Goal: Information Seeking & Learning: Learn about a topic

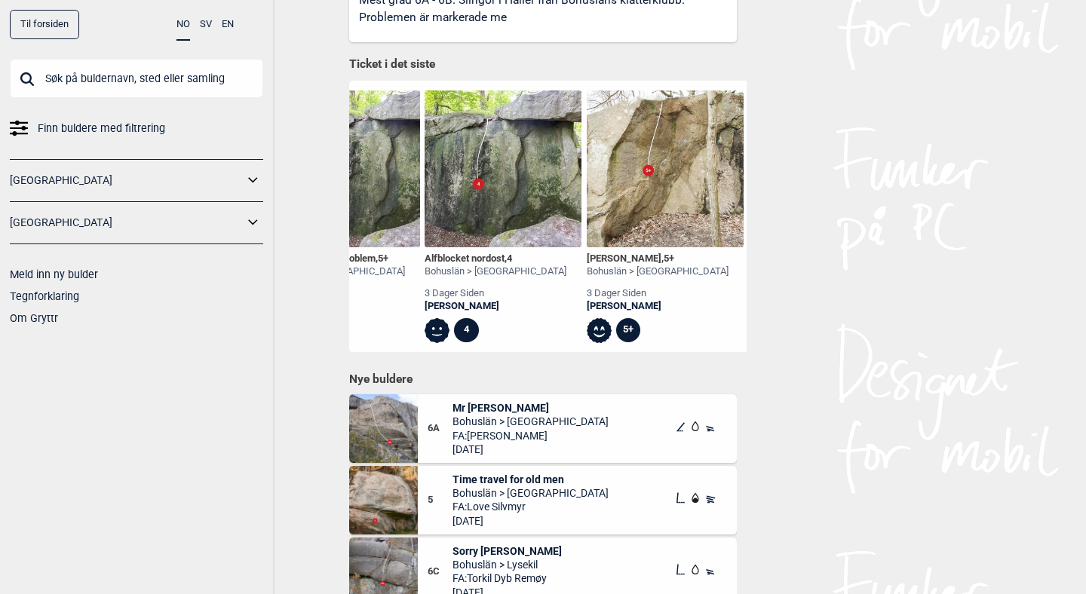
scroll to position [0, 2985]
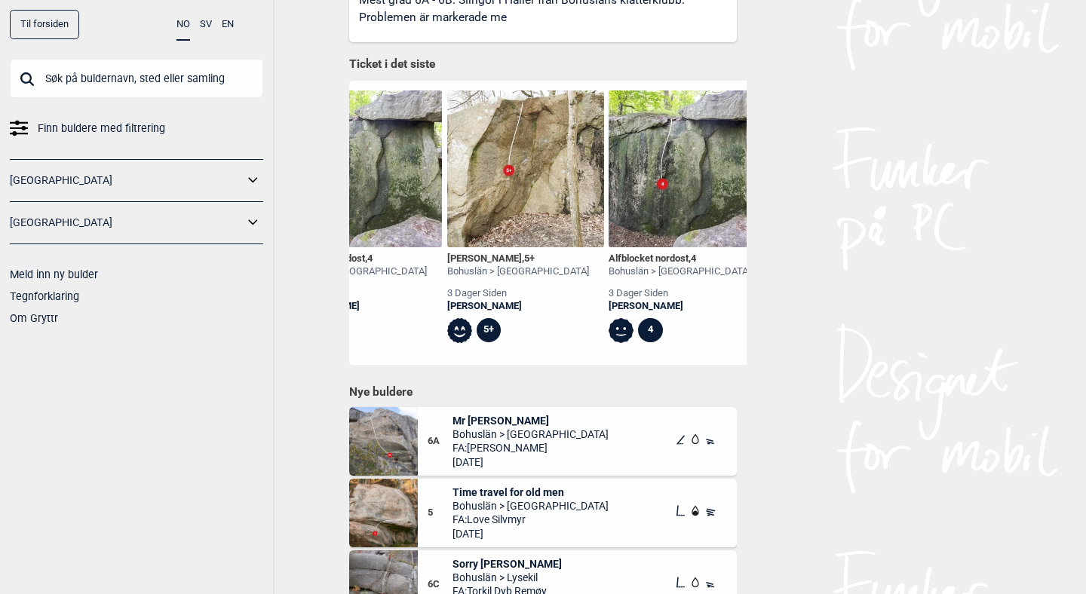
click at [235, 216] on link "[GEOGRAPHIC_DATA]" at bounding box center [127, 223] width 234 height 22
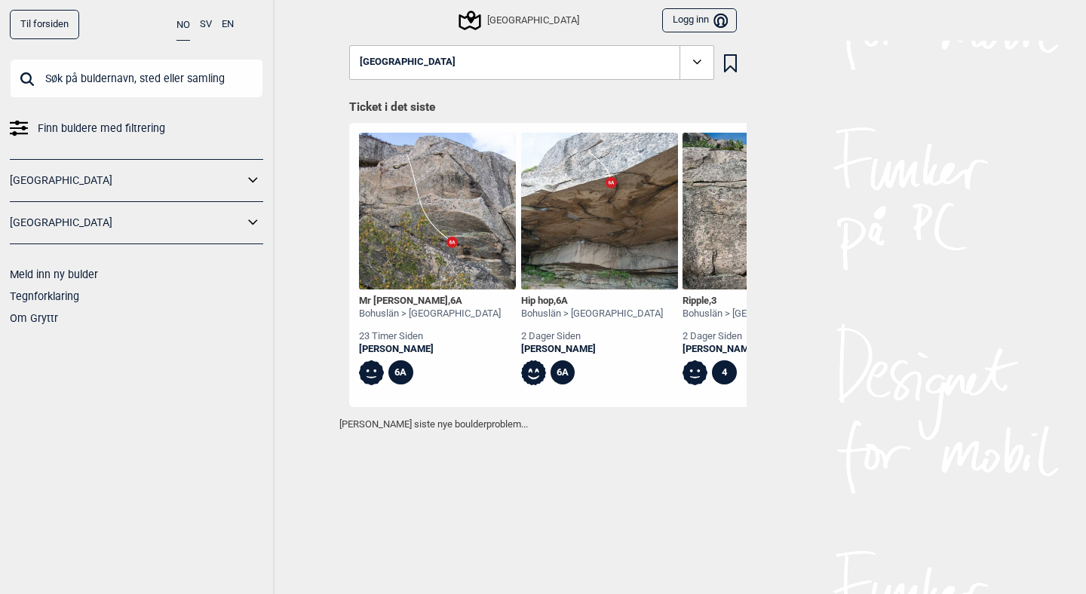
click at [264, 219] on div "Til forsiden NO SV EN Finn buldere med filtrering [GEOGRAPHIC_DATA] [GEOGRAPHIC…" at bounding box center [137, 297] width 274 height 594
click at [253, 222] on icon at bounding box center [254, 223] width 20 height 22
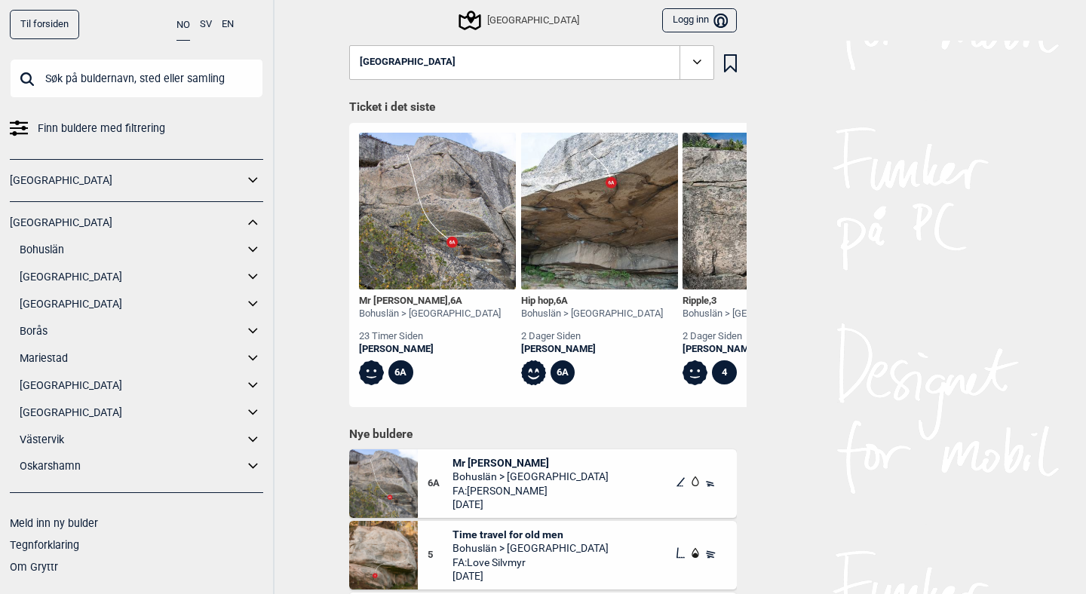
click at [254, 248] on icon at bounding box center [254, 250] width 20 height 22
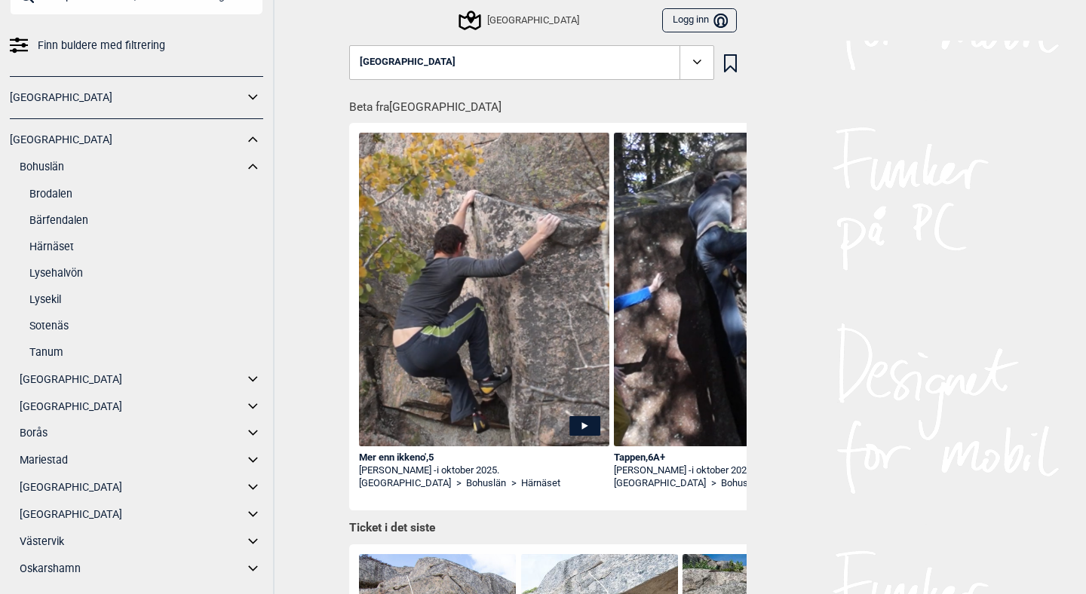
scroll to position [84, 0]
click at [247, 375] on icon at bounding box center [254, 379] width 20 height 22
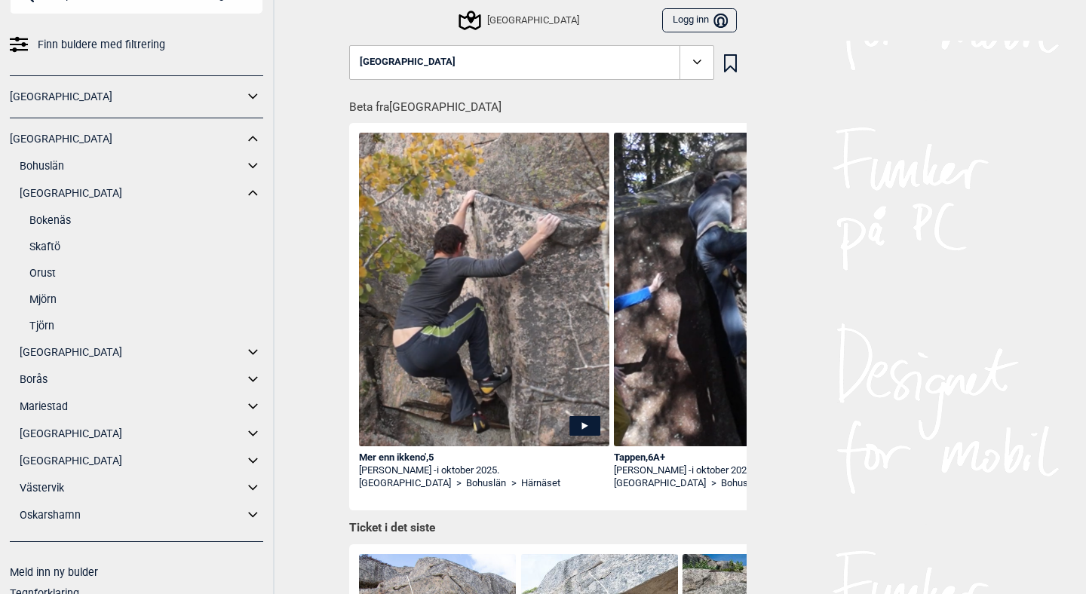
scroll to position [90, 0]
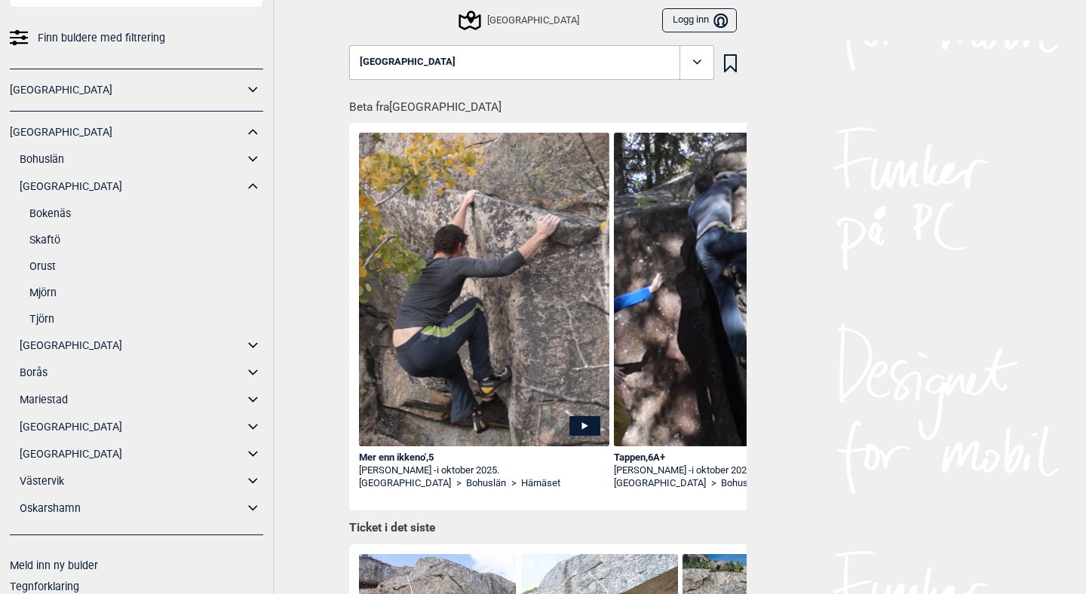
click at [248, 161] on icon at bounding box center [254, 160] width 20 height 22
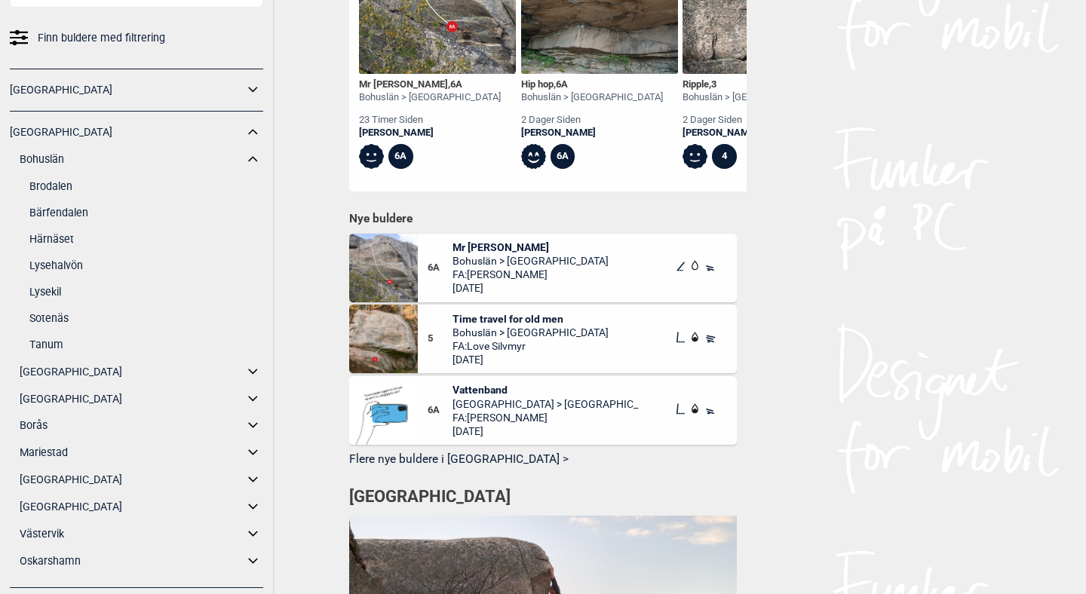
scroll to position [501, 0]
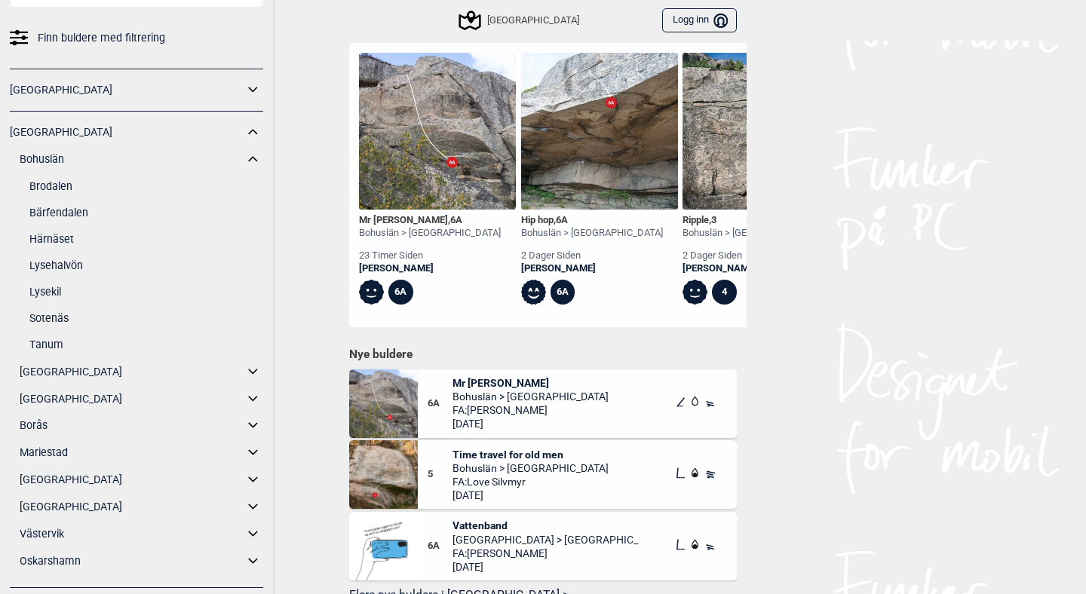
click at [57, 185] on link "Brodalen" at bounding box center [146, 187] width 234 height 22
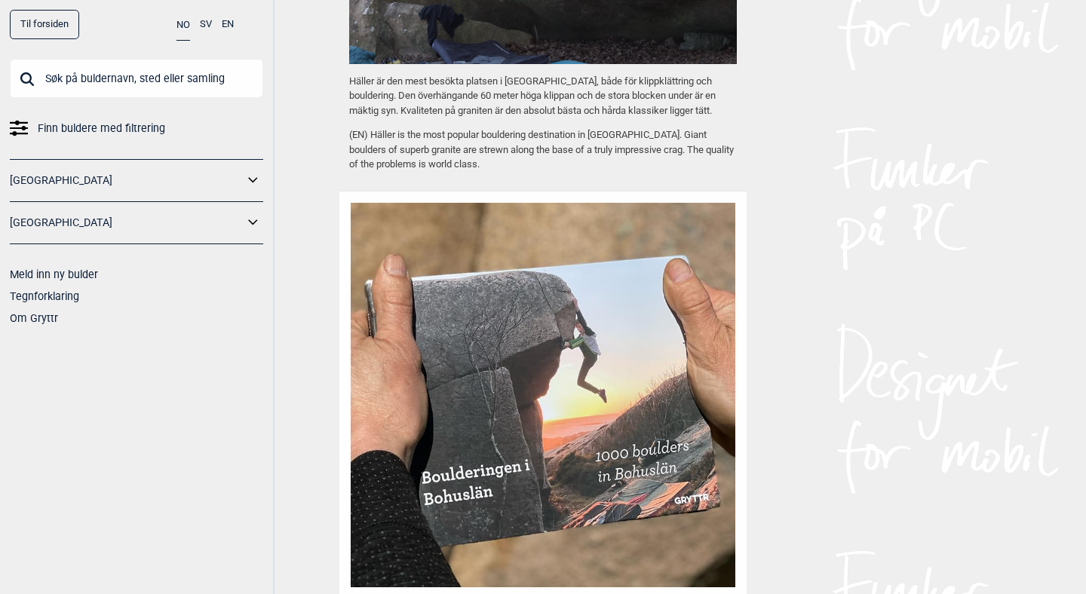
scroll to position [2004, 0]
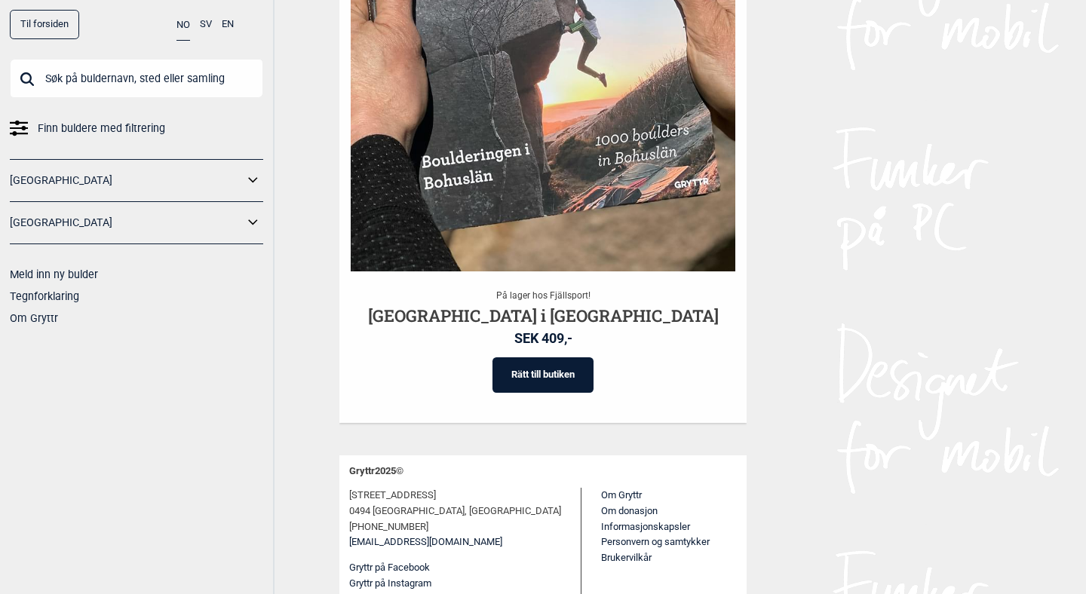
click at [239, 221] on link "[GEOGRAPHIC_DATA]" at bounding box center [127, 223] width 234 height 22
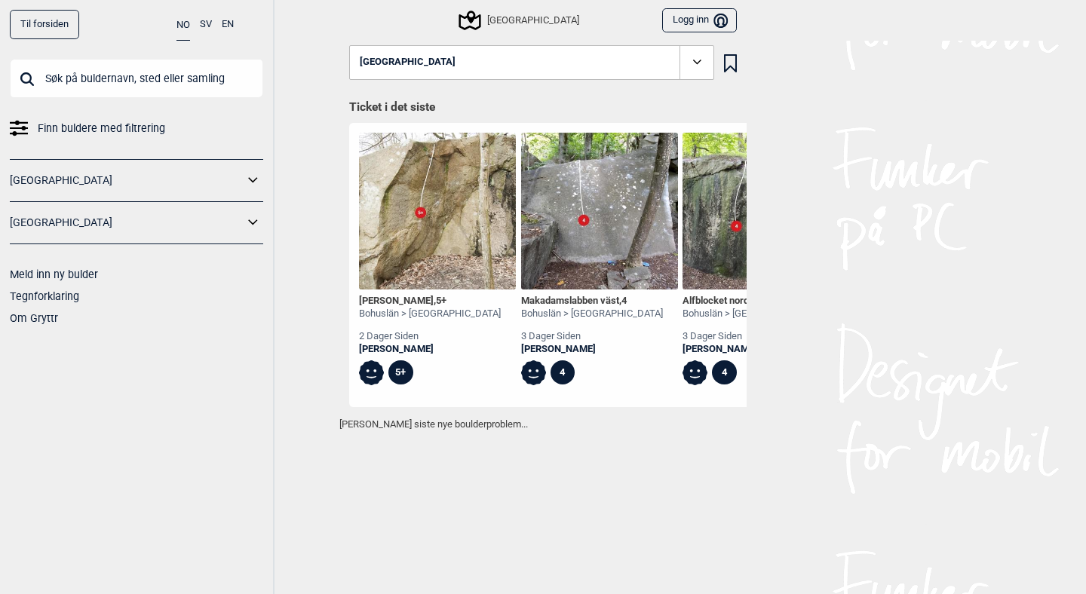
click at [253, 222] on icon at bounding box center [254, 223] width 20 height 22
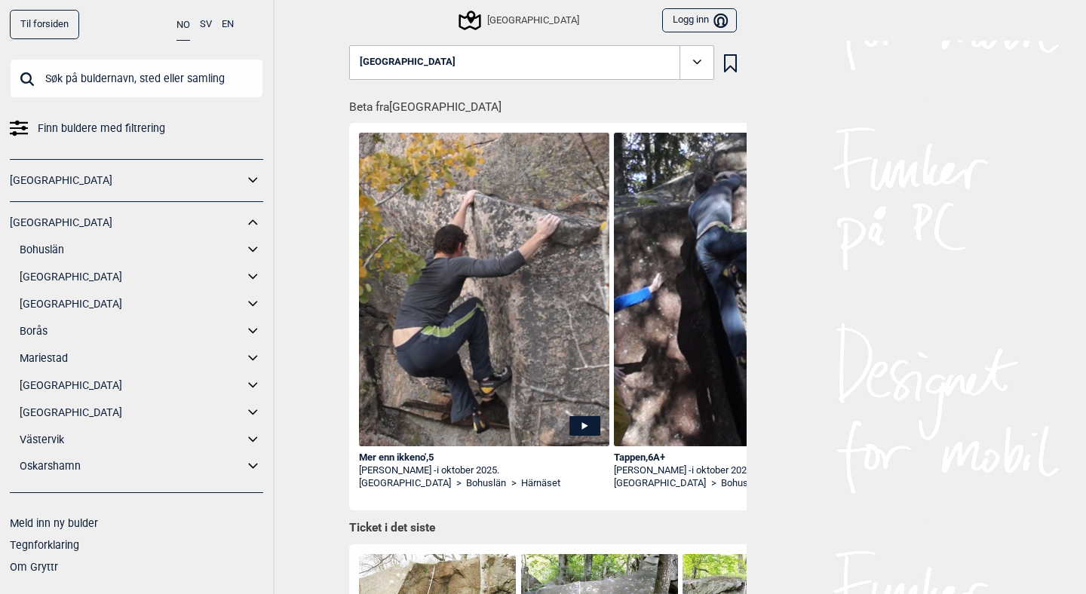
click at [254, 442] on icon at bounding box center [254, 440] width 20 height 22
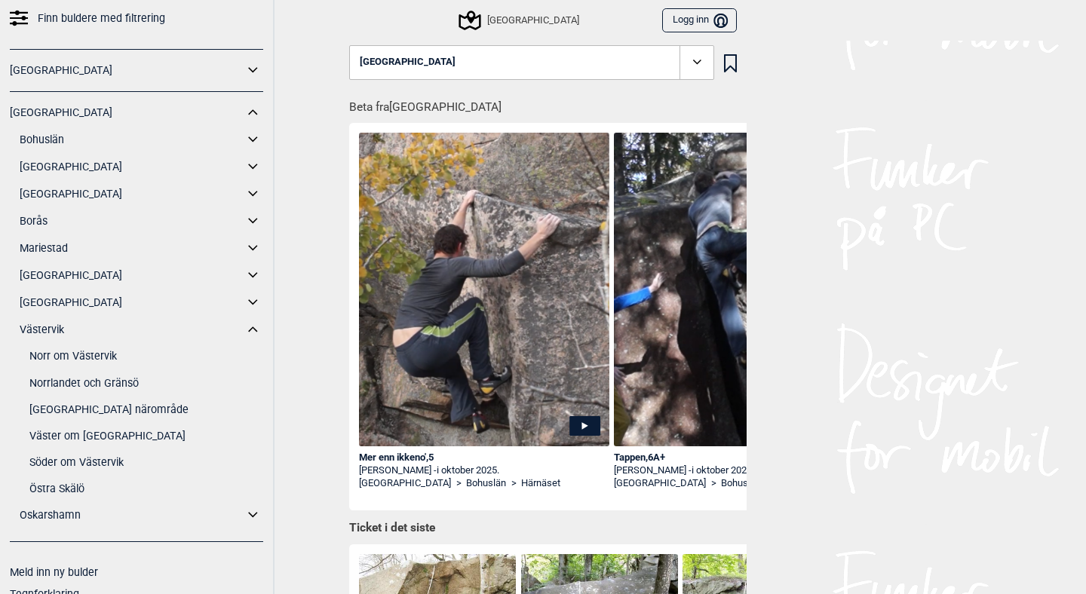
scroll to position [112, 0]
click at [112, 440] on link "Väster om [GEOGRAPHIC_DATA]" at bounding box center [146, 435] width 234 height 22
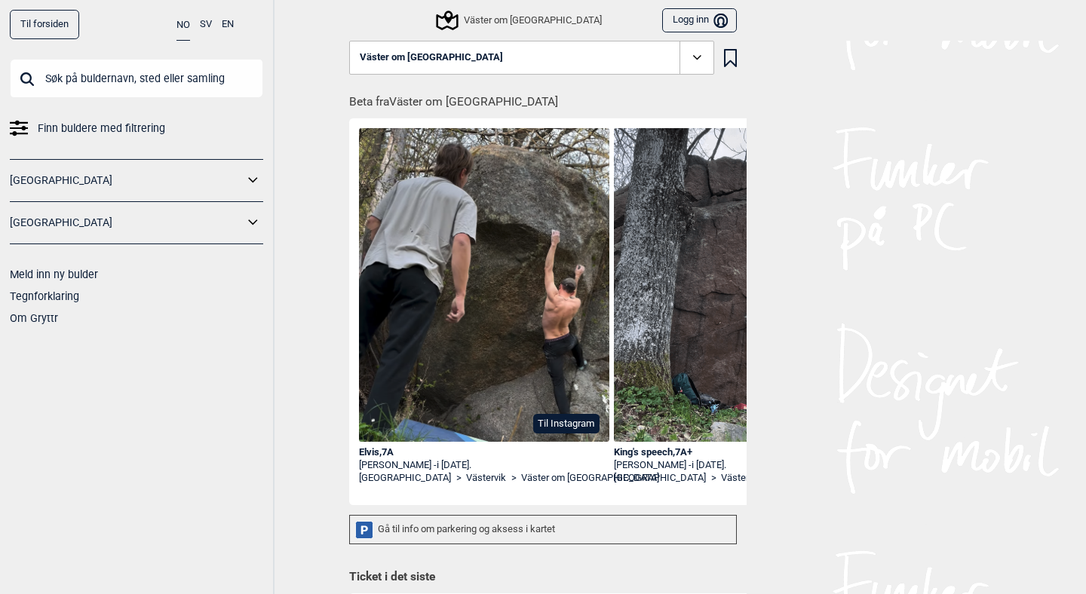
click at [209, 20] on button "SV" at bounding box center [206, 24] width 12 height 29
click at [250, 217] on icon at bounding box center [254, 223] width 20 height 22
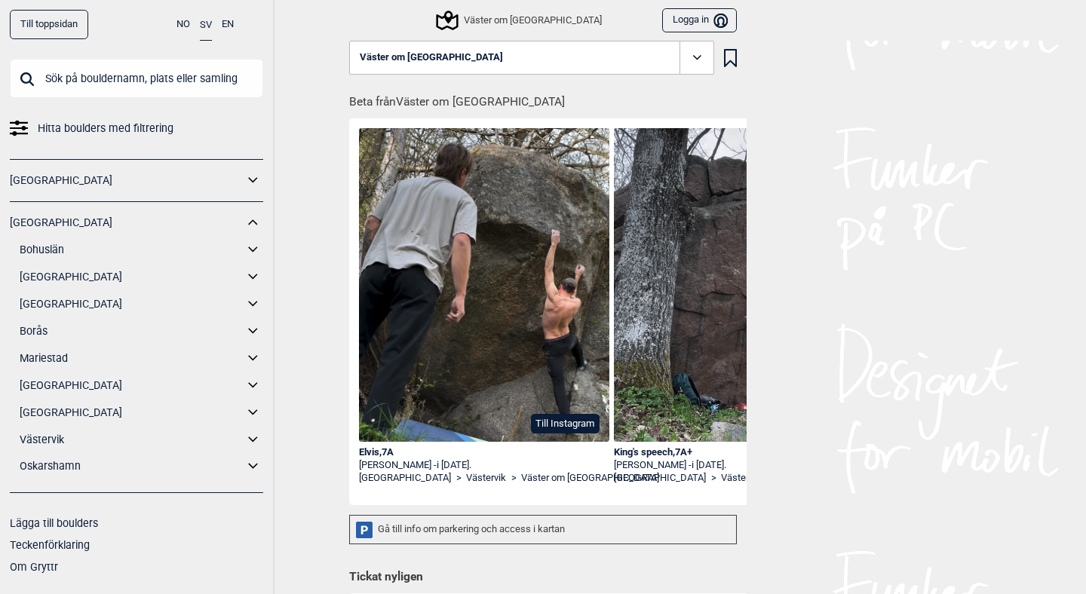
click at [252, 249] on icon at bounding box center [254, 250] width 20 height 22
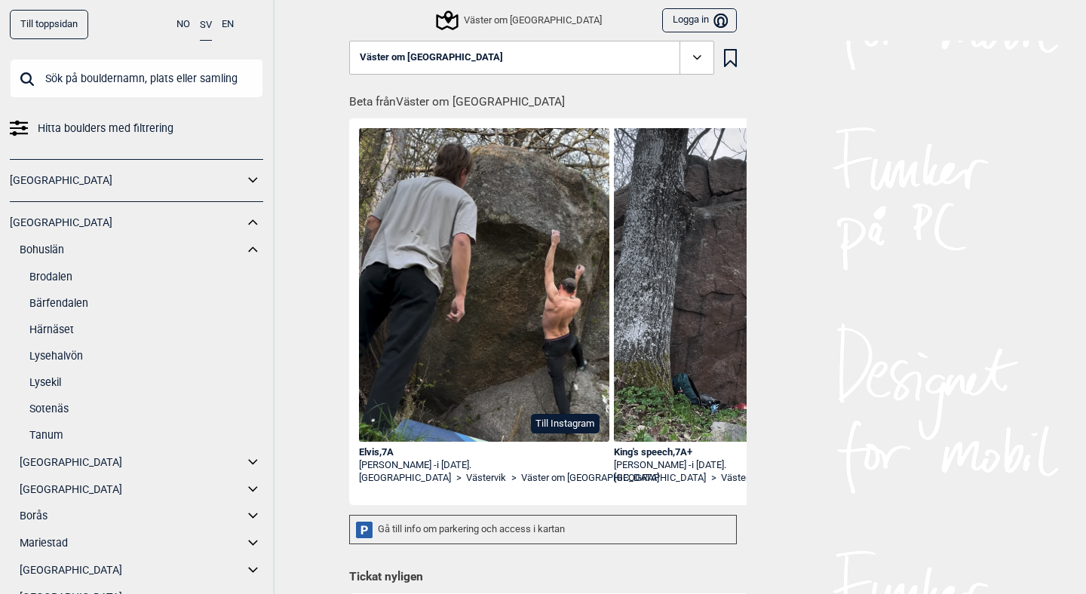
click at [52, 378] on link "Lysekil" at bounding box center [146, 383] width 234 height 22
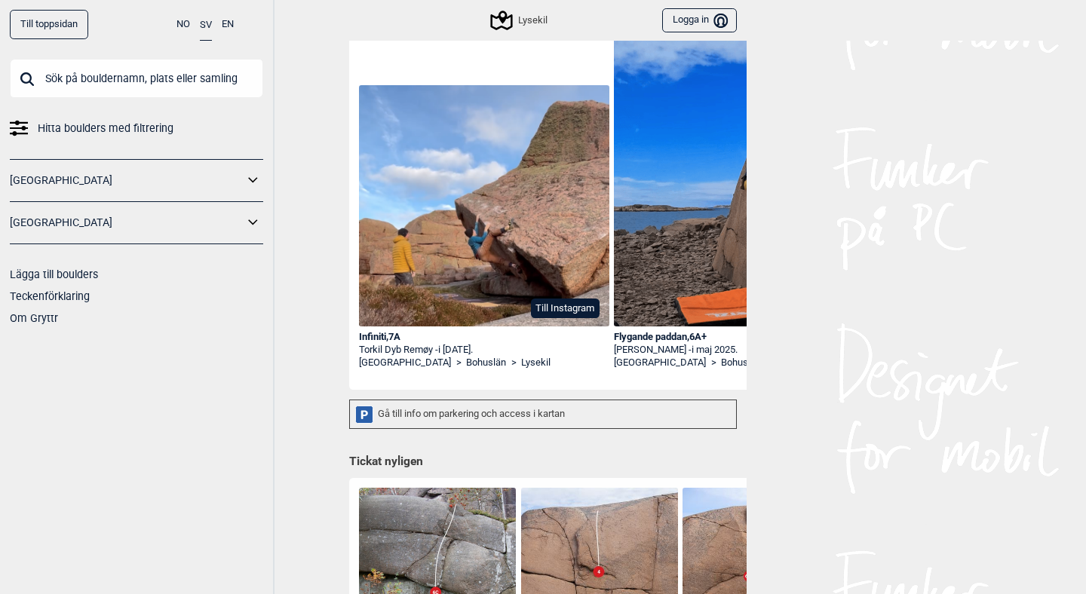
click at [564, 232] on img at bounding box center [484, 205] width 250 height 241
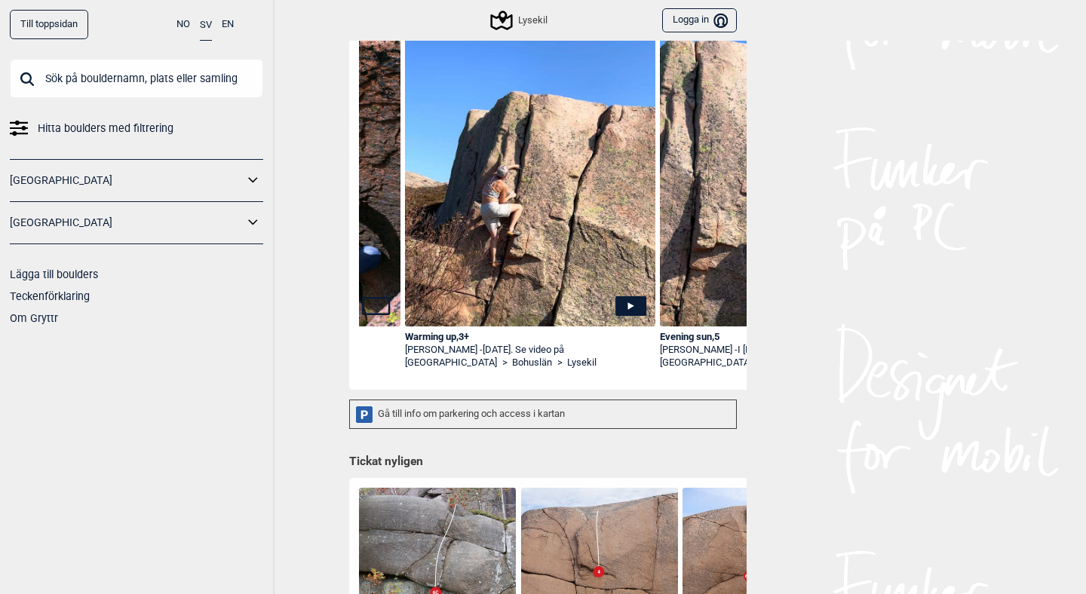
scroll to position [125, 0]
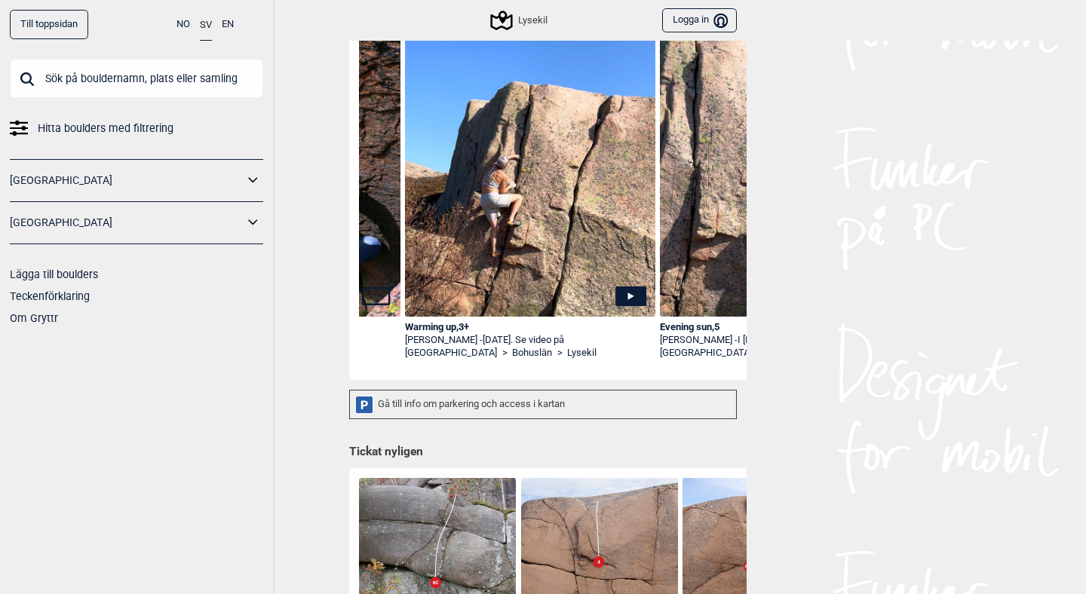
click at [624, 296] on icon at bounding box center [630, 296] width 31 height 20
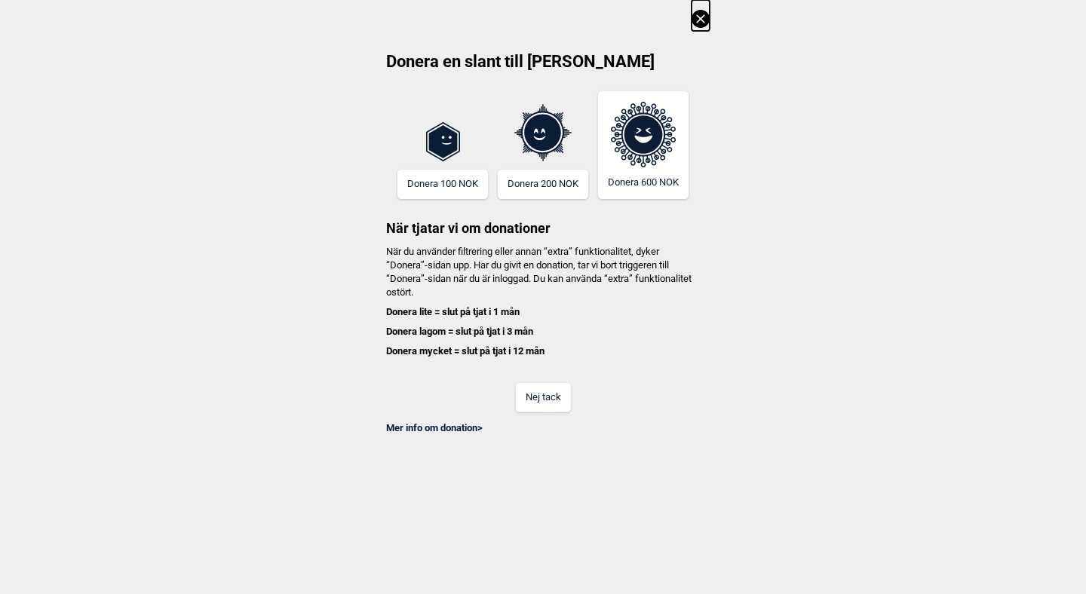
click at [536, 393] on button "Nej tack" at bounding box center [543, 397] width 55 height 29
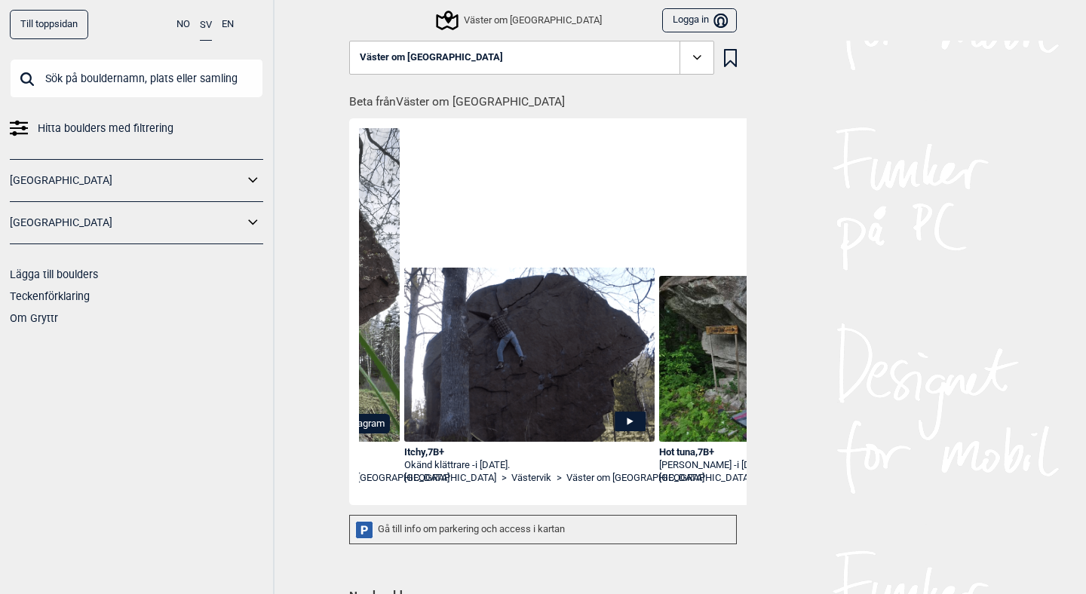
scroll to position [0, 468]
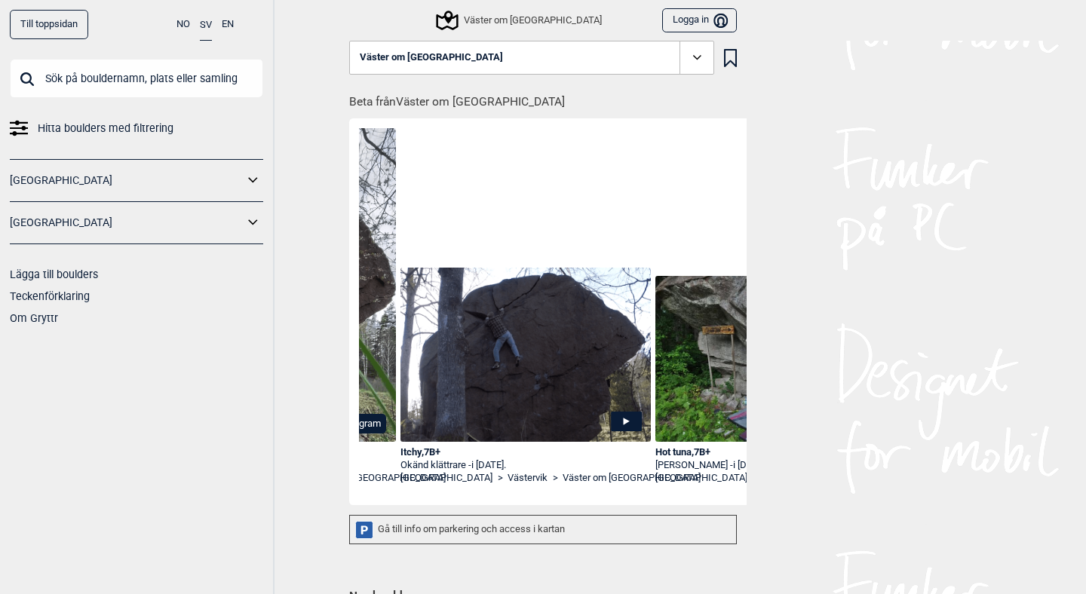
click at [179, 176] on link "[GEOGRAPHIC_DATA]" at bounding box center [127, 181] width 234 height 22
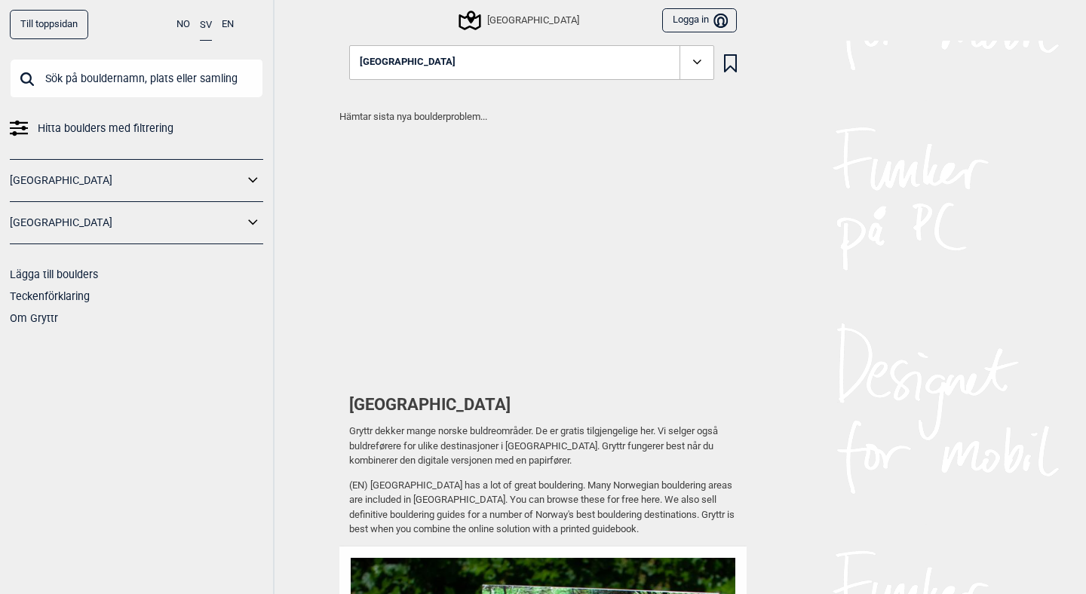
click at [201, 225] on link "[GEOGRAPHIC_DATA]" at bounding box center [127, 223] width 234 height 22
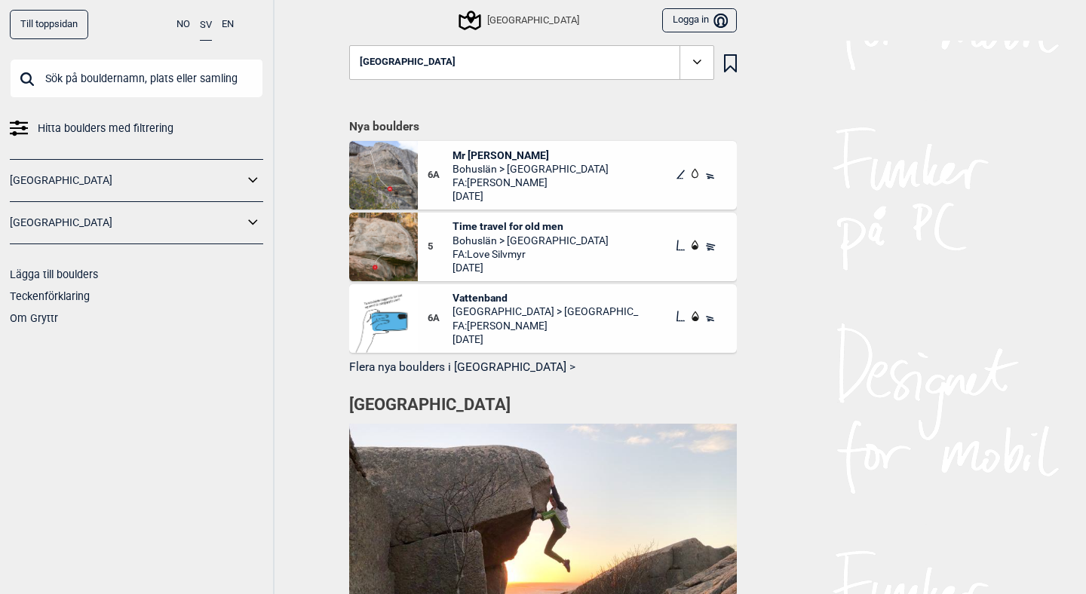
click at [254, 228] on icon at bounding box center [254, 223] width 20 height 22
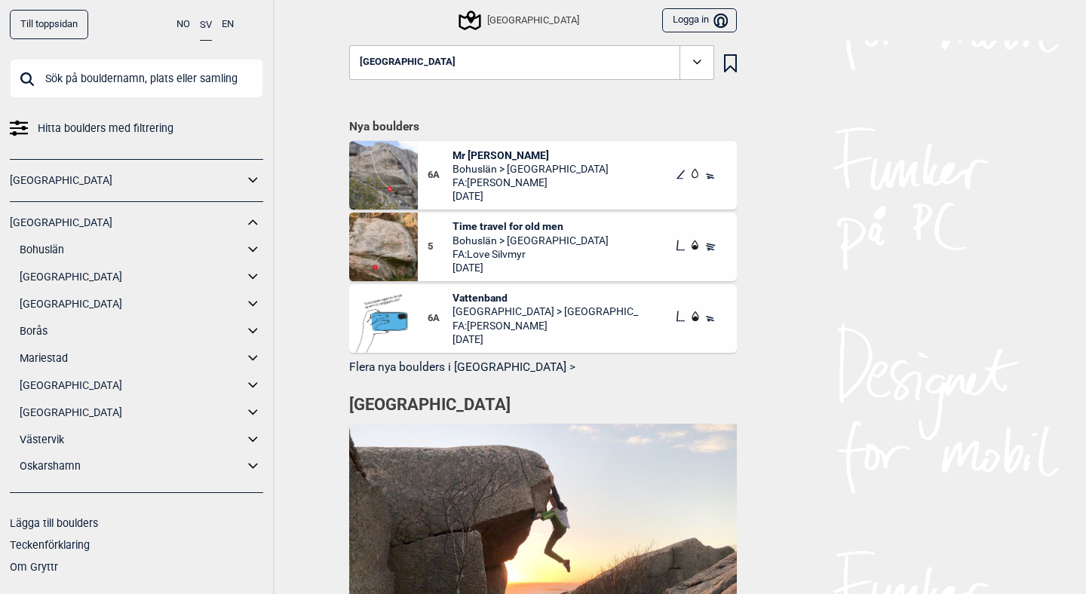
click at [254, 228] on icon at bounding box center [254, 223] width 20 height 22
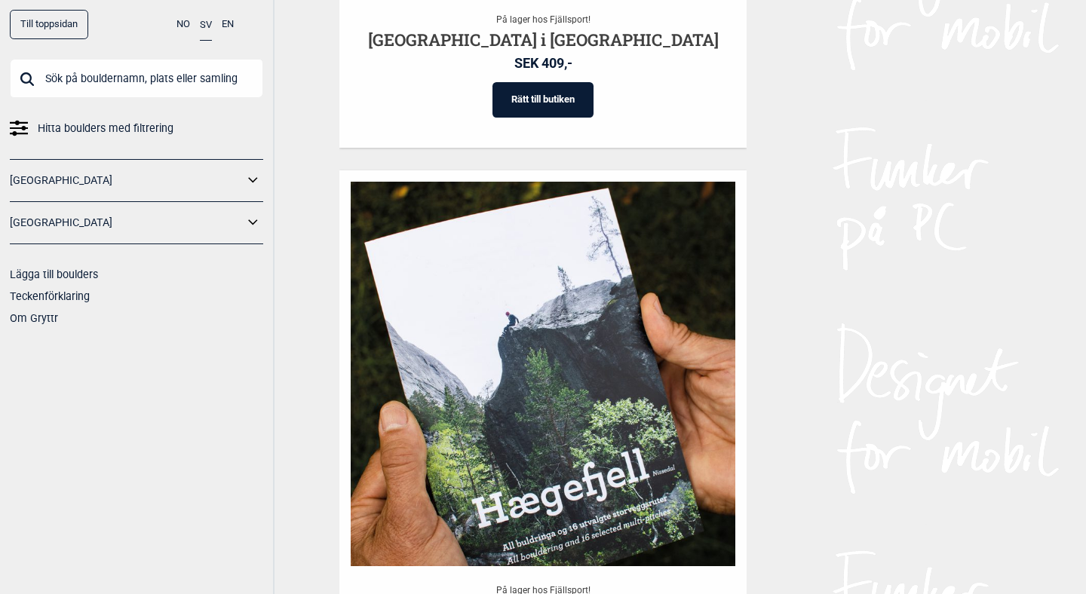
scroll to position [2246, 0]
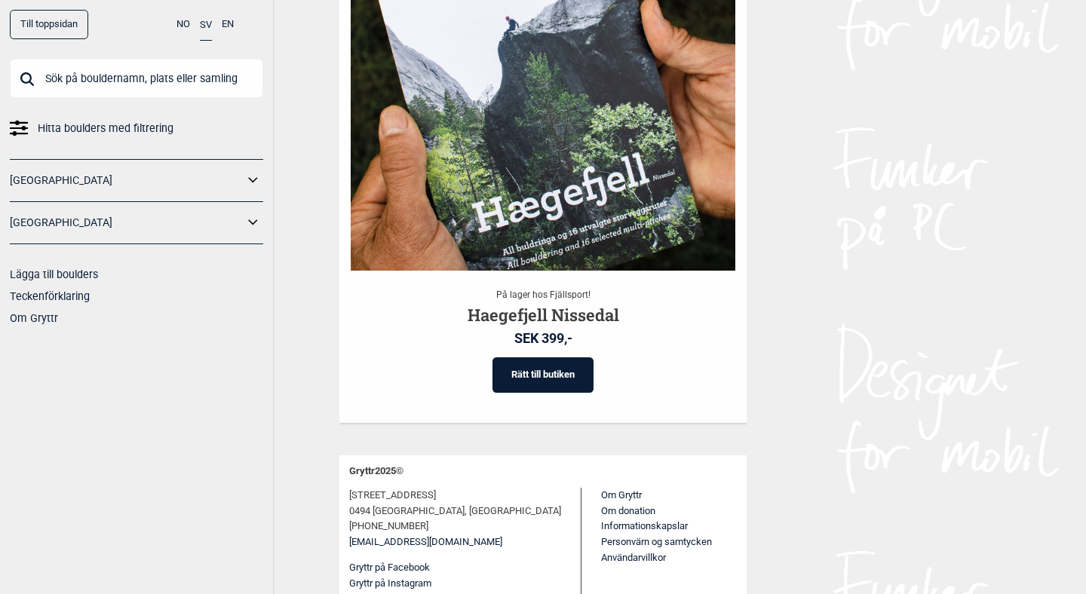
click at [255, 220] on icon at bounding box center [254, 223] width 20 height 22
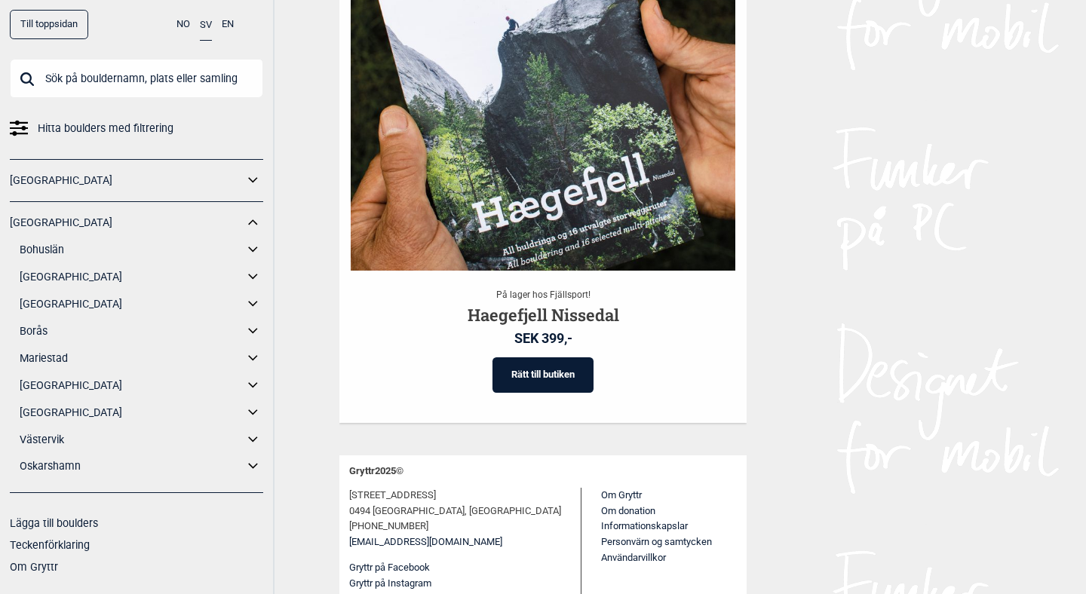
click at [256, 251] on icon at bounding box center [254, 250] width 20 height 22
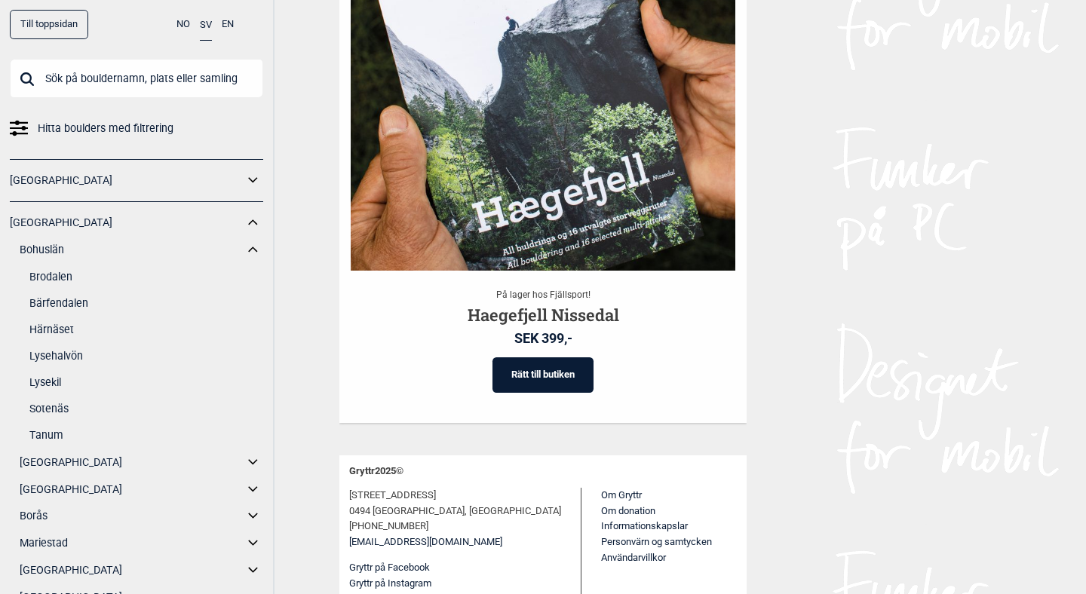
click at [63, 355] on link "Lysehalvön" at bounding box center [146, 356] width 234 height 22
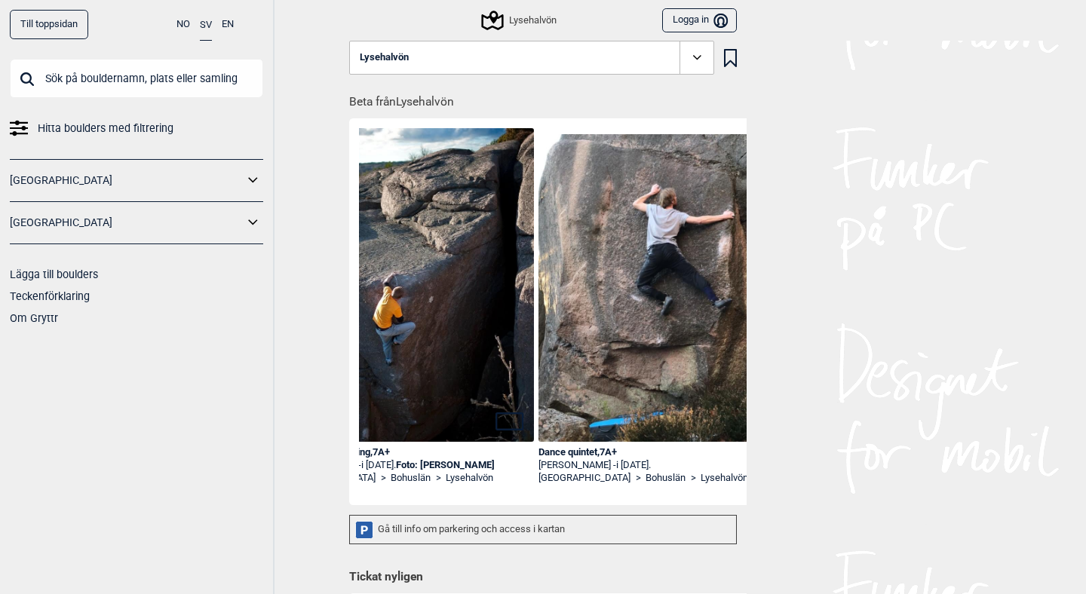
click at [688, 63] on span at bounding box center [696, 58] width 35 height 35
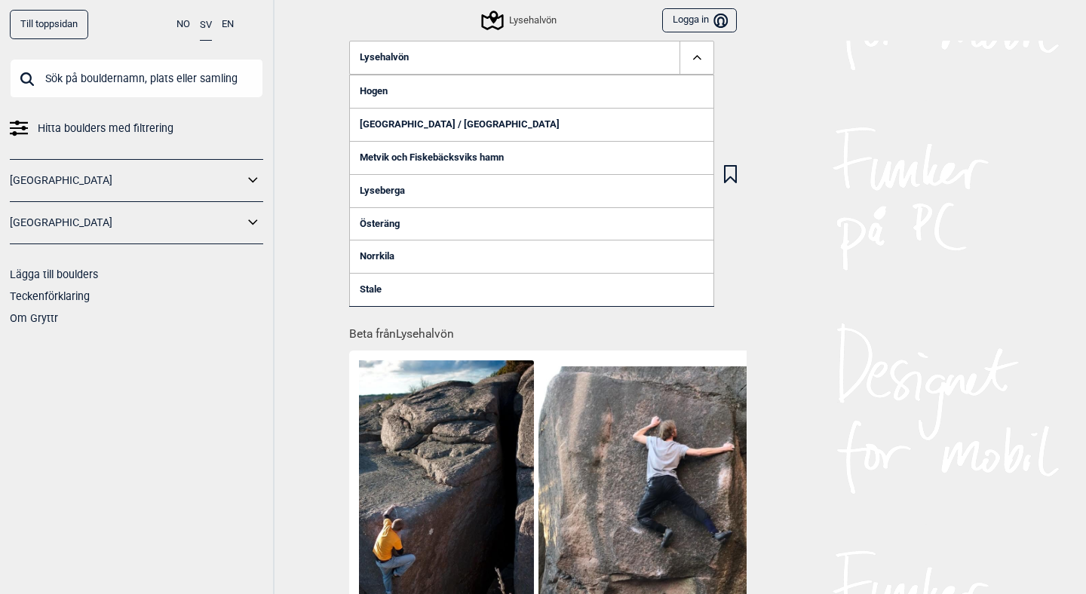
click at [493, 155] on link "Metvik och Fiskebäcksviks hamn" at bounding box center [531, 157] width 365 height 33
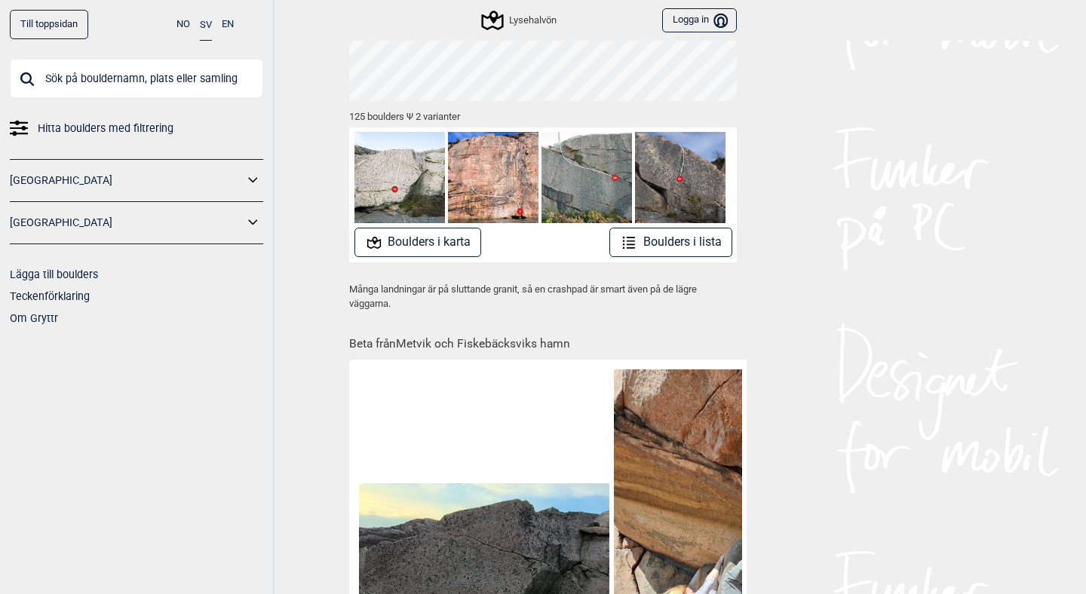
scroll to position [192, 0]
click at [722, 246] on button "Boulders i lista" at bounding box center [670, 242] width 123 height 29
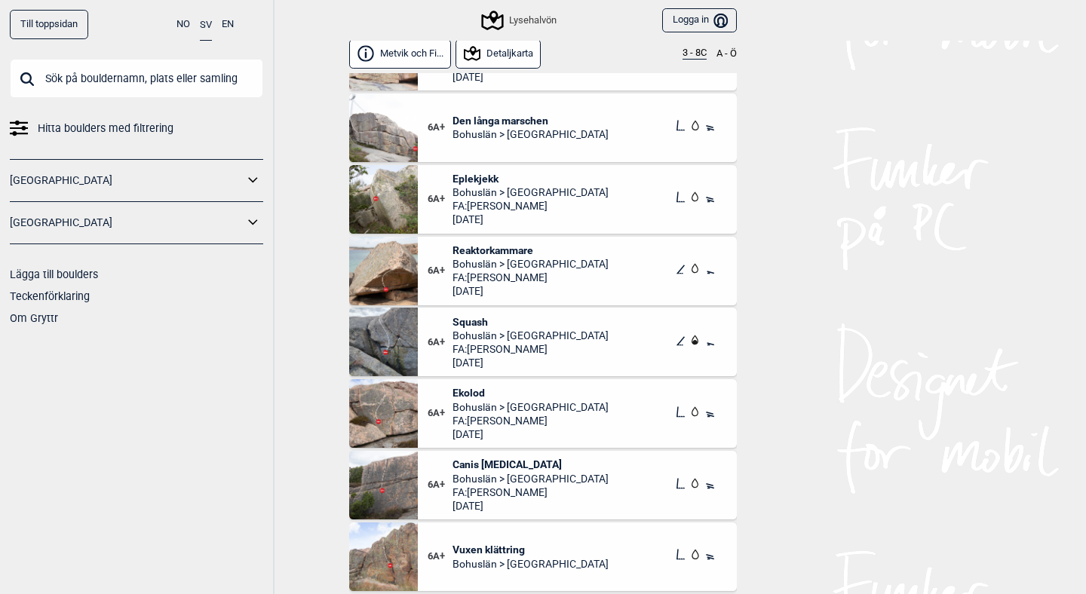
scroll to position [6649, 0]
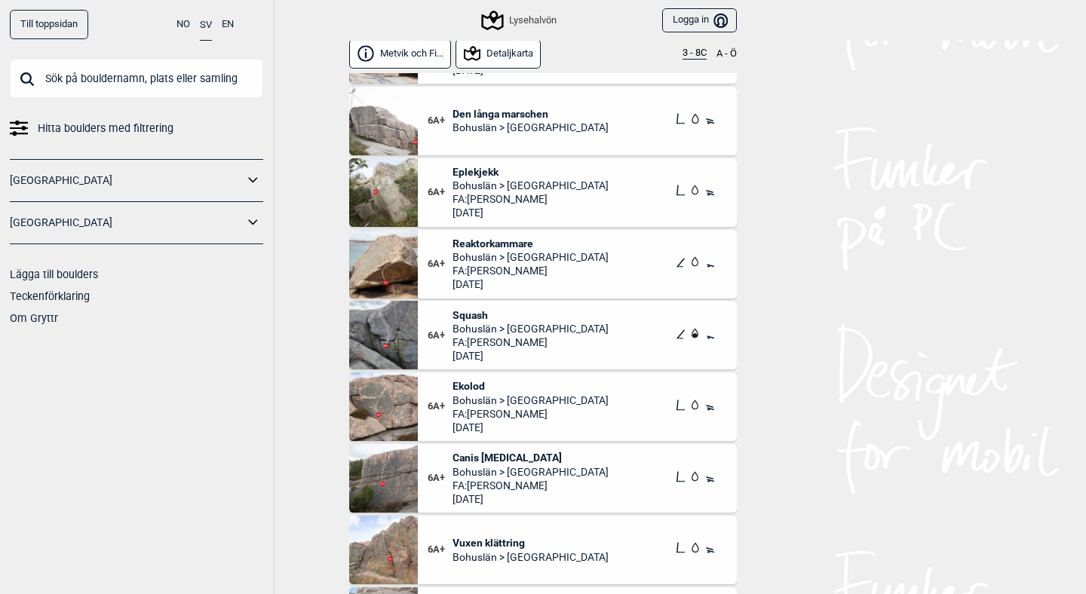
click at [506, 287] on span "[DATE]" at bounding box center [530, 284] width 156 height 14
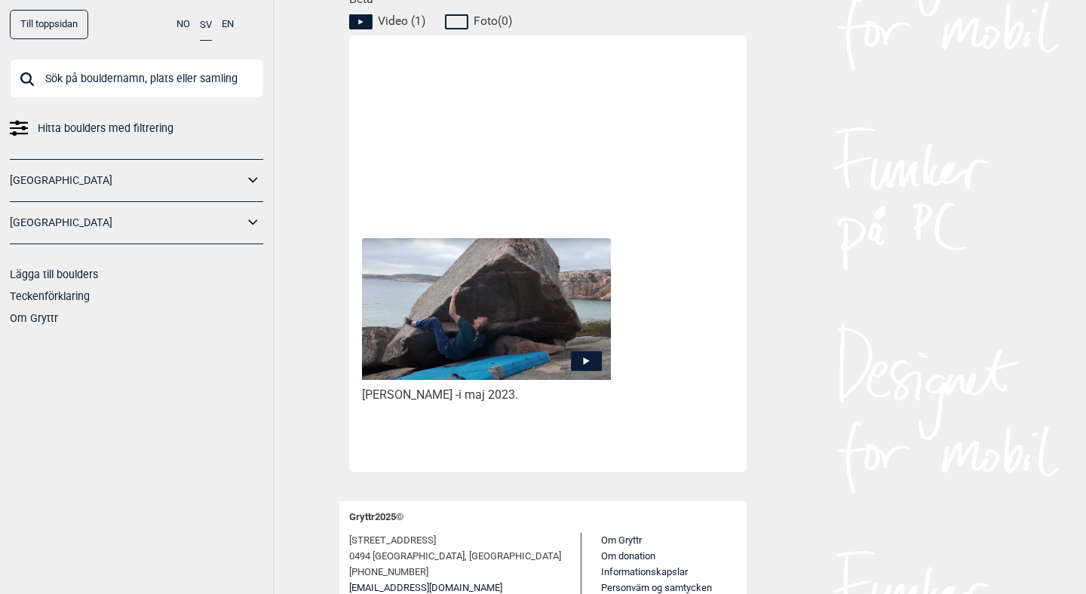
scroll to position [785, 0]
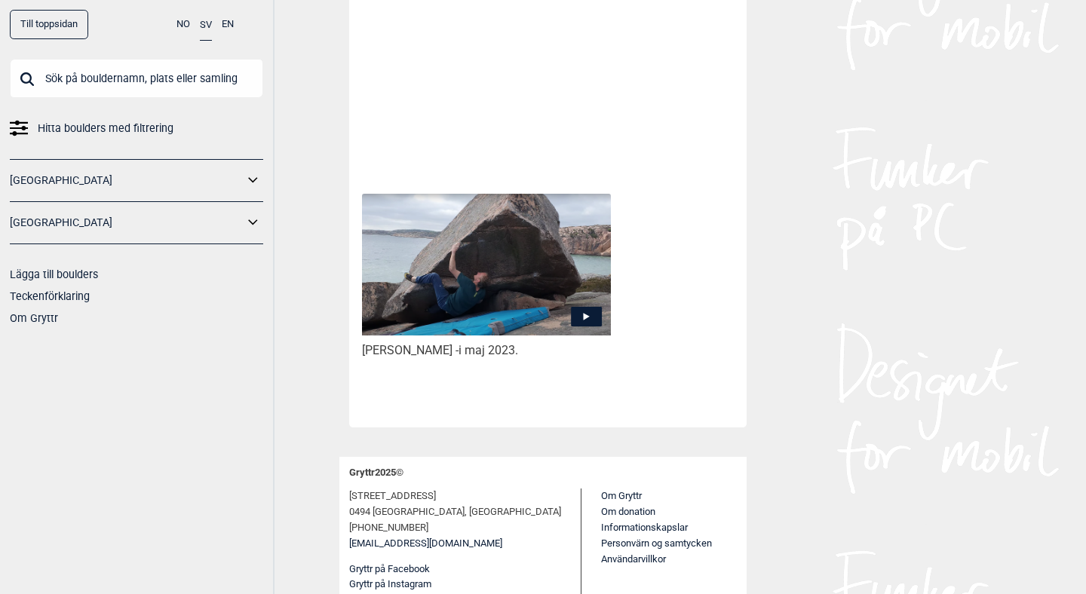
click at [584, 309] on icon at bounding box center [586, 317] width 31 height 20
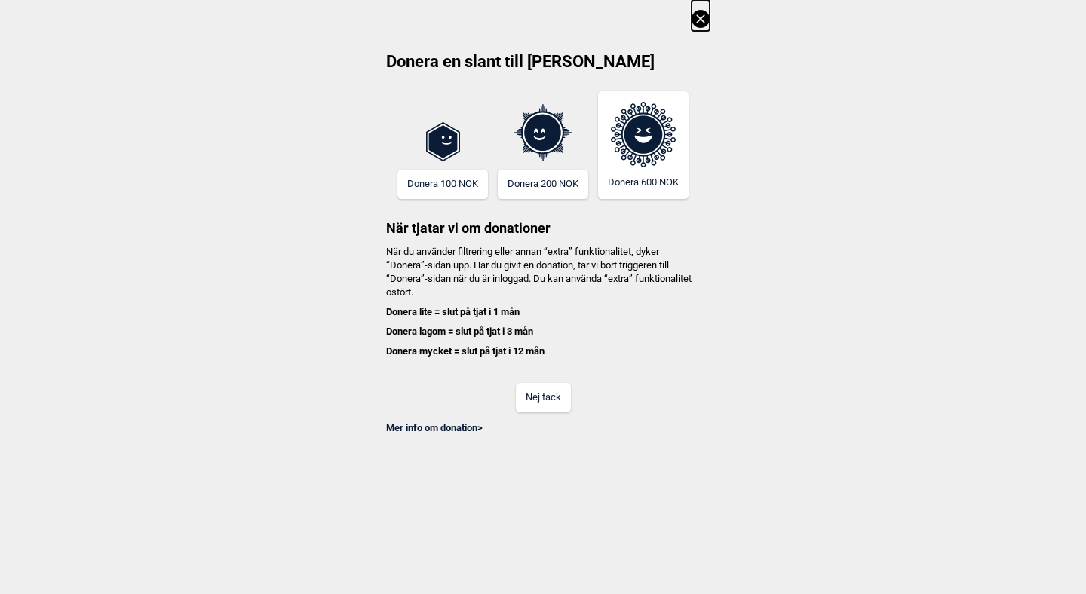
click at [554, 409] on button "Nej tack" at bounding box center [543, 397] width 55 height 29
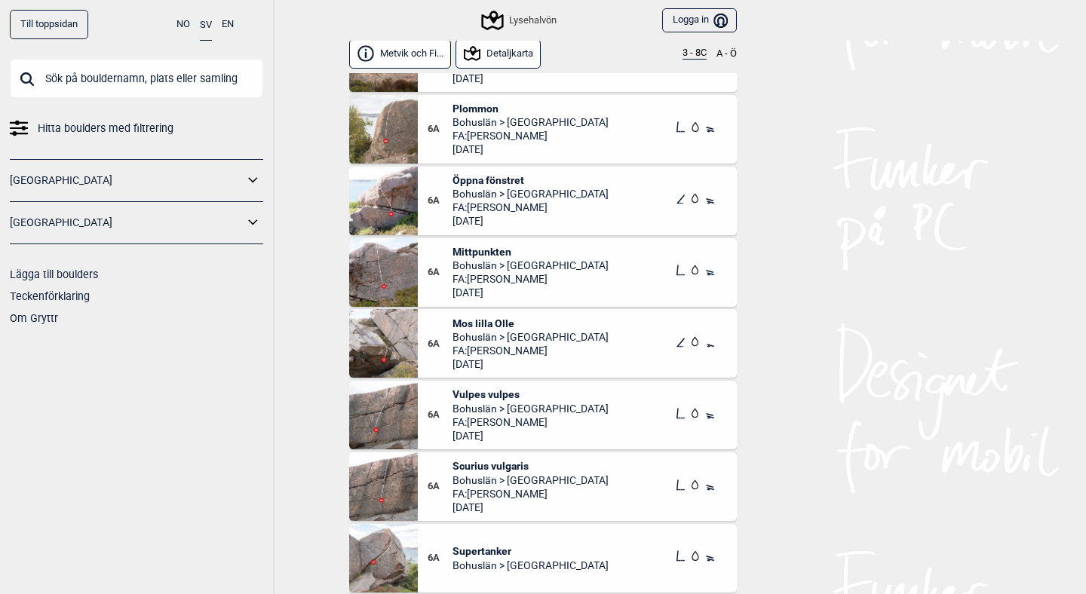
scroll to position [5749, 0]
click at [397, 339] on img at bounding box center [383, 342] width 69 height 69
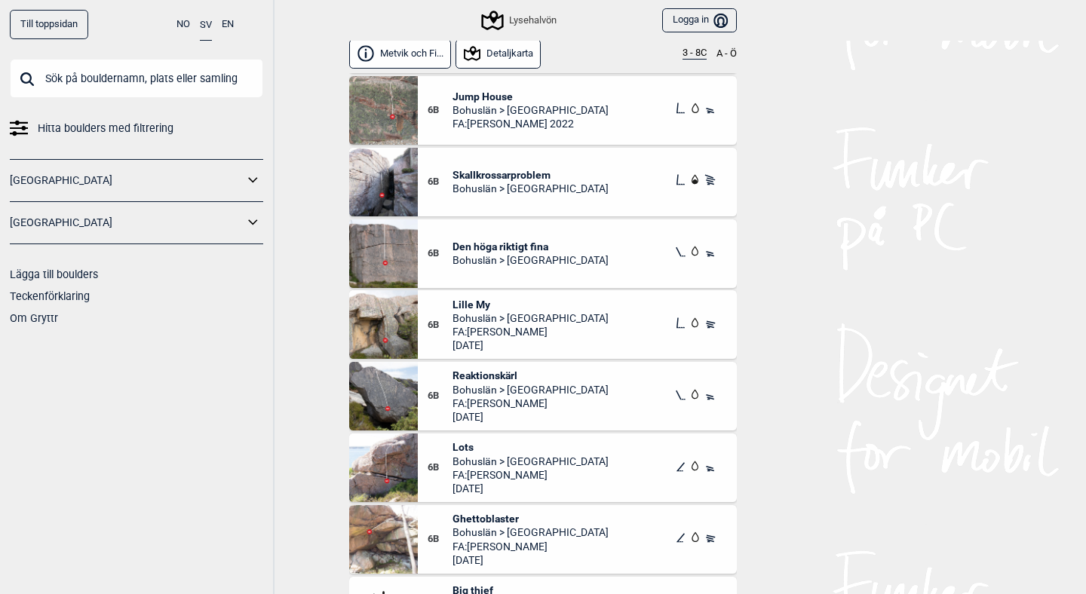
scroll to position [7210, 0]
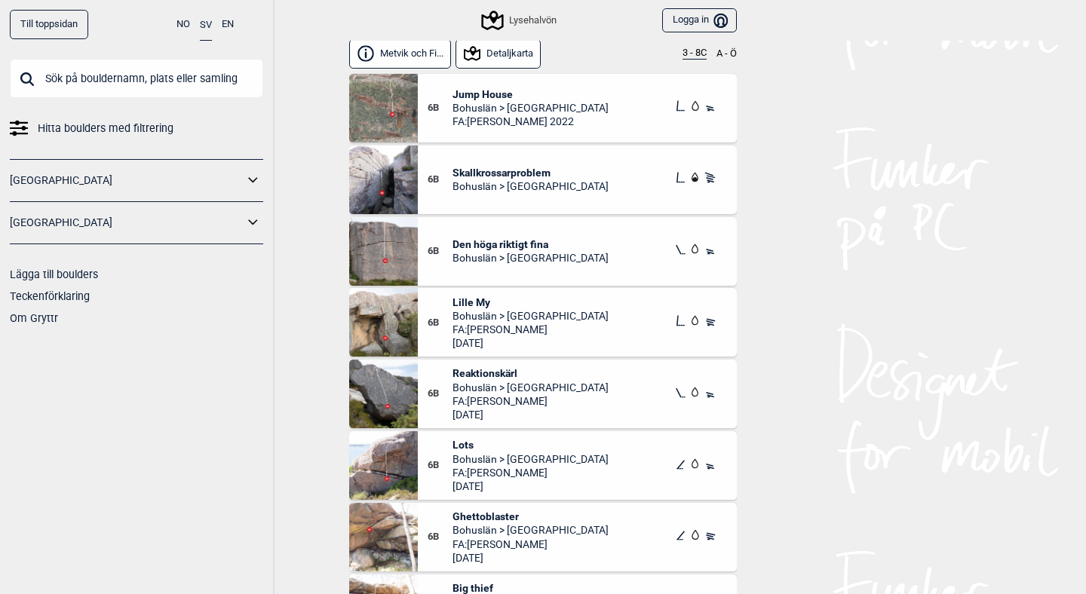
click at [509, 373] on span "Reaktionskärl" at bounding box center [530, 373] width 156 height 14
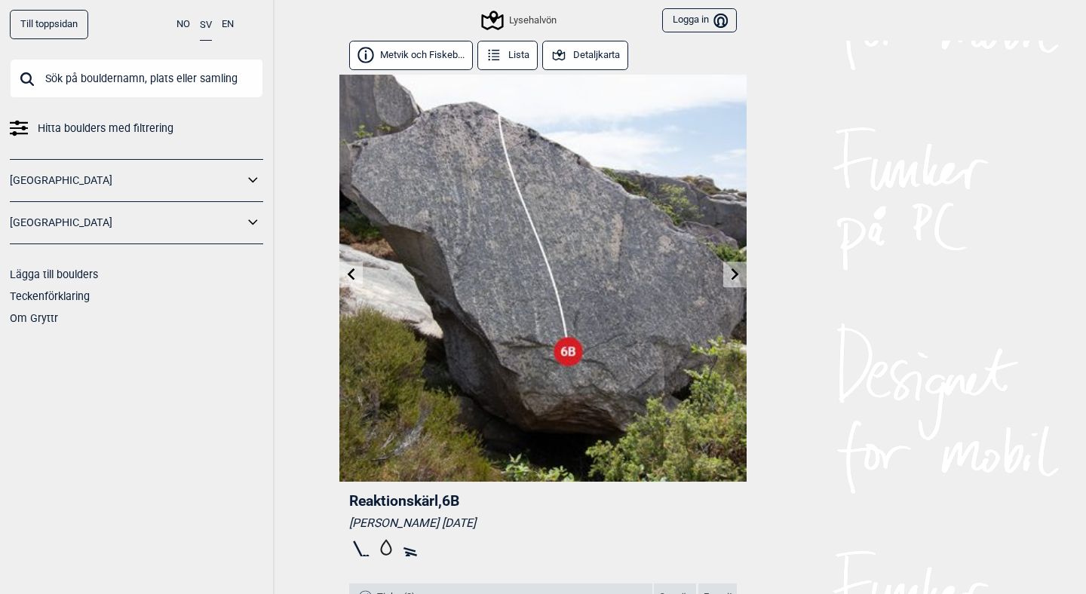
click at [737, 278] on icon at bounding box center [735, 274] width 12 height 12
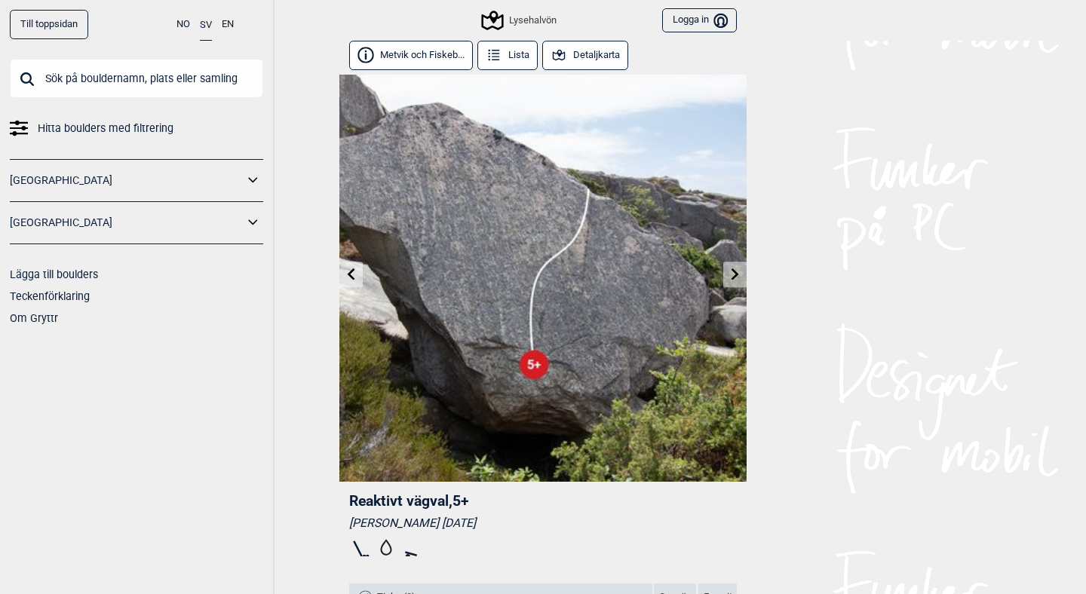
click at [737, 278] on icon at bounding box center [735, 274] width 12 height 12
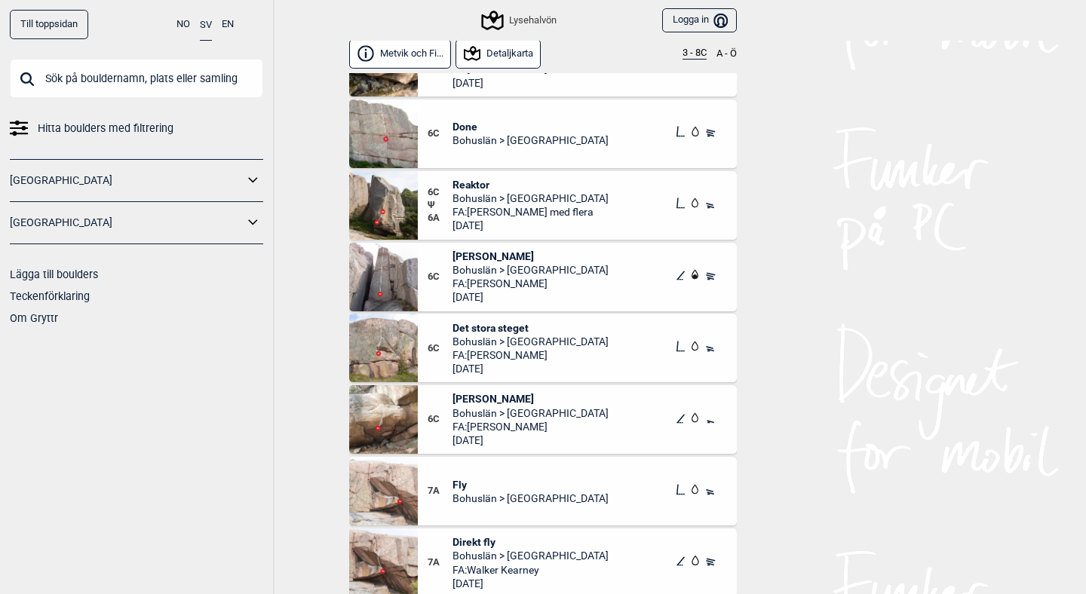
scroll to position [7944, 0]
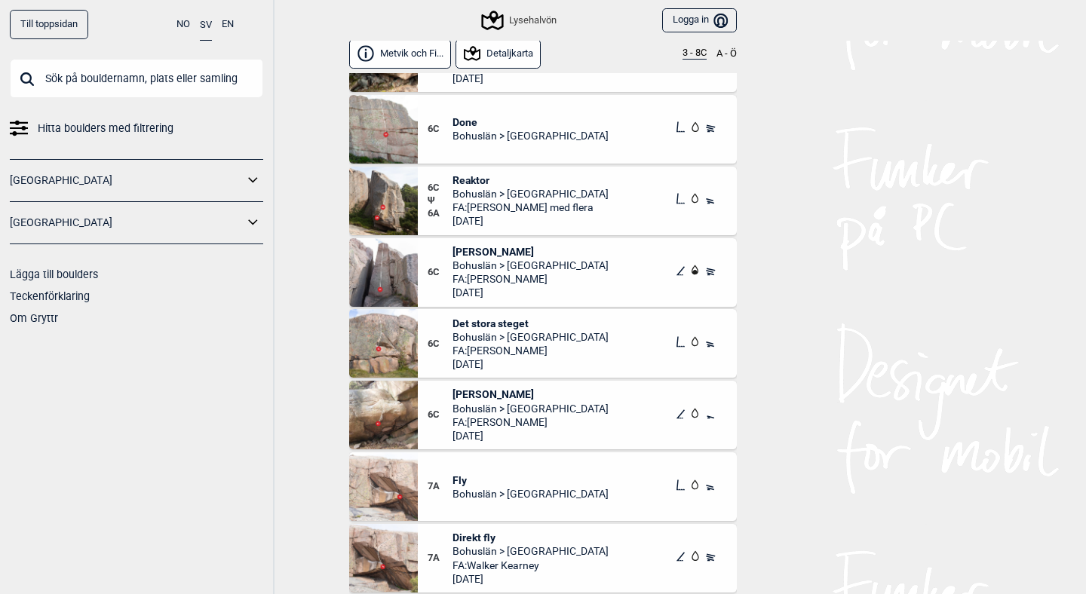
click at [400, 270] on img at bounding box center [383, 272] width 69 height 69
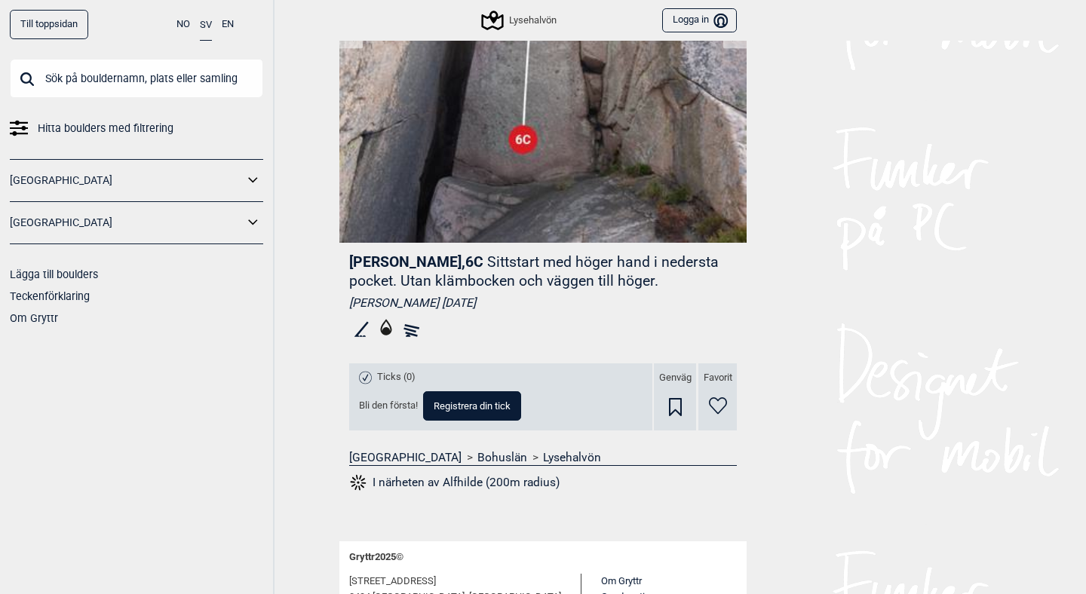
scroll to position [338, 0]
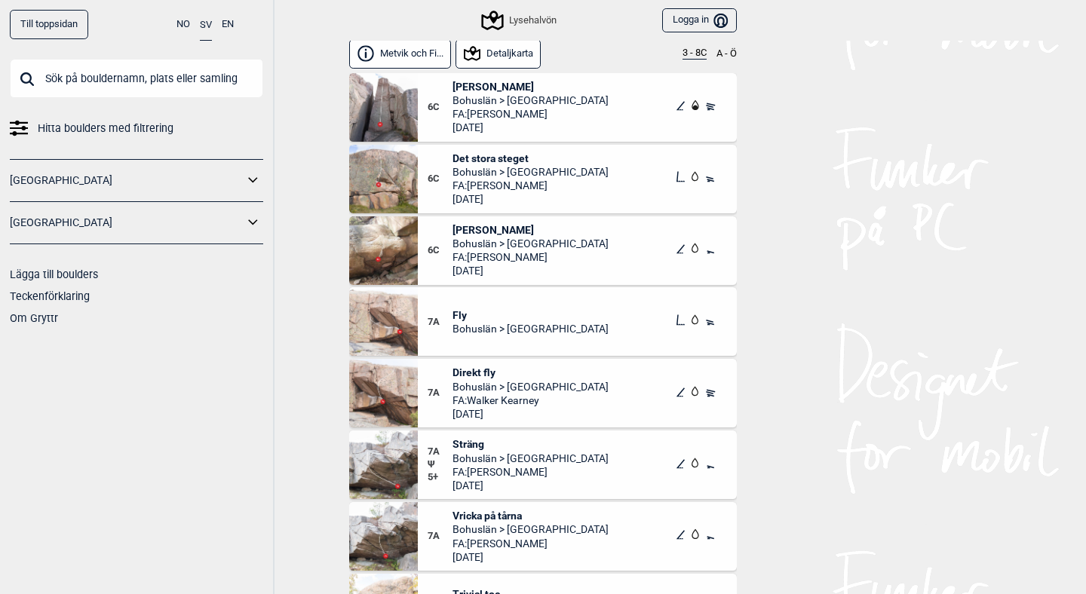
scroll to position [8106, 0]
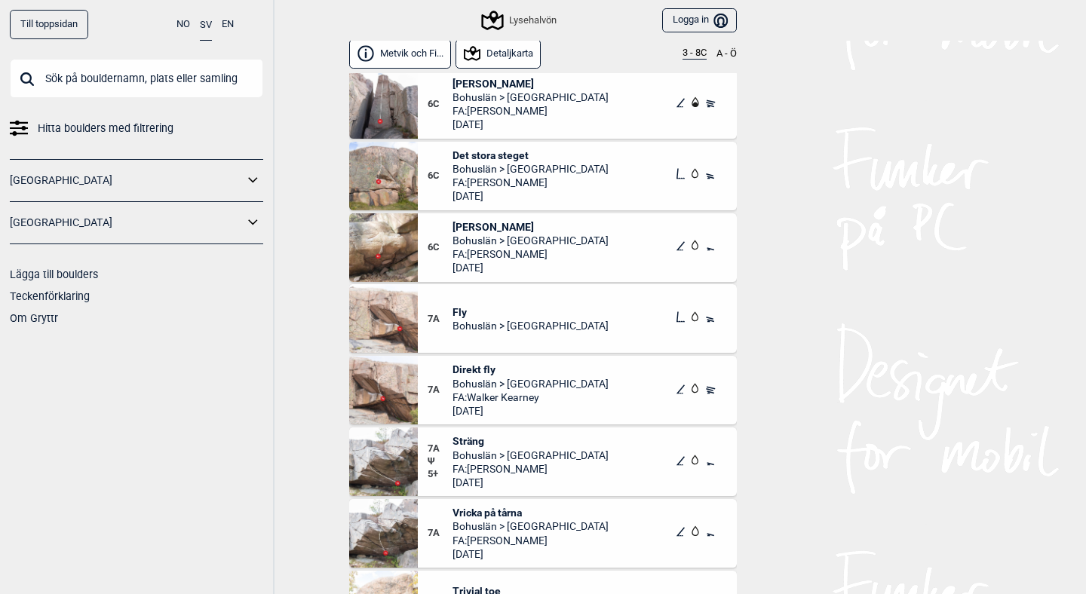
click at [385, 314] on img at bounding box center [383, 318] width 69 height 69
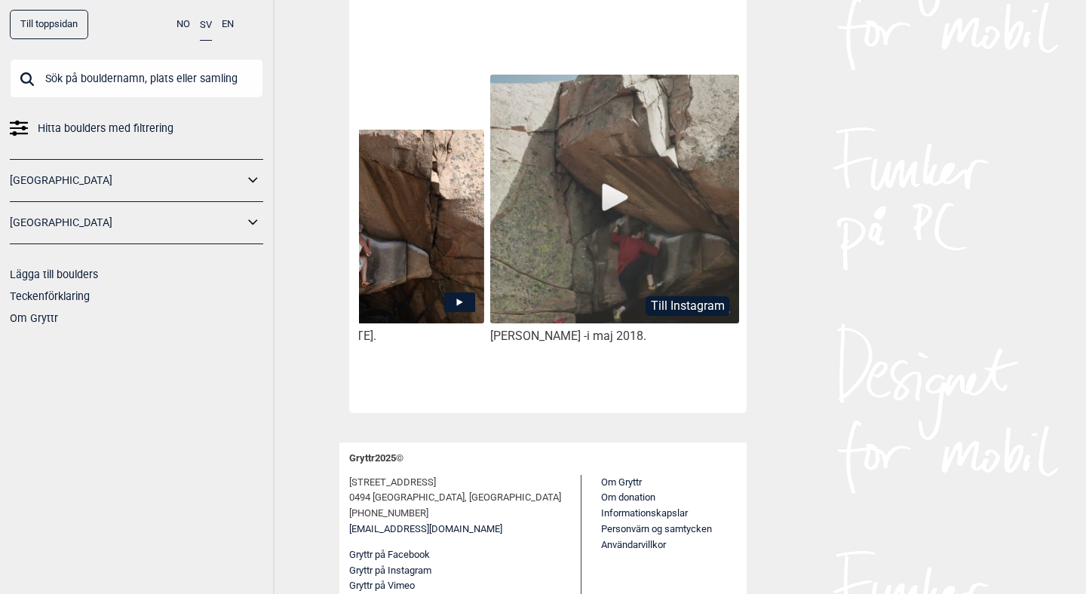
scroll to position [0, 479]
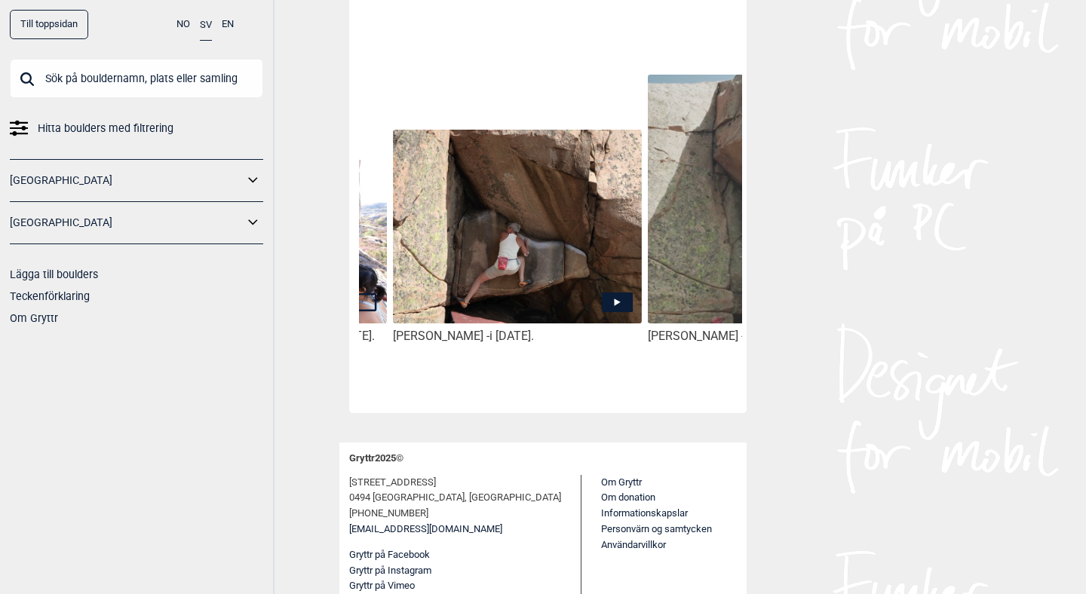
click at [618, 302] on icon at bounding box center [617, 303] width 31 height 20
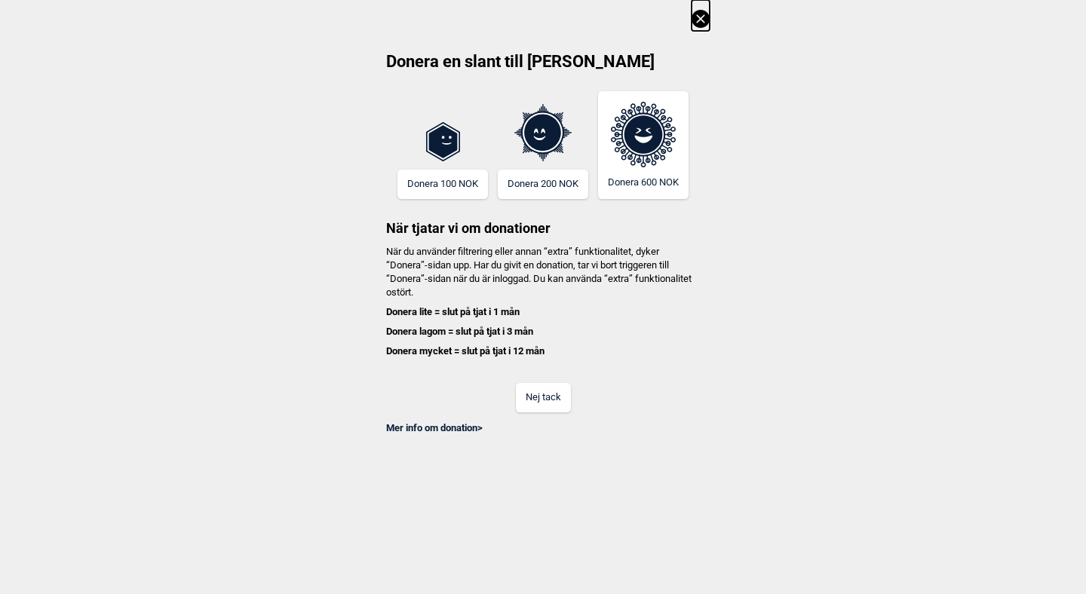
click at [555, 394] on button "Nej tack" at bounding box center [543, 397] width 55 height 29
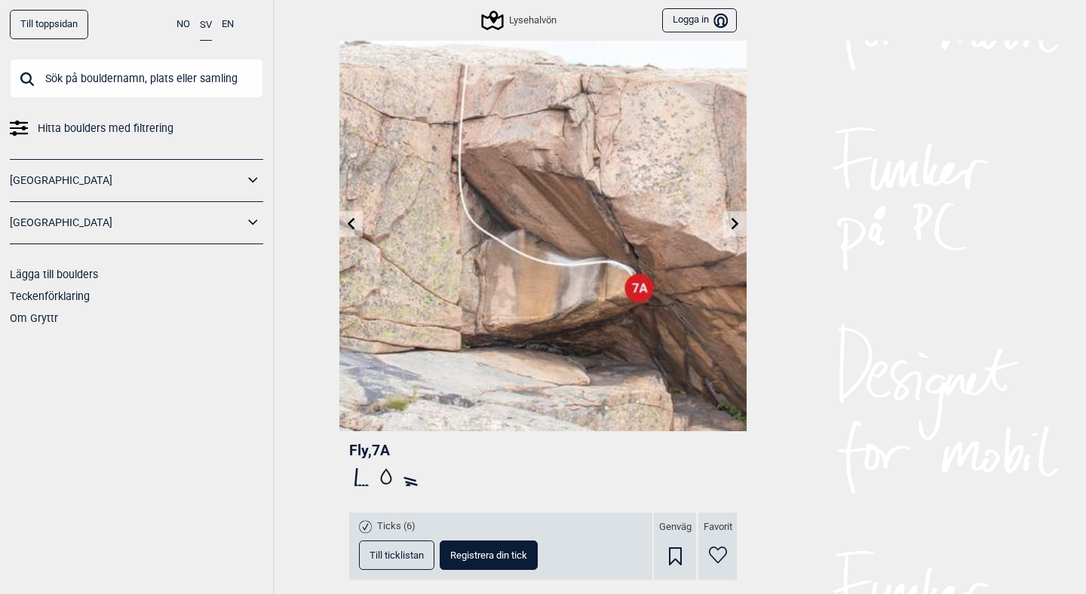
scroll to position [0, 0]
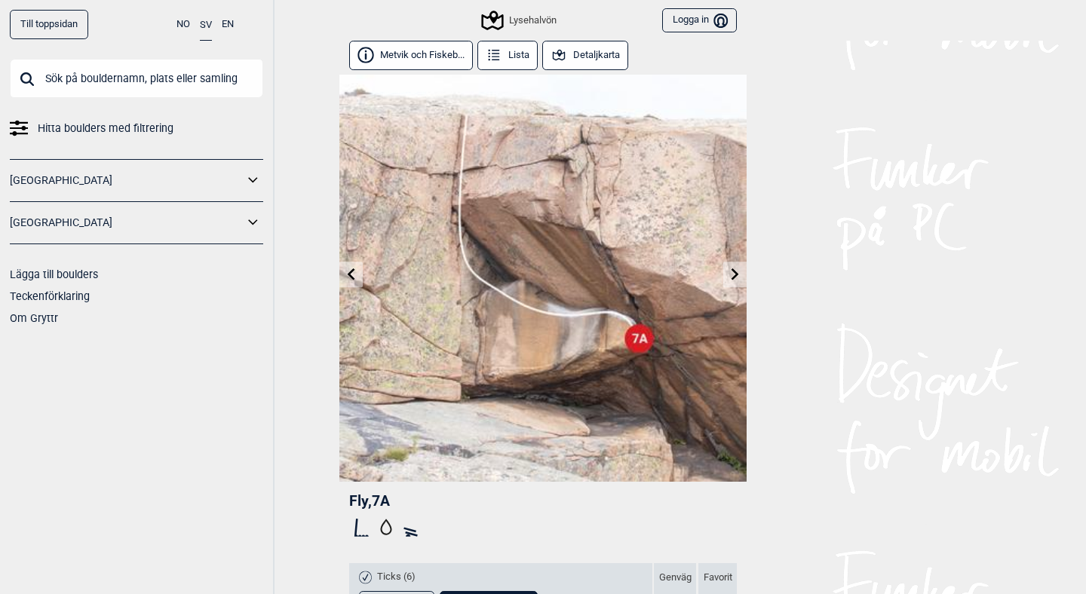
click at [593, 57] on button "Detaljkarta" at bounding box center [585, 55] width 86 height 29
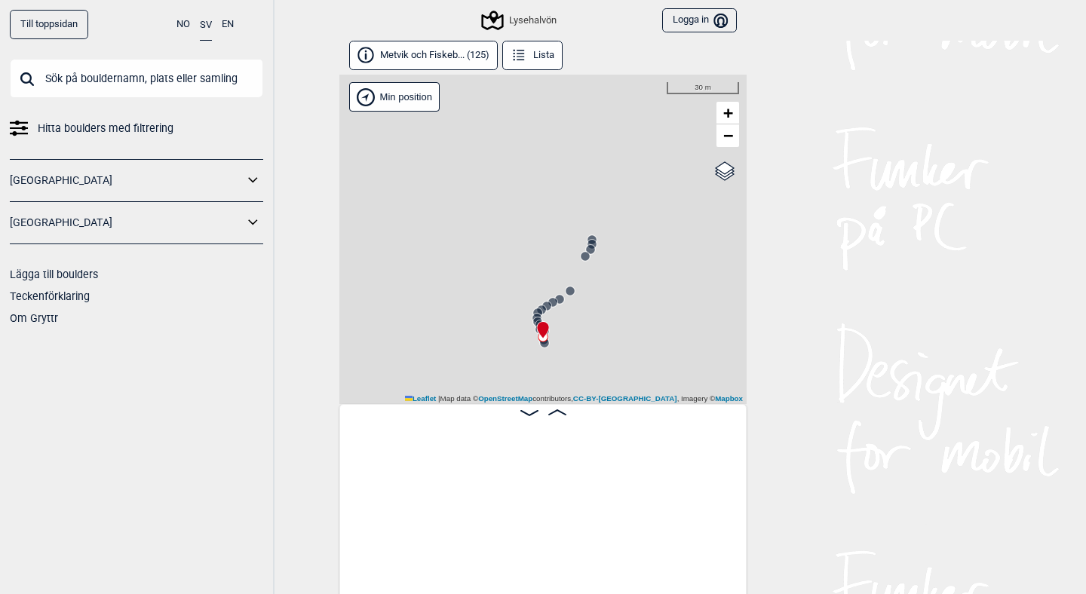
scroll to position [0, 4460]
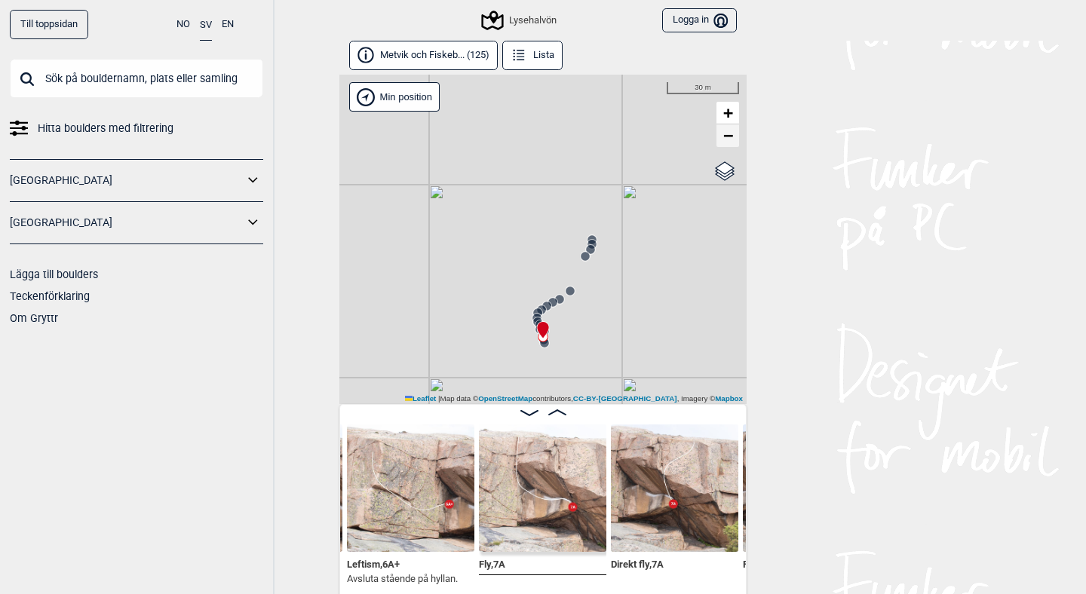
click at [723, 136] on span "−" at bounding box center [728, 135] width 10 height 19
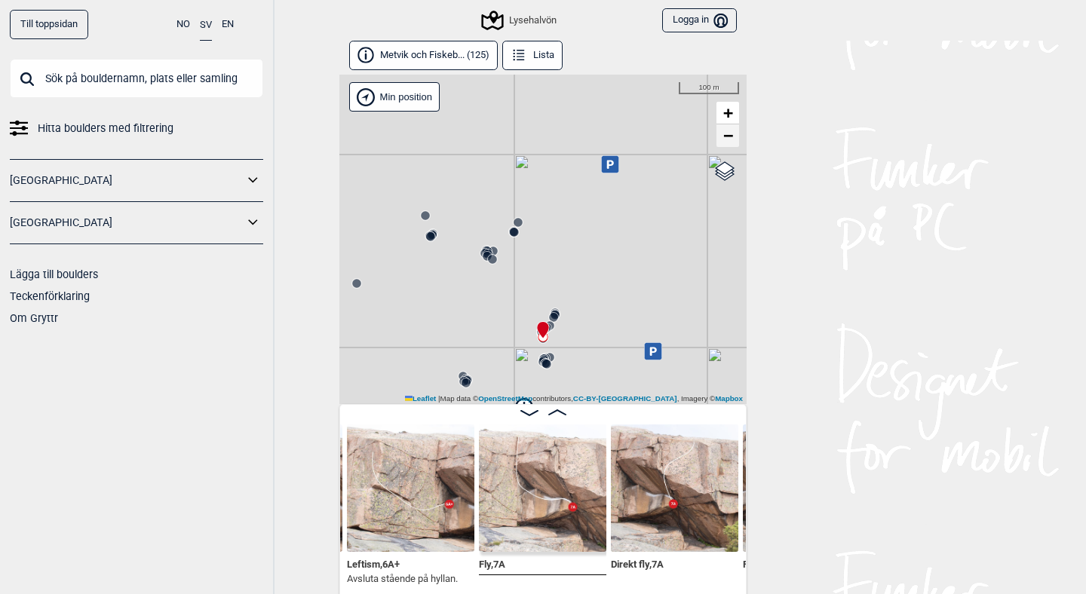
click at [723, 136] on span "−" at bounding box center [728, 135] width 10 height 19
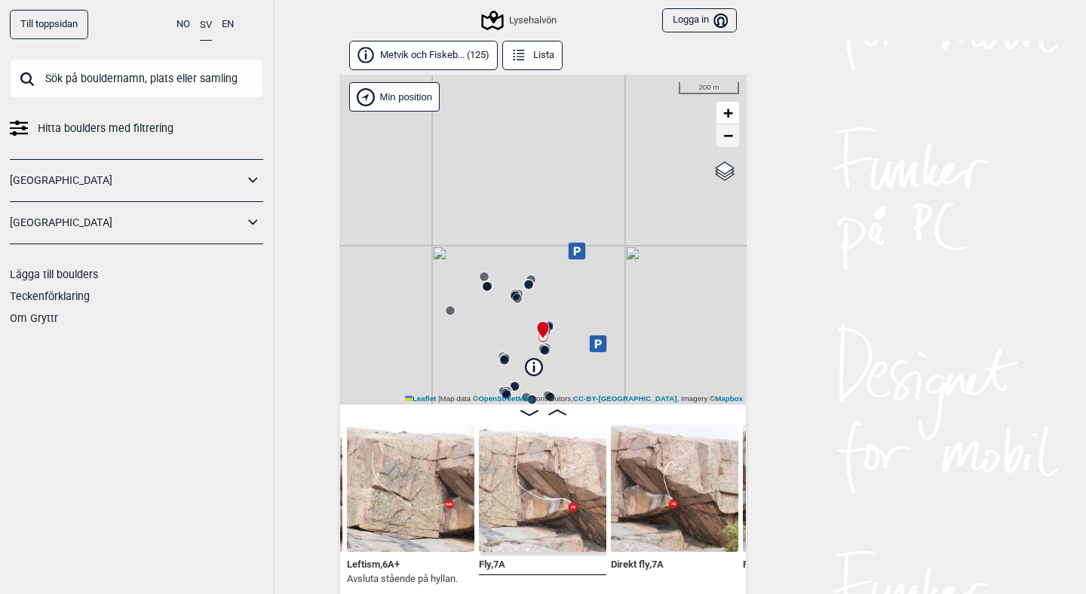
click at [723, 136] on span "−" at bounding box center [728, 135] width 10 height 19
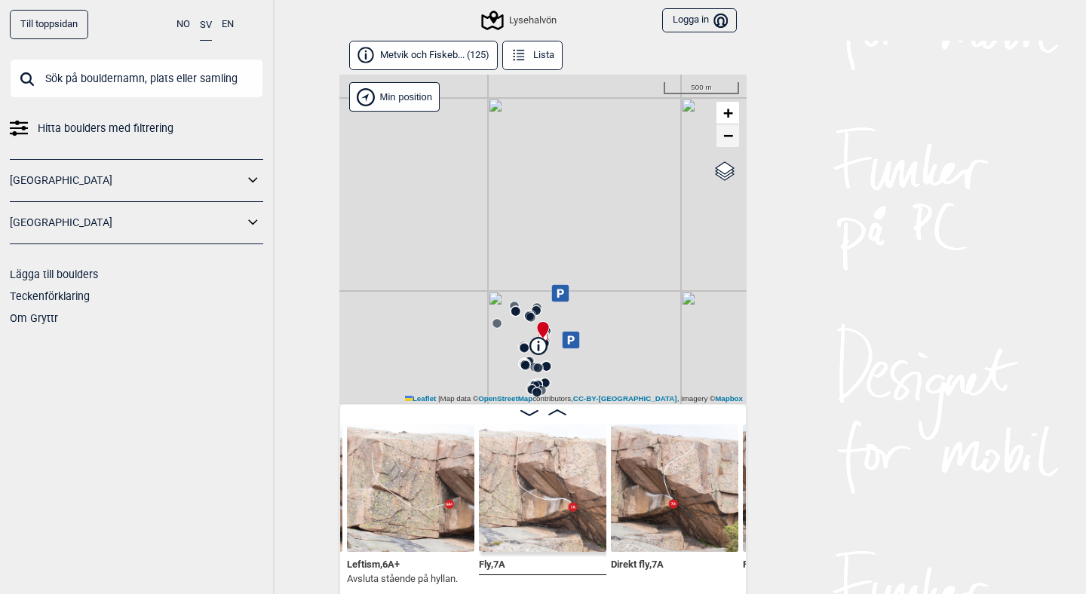
click at [723, 136] on span "−" at bounding box center [728, 135] width 10 height 19
click at [724, 140] on span "−" at bounding box center [728, 135] width 10 height 19
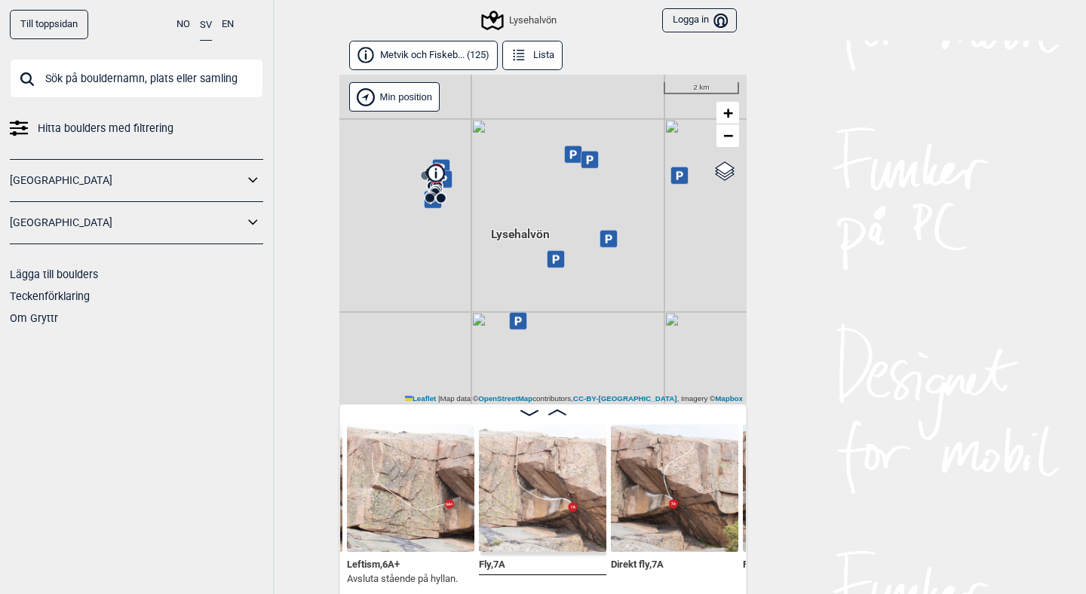
drag, startPoint x: 626, startPoint y: 355, endPoint x: 517, endPoint y: 196, distance: 193.1
click at [517, 196] on div "Lysehalvön" at bounding box center [542, 240] width 407 height 330
click at [482, 218] on div "Lysehalvön" at bounding box center [542, 240] width 407 height 330
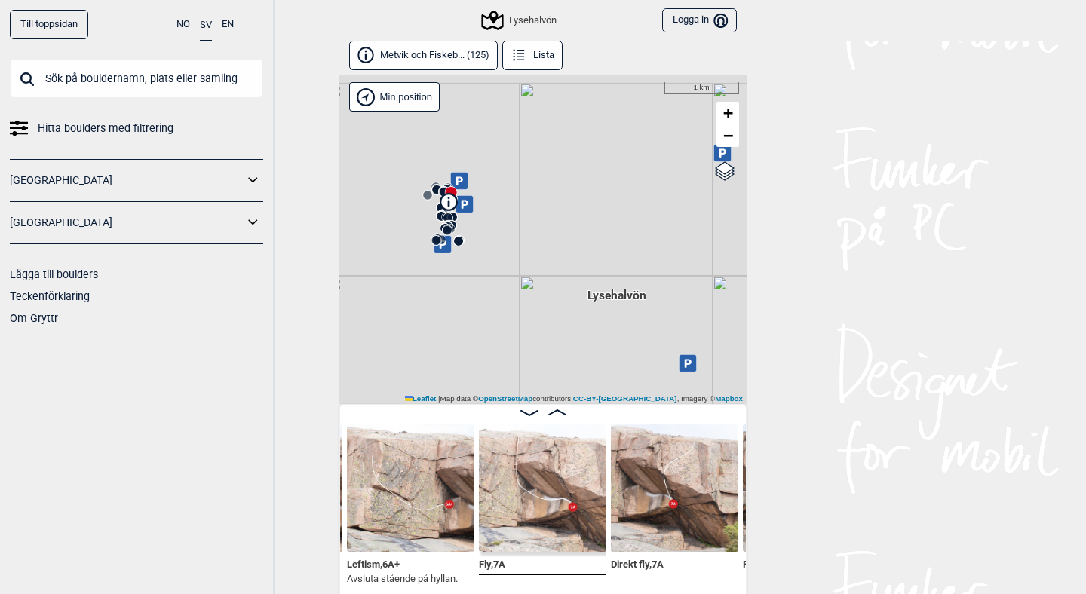
drag, startPoint x: 455, startPoint y: 198, endPoint x: 524, endPoint y: 268, distance: 98.1
click at [524, 268] on div "Lysehalvön" at bounding box center [542, 240] width 407 height 330
click at [484, 191] on div "Lysehalvön" at bounding box center [542, 240] width 407 height 330
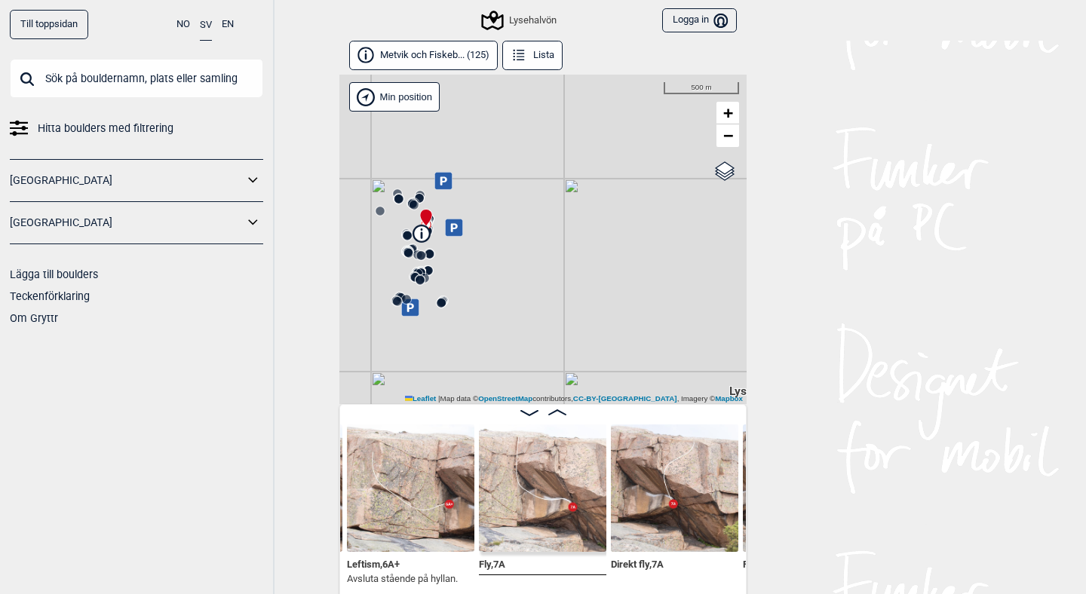
click at [448, 231] on icon at bounding box center [453, 227] width 17 height 17
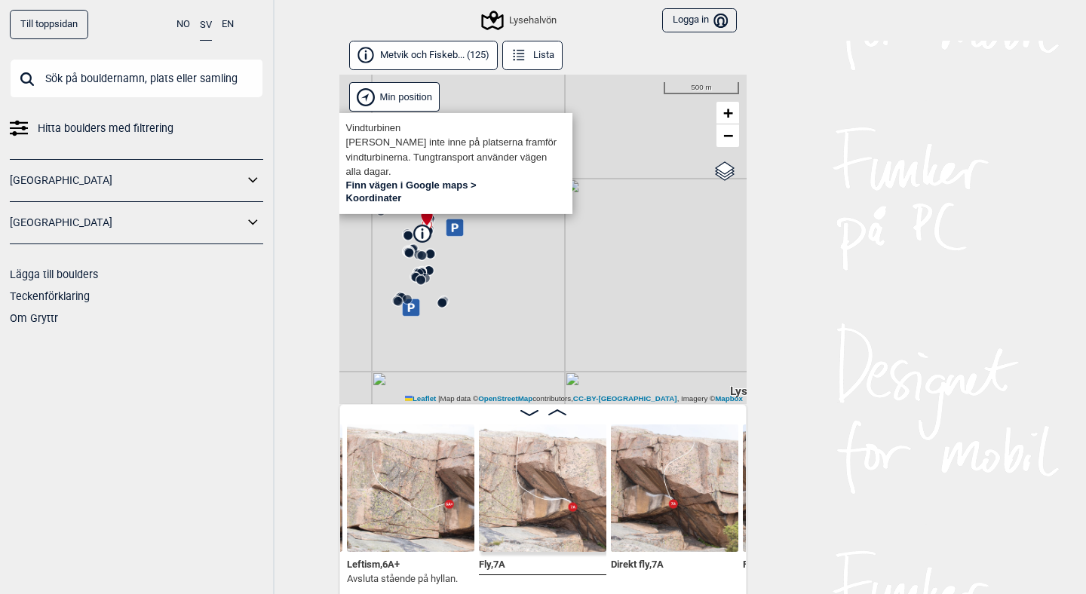
click at [448, 231] on div "Lysehalvön" at bounding box center [542, 240] width 407 height 330
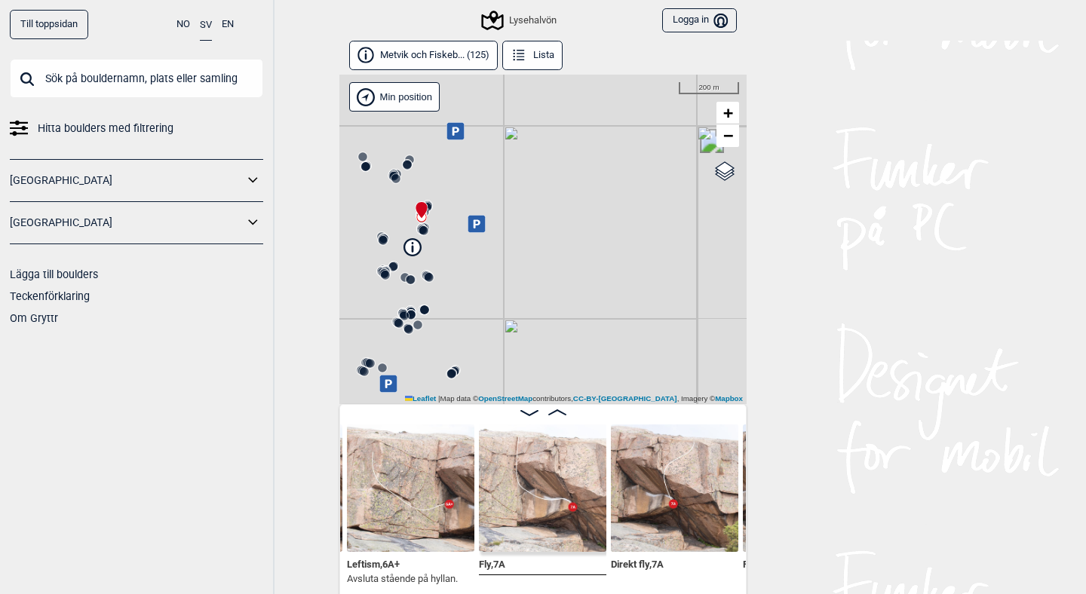
click at [475, 228] on icon at bounding box center [477, 223] width 7 height 8
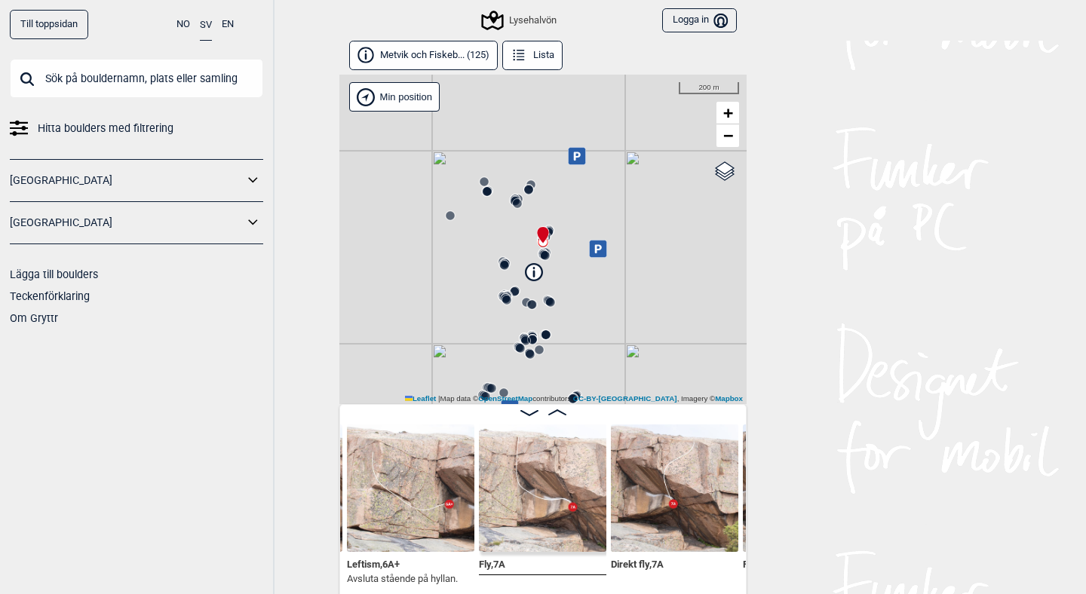
drag, startPoint x: 463, startPoint y: 293, endPoint x: 584, endPoint y: 317, distance: 123.9
click at [584, 317] on div "Lysehalvön" at bounding box center [542, 240] width 407 height 330
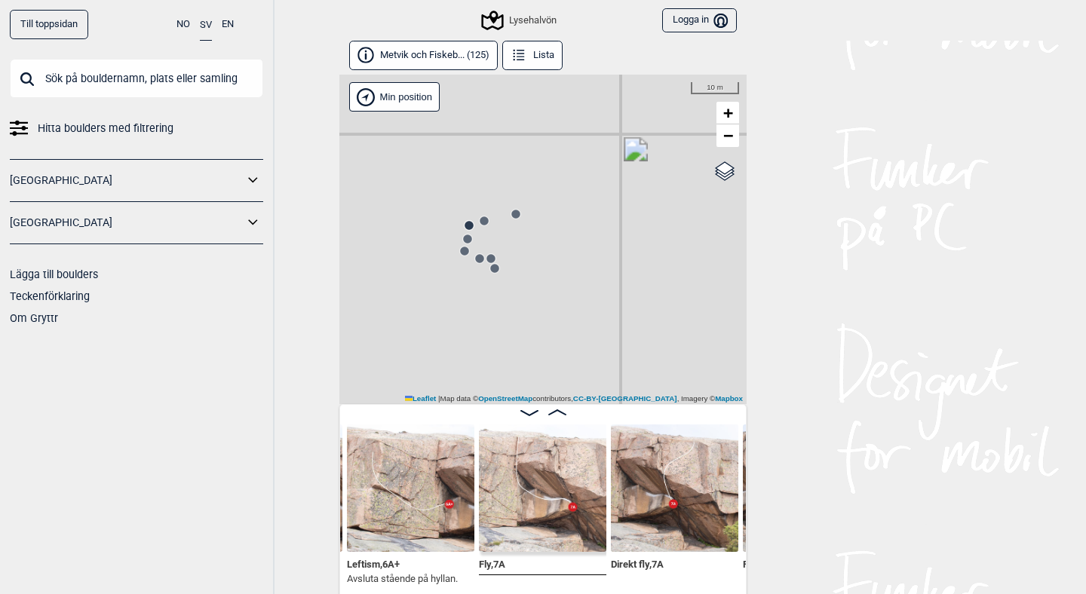
click at [516, 213] on circle at bounding box center [515, 214] width 9 height 9
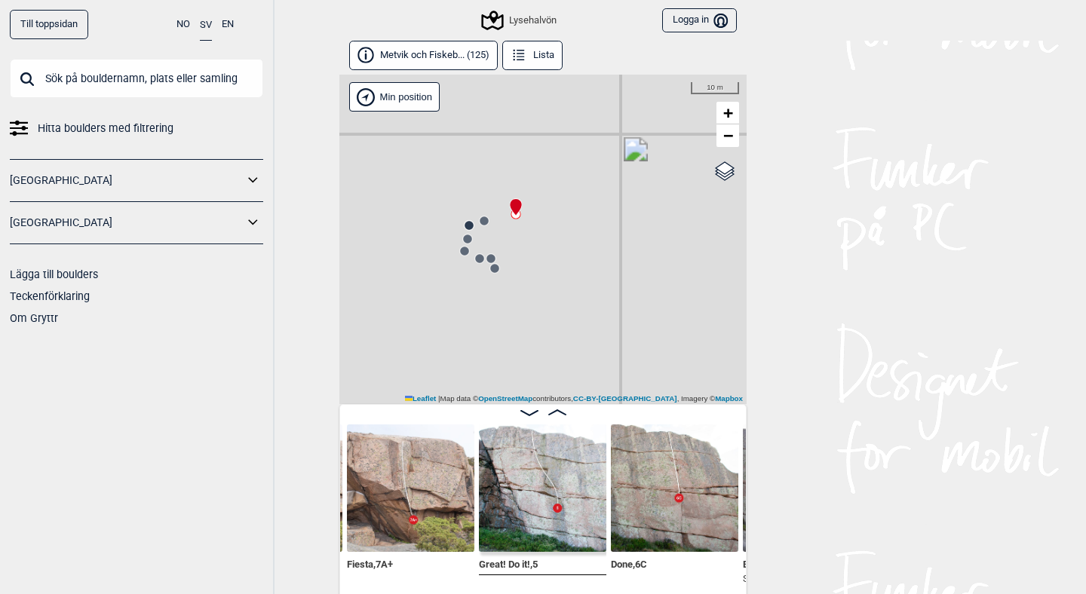
click at [481, 226] on icon at bounding box center [484, 221] width 12 height 12
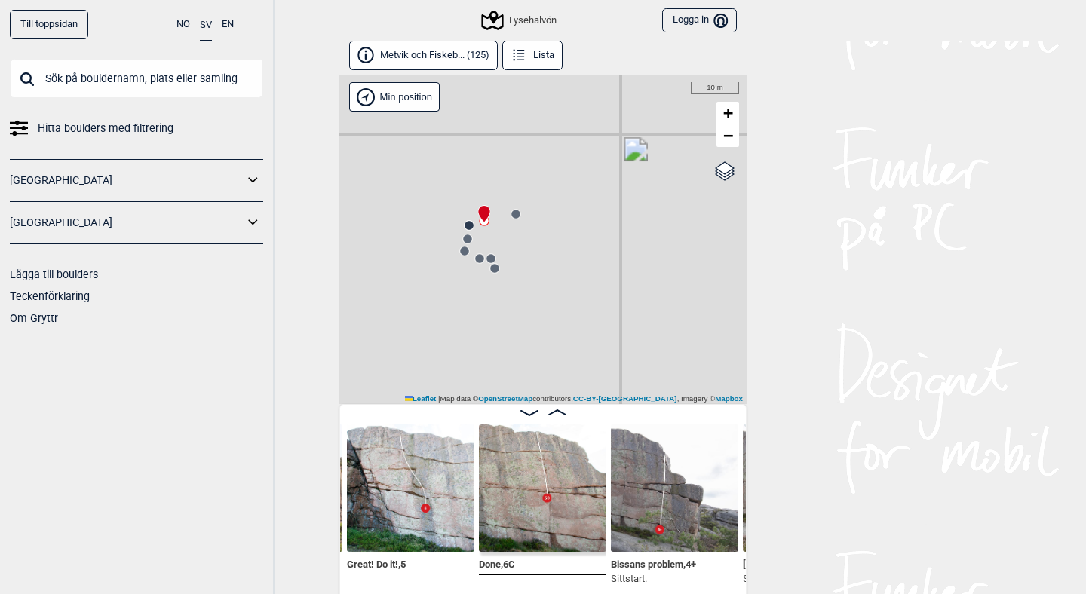
click at [457, 231] on div "Lysehalvön" at bounding box center [542, 240] width 407 height 330
click at [468, 227] on circle at bounding box center [469, 225] width 9 height 9
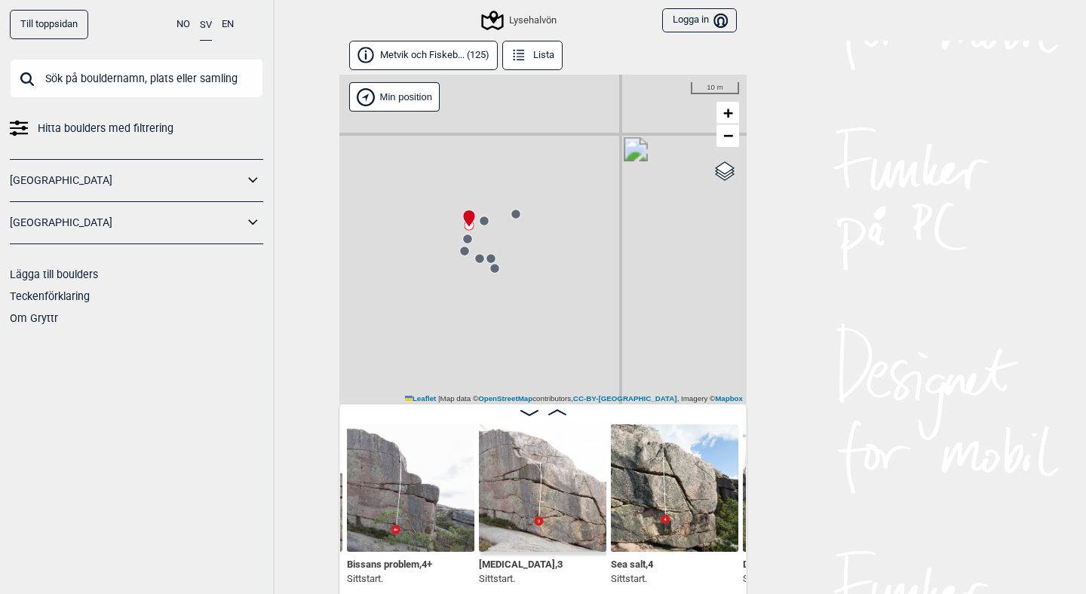
click at [468, 240] on circle at bounding box center [467, 239] width 9 height 9
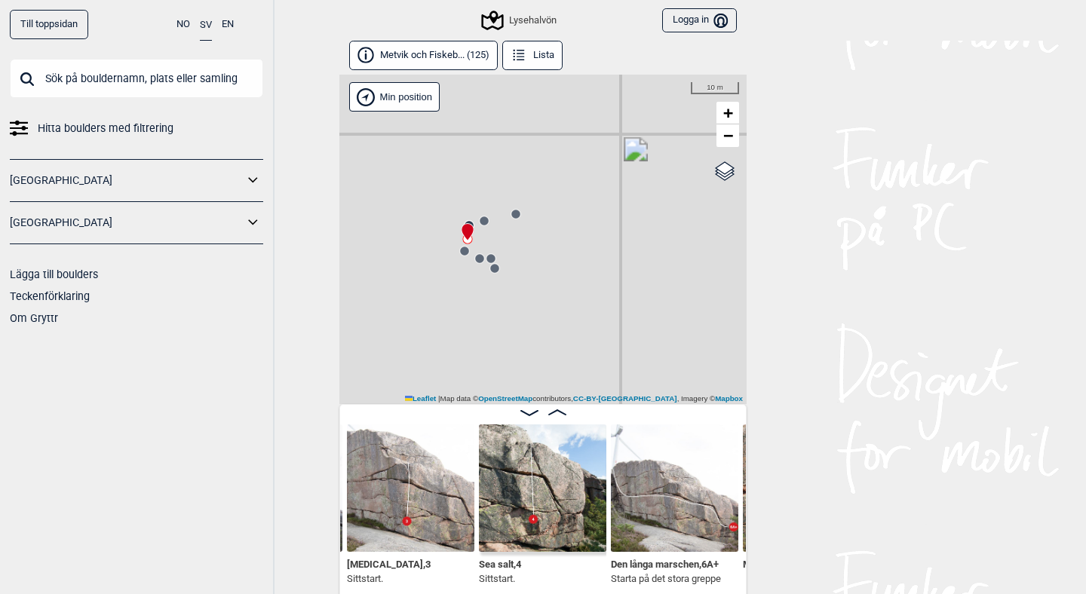
click at [464, 250] on circle at bounding box center [464, 251] width 9 height 9
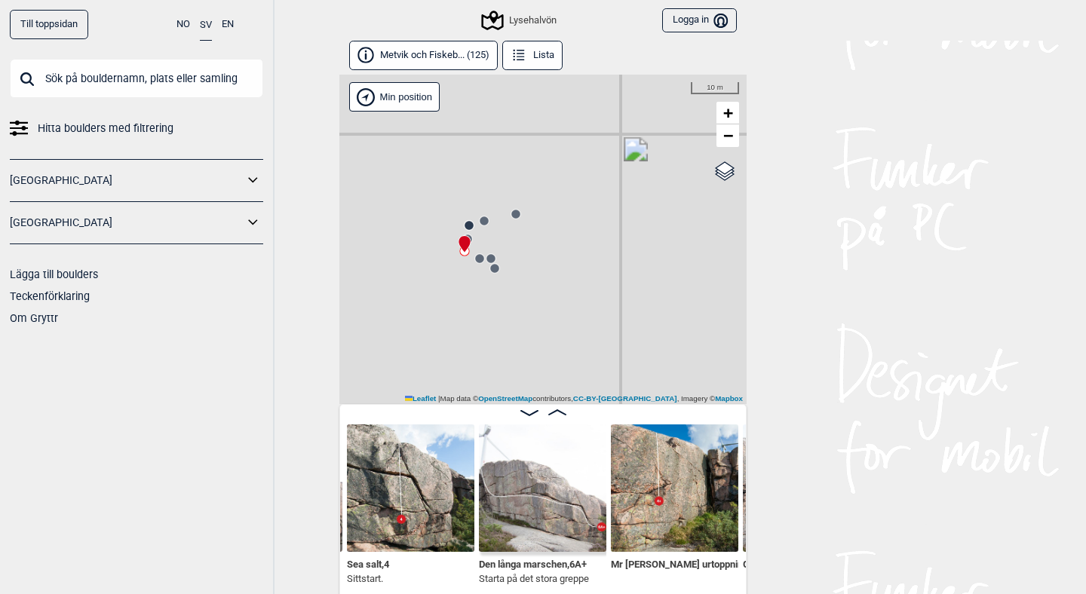
click at [477, 259] on circle at bounding box center [479, 258] width 9 height 9
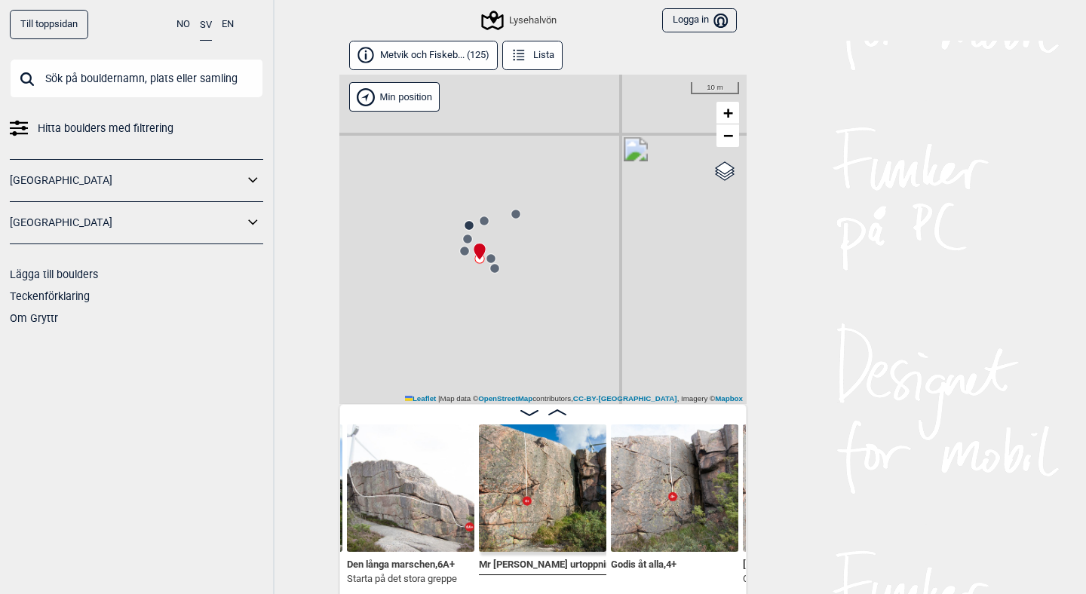
click at [493, 256] on circle at bounding box center [490, 258] width 9 height 9
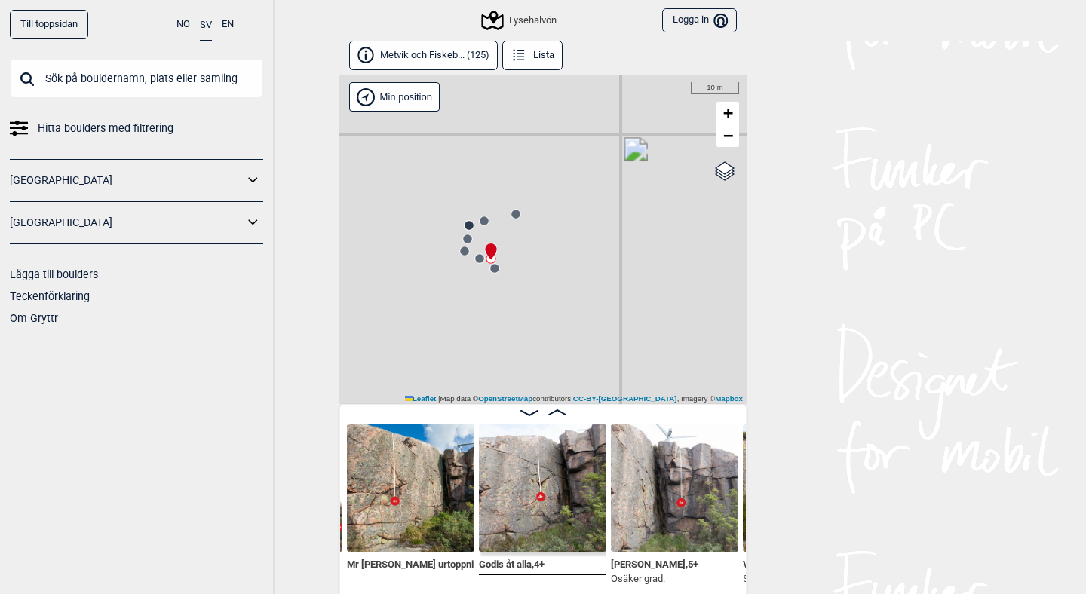
click at [498, 271] on circle at bounding box center [494, 268] width 10 height 10
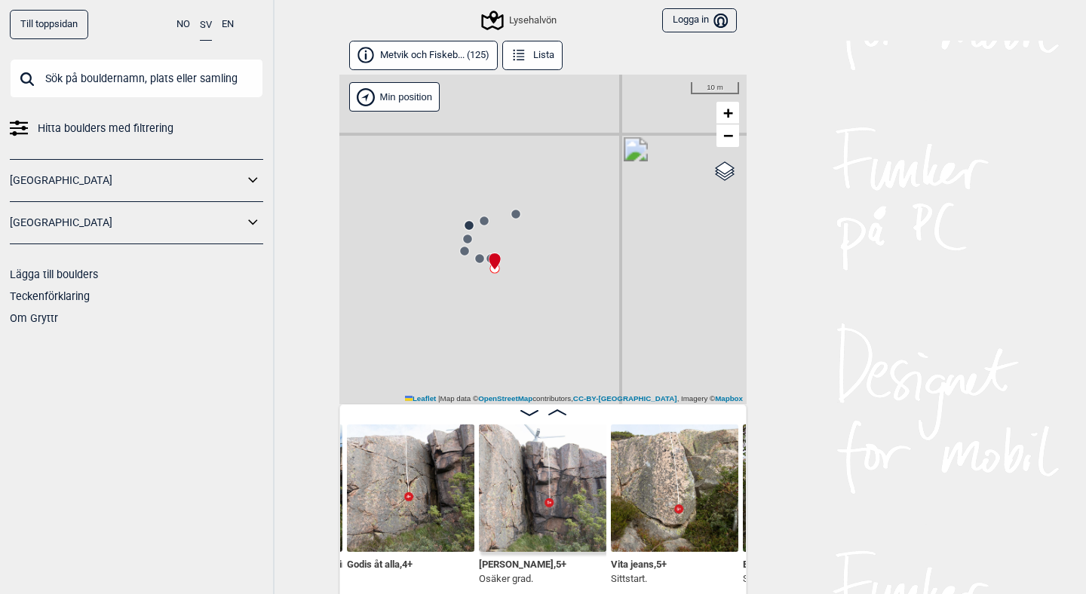
click at [516, 218] on icon at bounding box center [516, 214] width 12 height 12
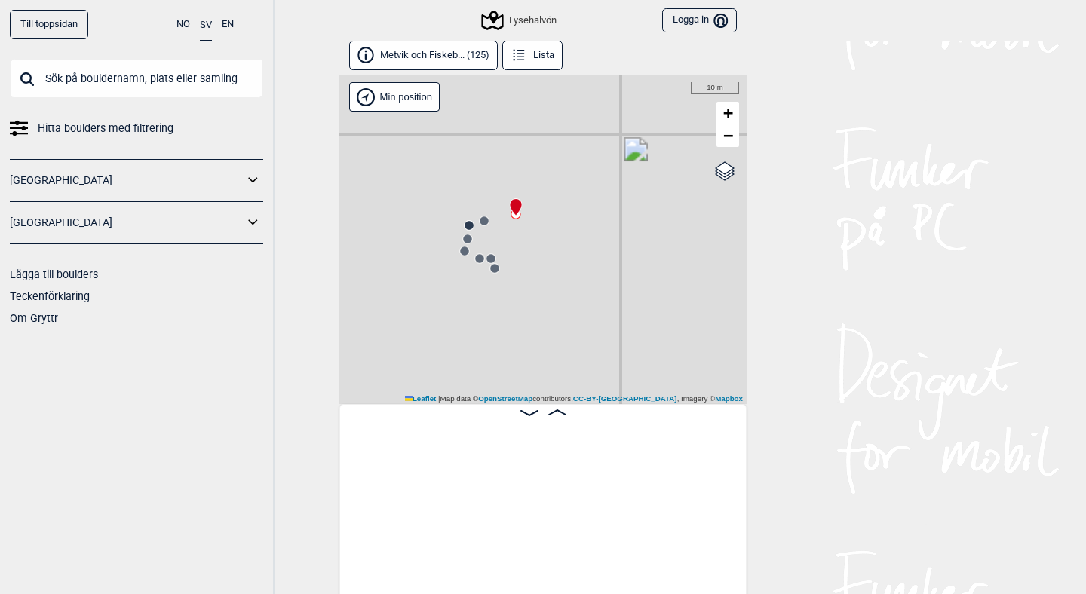
scroll to position [0, 4856]
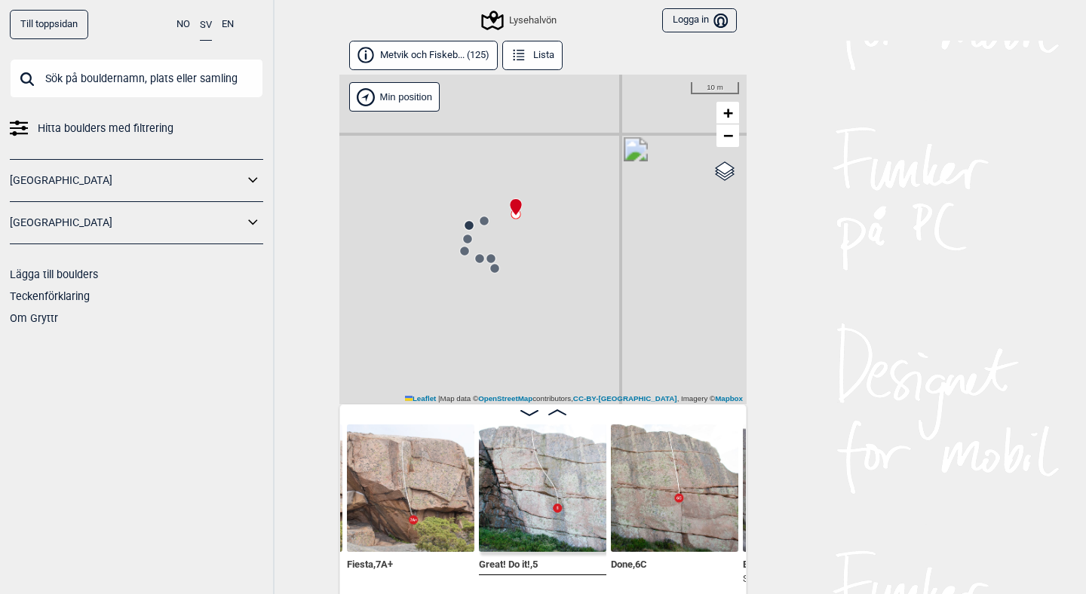
click at [400, 496] on img at bounding box center [410, 488] width 127 height 127
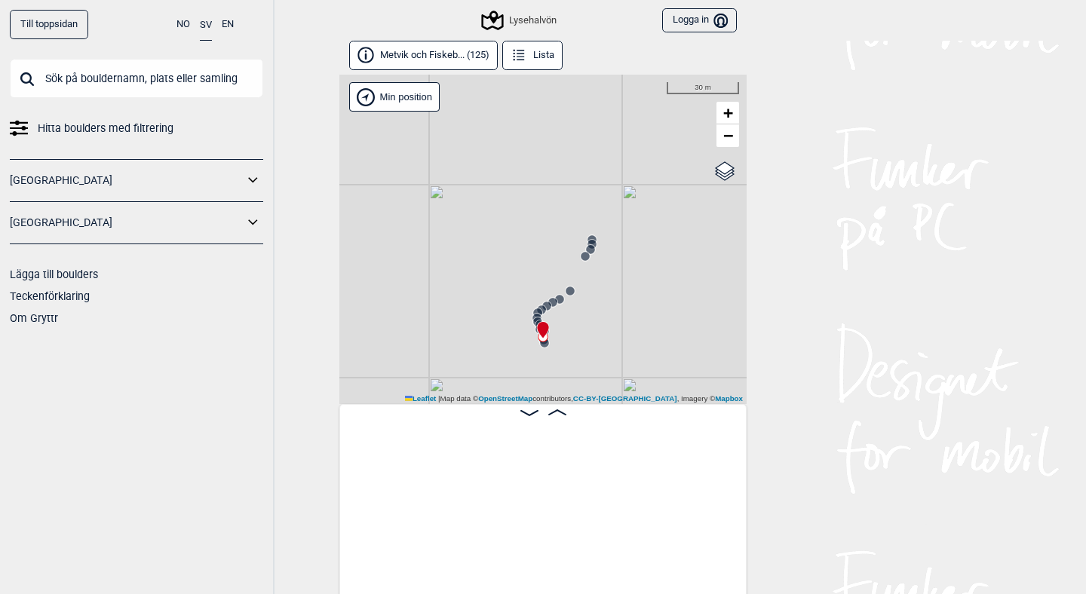
scroll to position [0, 4460]
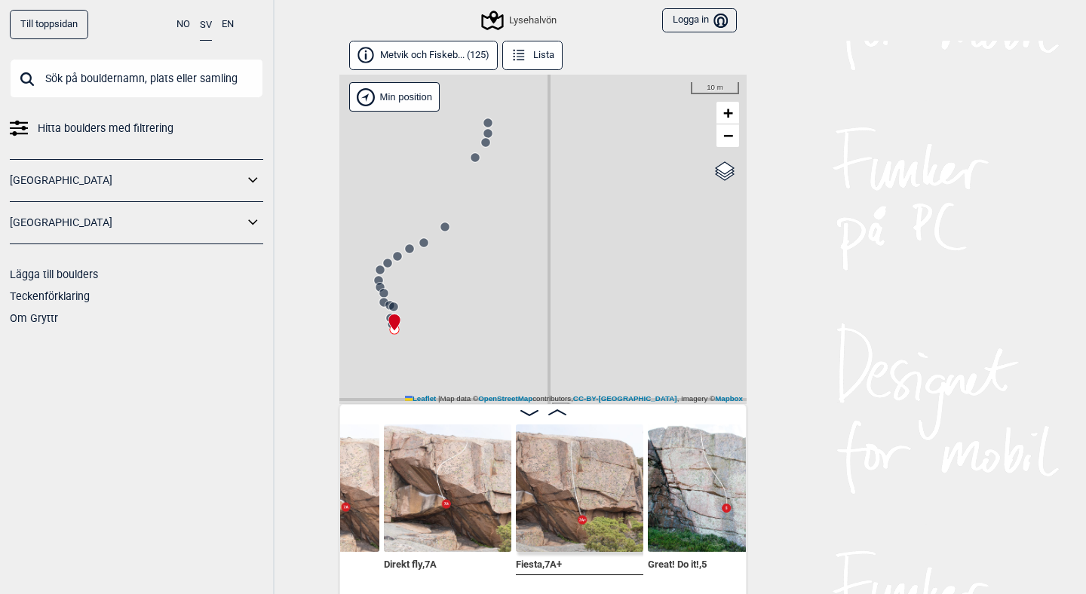
scroll to position [0, 4686]
click at [576, 512] on img at bounding box center [580, 488] width 127 height 127
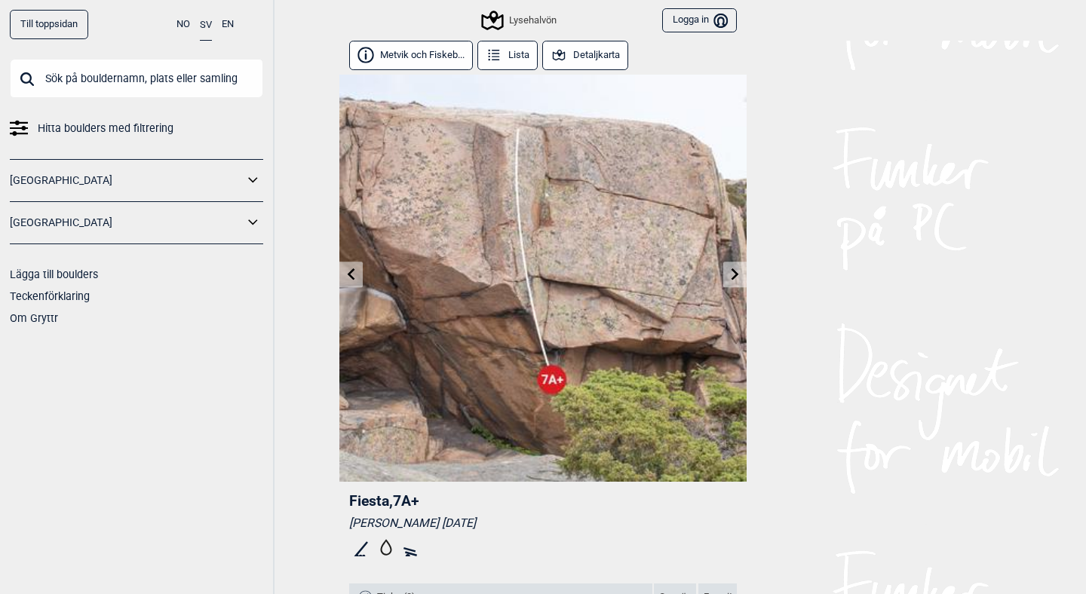
scroll to position [1, 0]
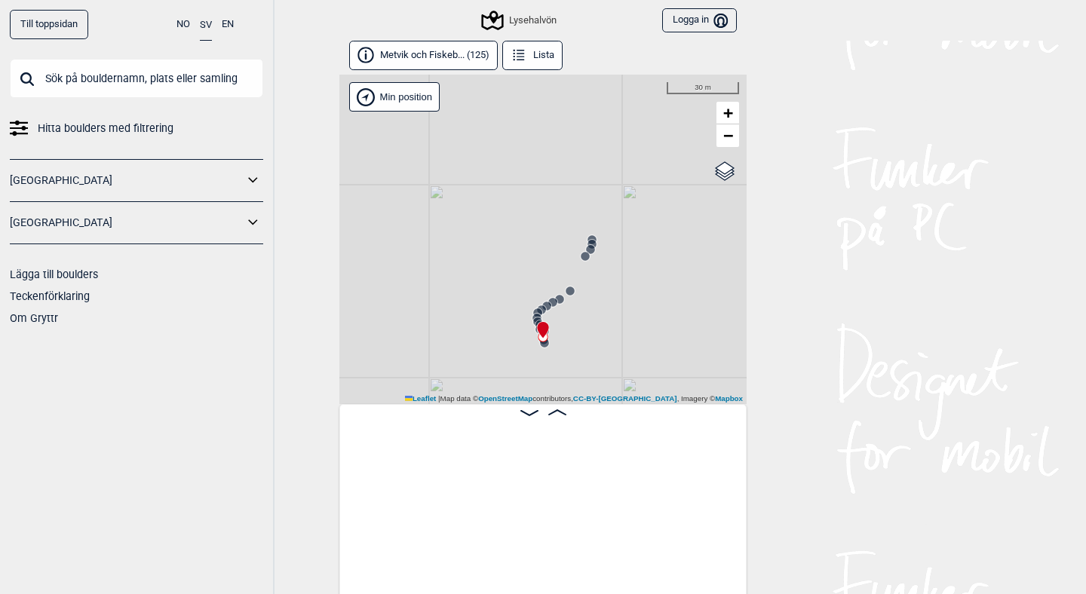
scroll to position [0, 4460]
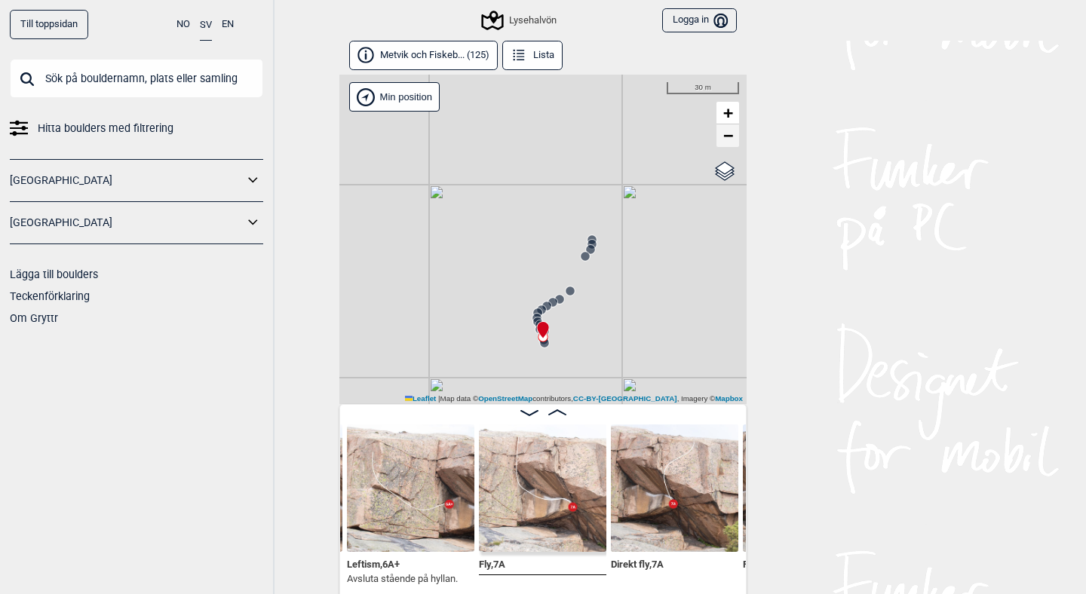
click at [735, 143] on link "−" at bounding box center [727, 135] width 23 height 23
drag, startPoint x: 474, startPoint y: 228, endPoint x: 470, endPoint y: 333, distance: 104.1
click at [470, 333] on div "Lysehalvön" at bounding box center [542, 240] width 407 height 330
click at [544, 111] on icon at bounding box center [547, 108] width 12 height 12
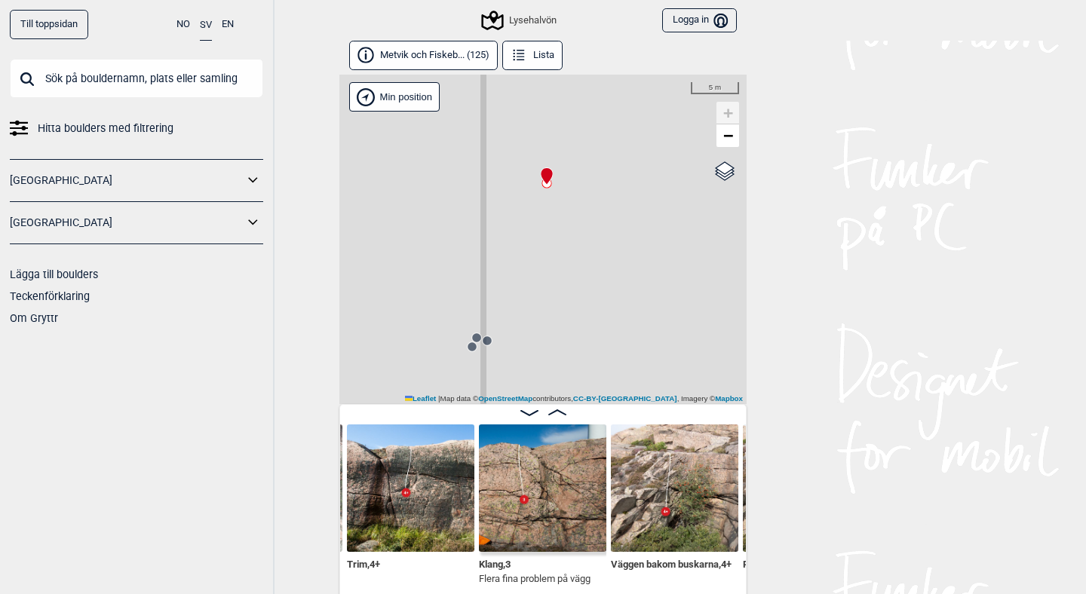
click at [477, 336] on circle at bounding box center [476, 337] width 9 height 9
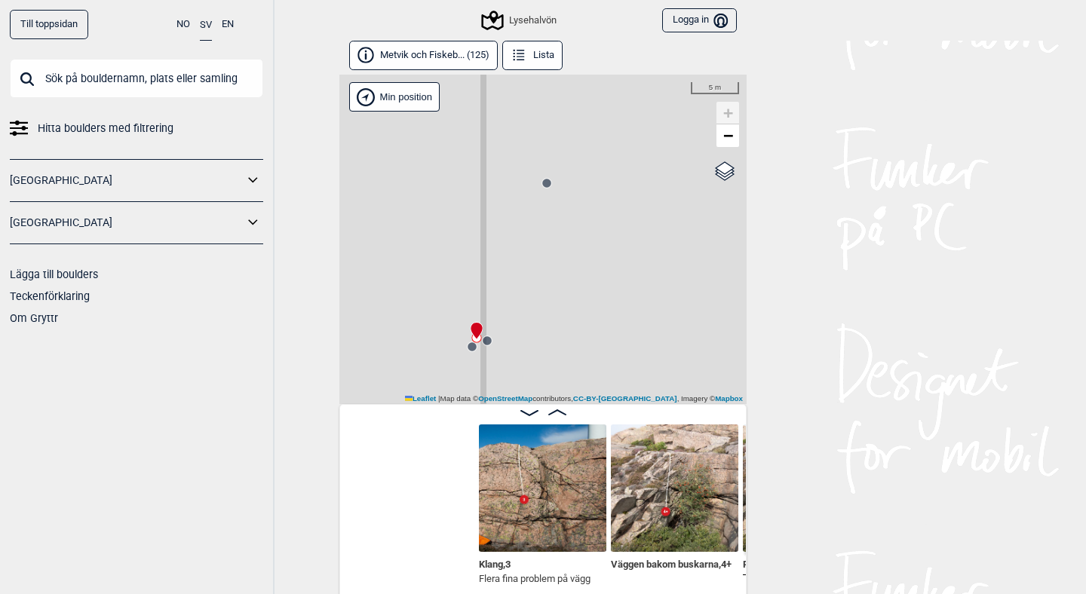
scroll to position [0, 1283]
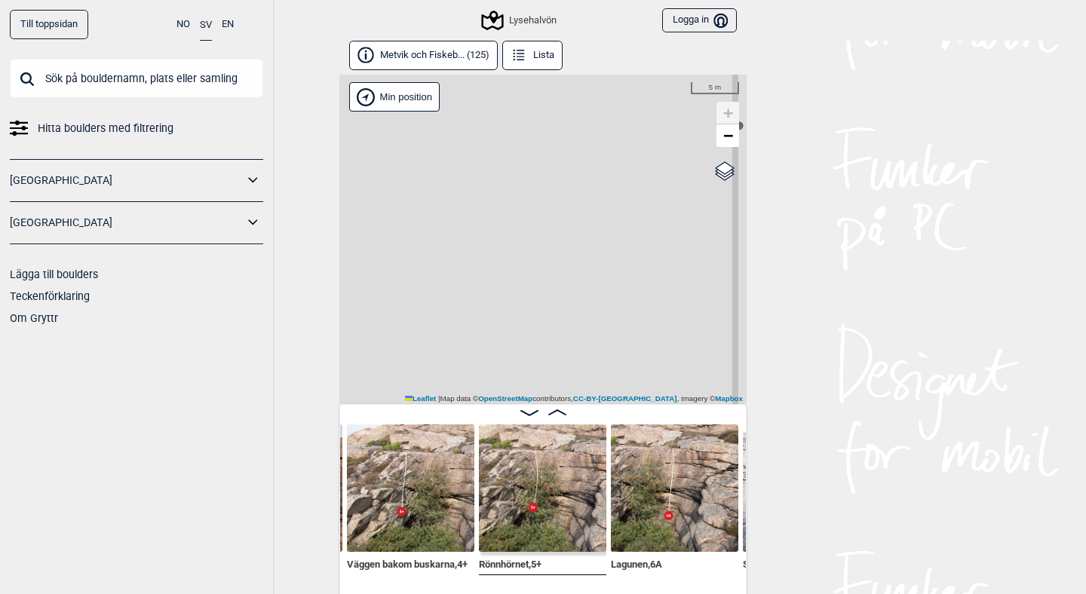
drag, startPoint x: 415, startPoint y: 351, endPoint x: 667, endPoint y: 136, distance: 331.1
click at [667, 136] on div "Lysehalvön" at bounding box center [542, 240] width 407 height 330
click at [493, 316] on circle at bounding box center [489, 313] width 10 height 10
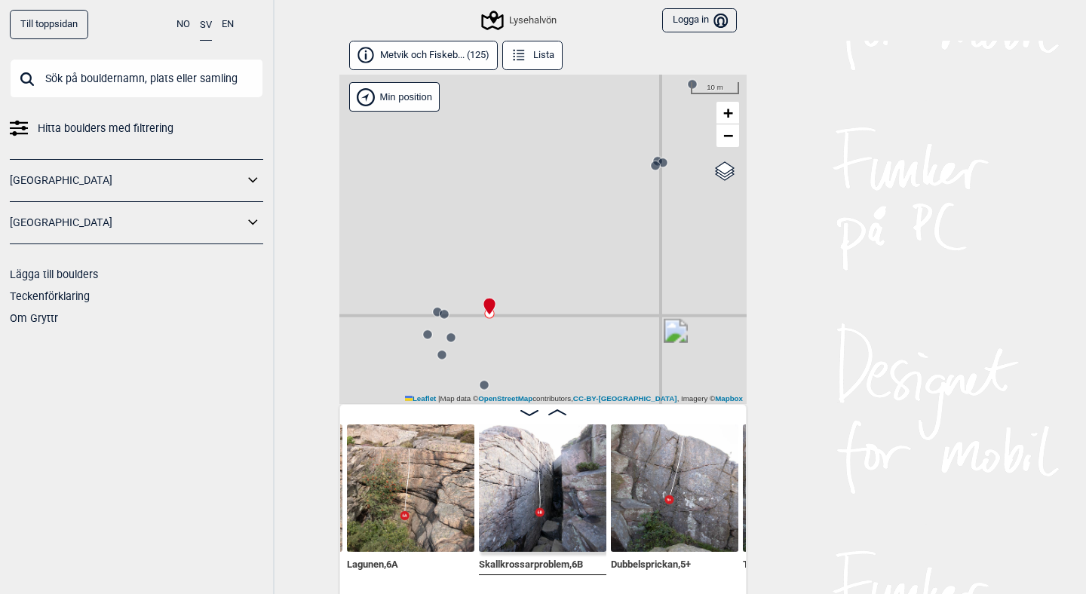
click at [453, 336] on circle at bounding box center [450, 337] width 9 height 9
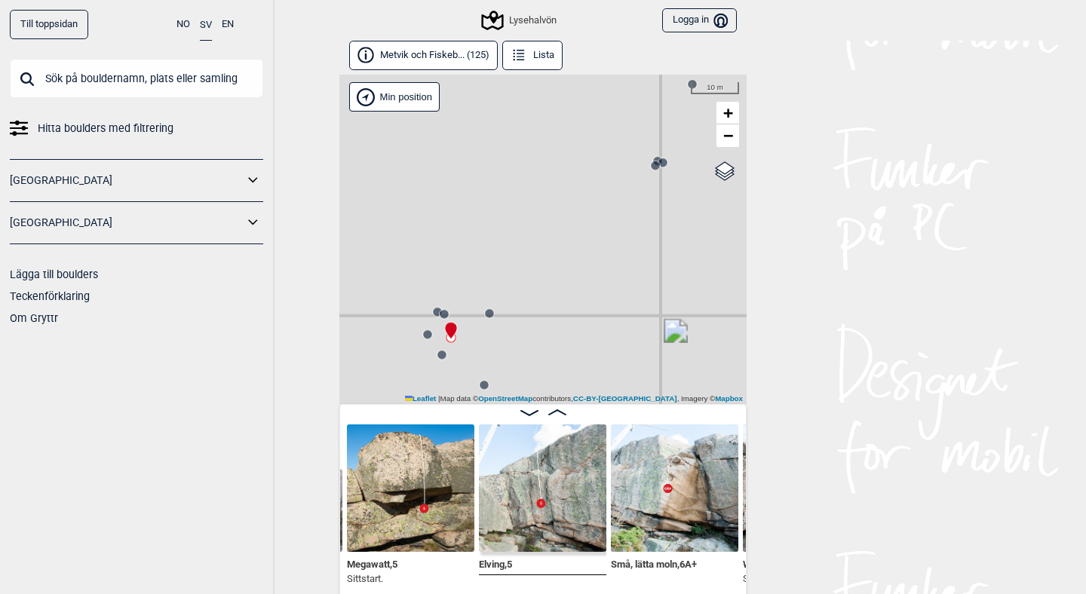
click at [437, 308] on circle at bounding box center [437, 312] width 9 height 9
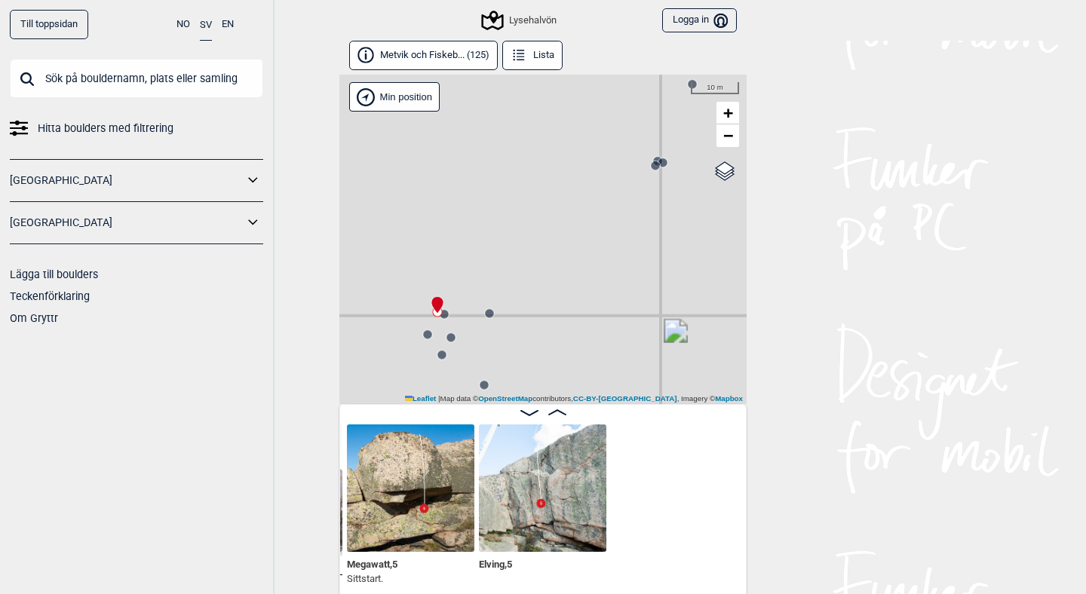
scroll to position [0, 1811]
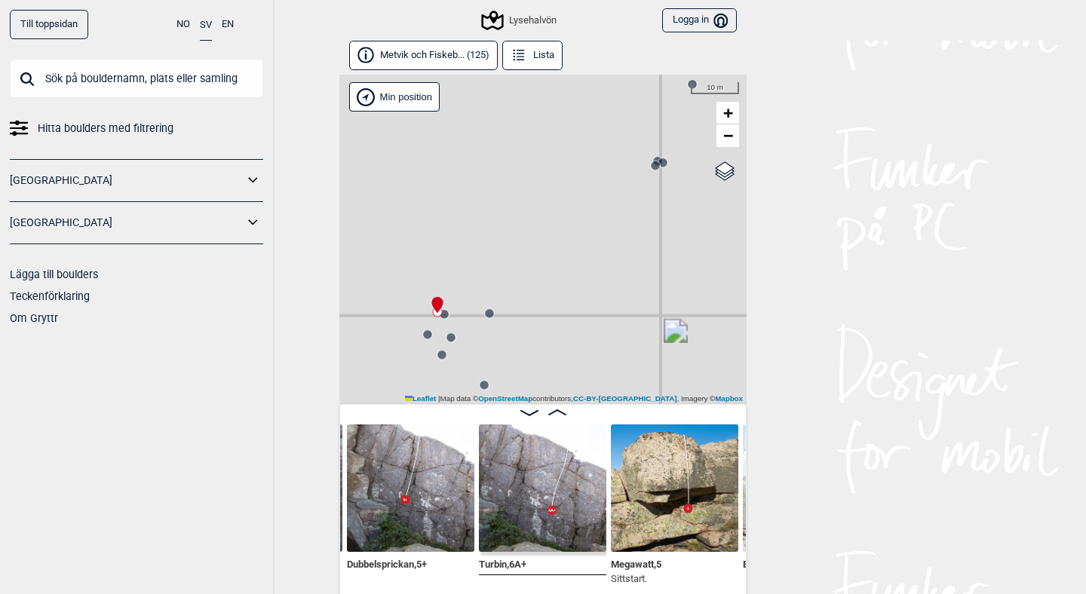
click at [443, 356] on circle at bounding box center [441, 355] width 9 height 9
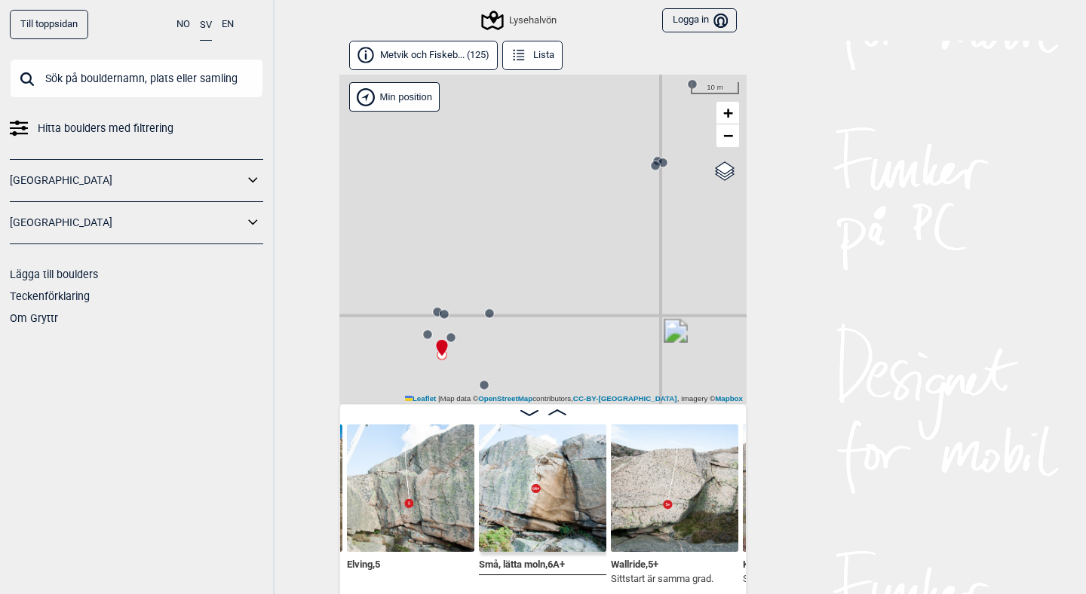
click at [471, 59] on button "Metvik och Fiskeb... (125)" at bounding box center [423, 55] width 149 height 29
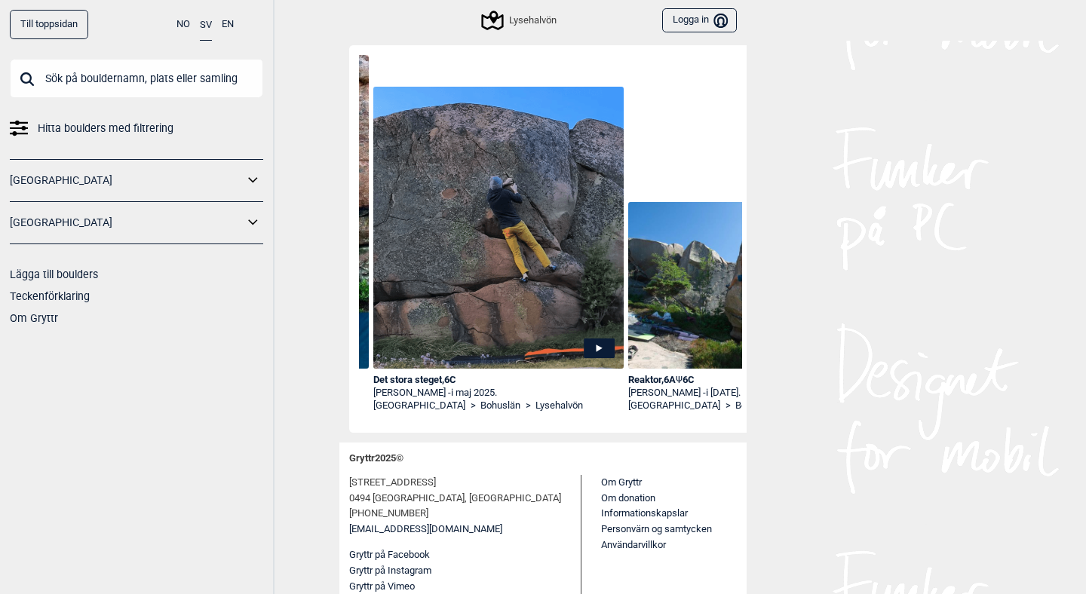
scroll to position [0, 1155]
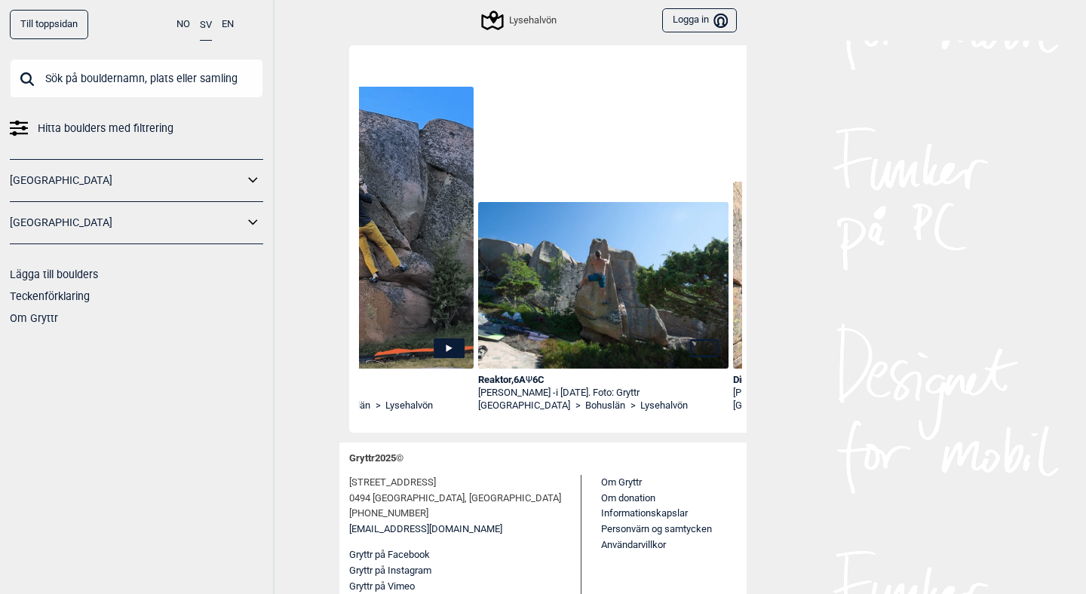
click at [592, 284] on img at bounding box center [603, 285] width 250 height 167
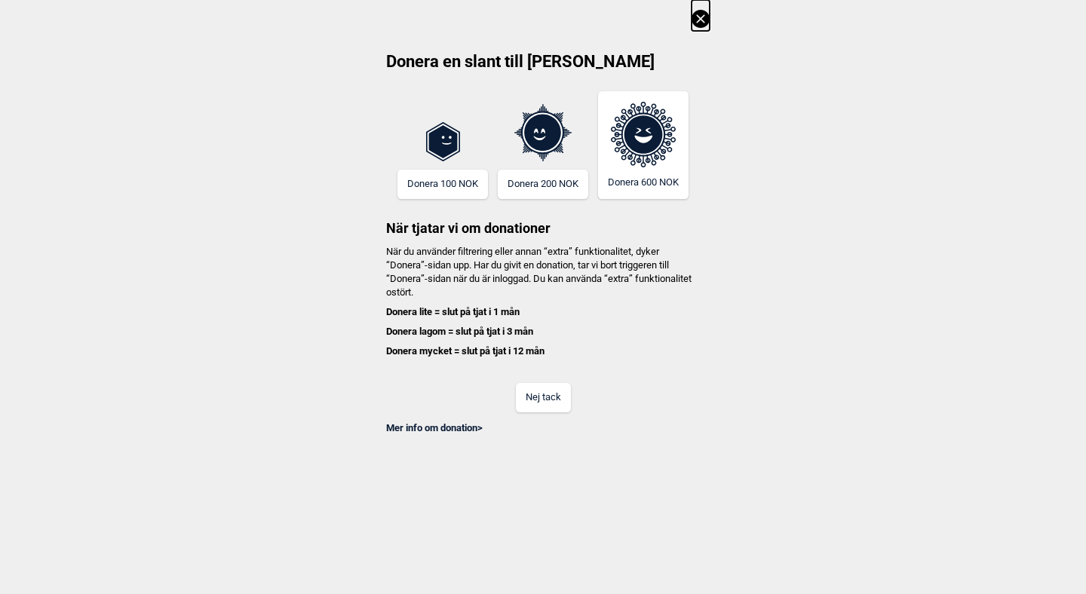
click at [533, 397] on button "Nej tack" at bounding box center [543, 397] width 55 height 29
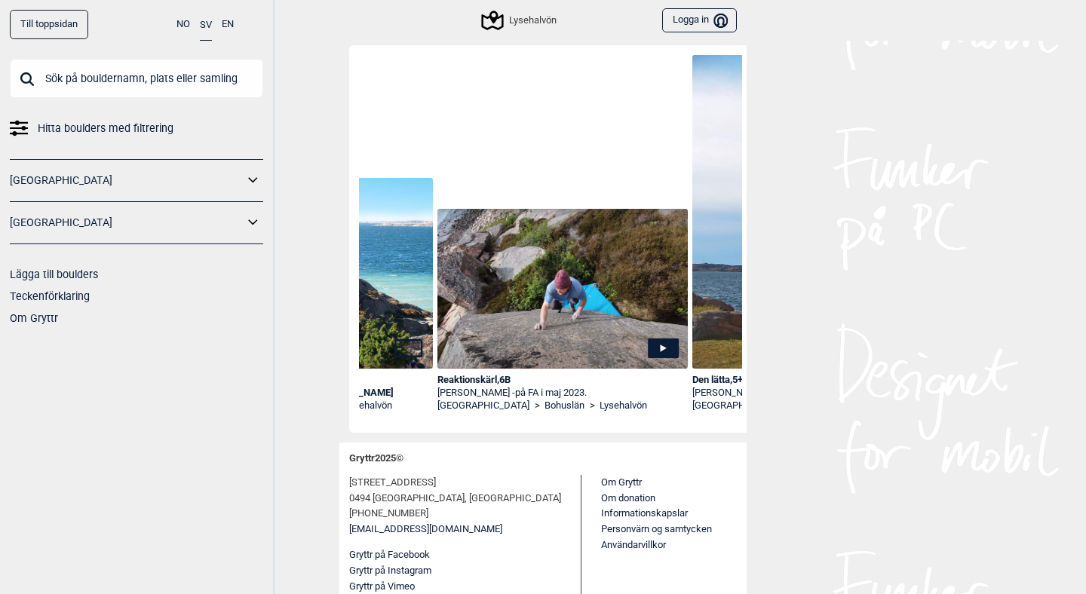
scroll to position [0, 8287]
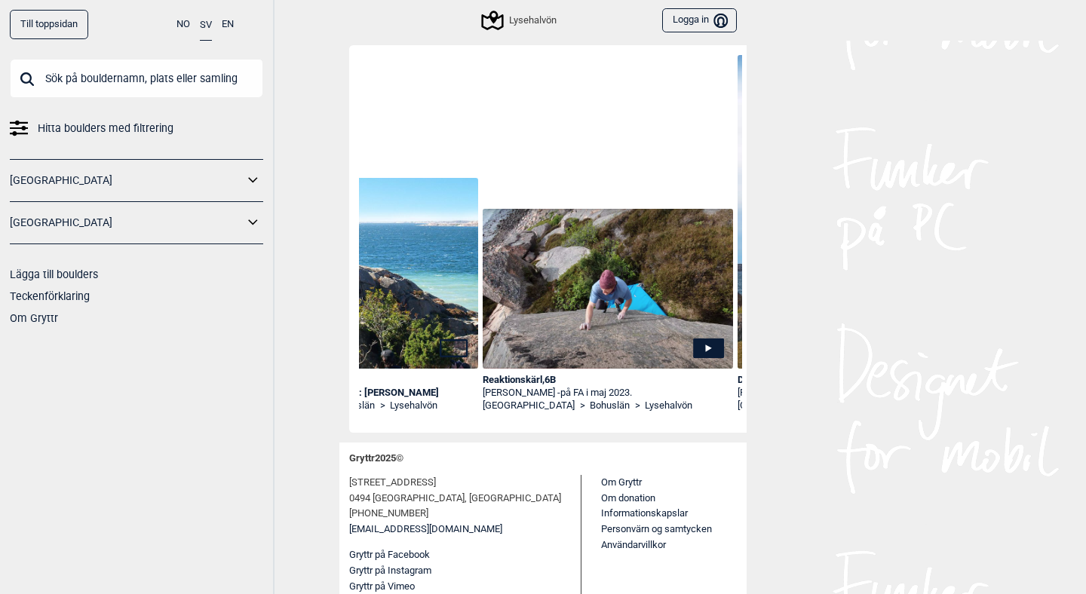
click at [620, 308] on img at bounding box center [608, 289] width 250 height 161
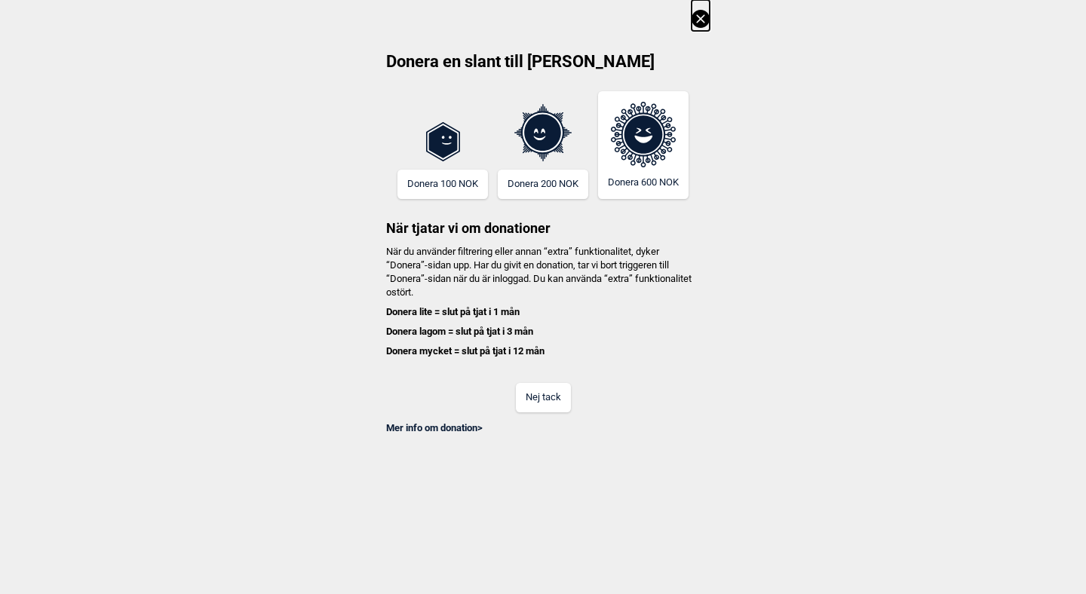
click at [533, 407] on button "Nej tack" at bounding box center [543, 397] width 55 height 29
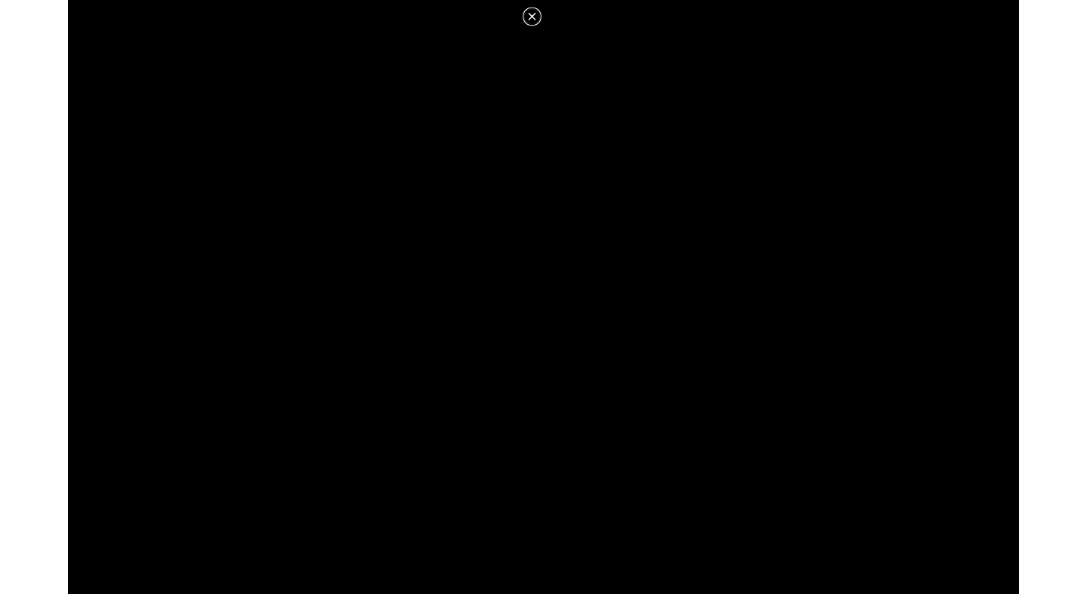
scroll to position [507, 0]
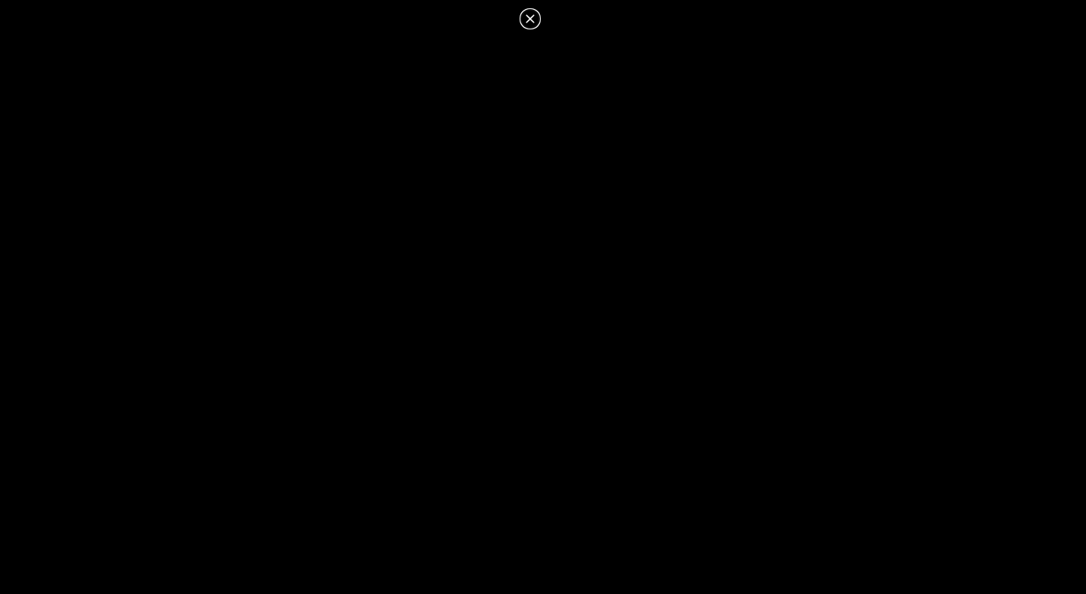
click at [532, 21] on icon at bounding box center [530, 18] width 8 height 8
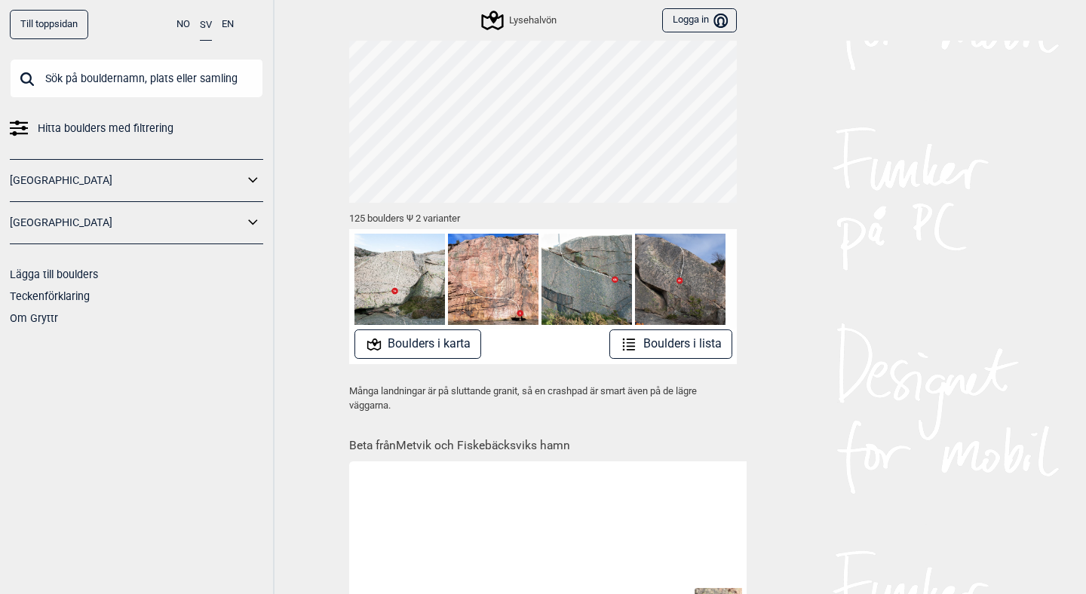
scroll to position [0, 0]
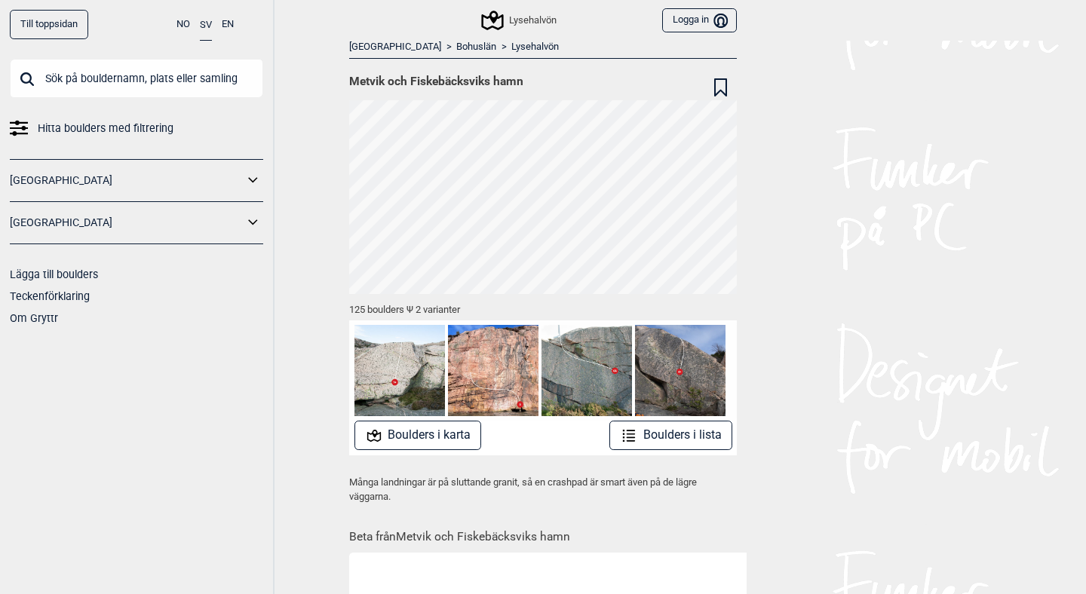
click at [456, 46] on link "Bohuslän" at bounding box center [476, 47] width 40 height 13
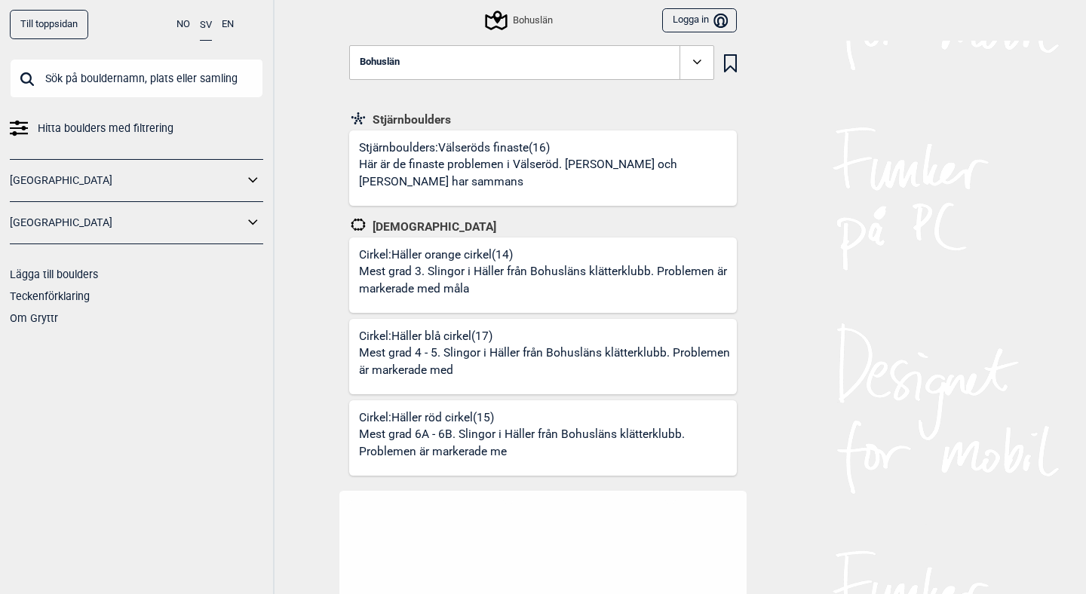
click at [422, 46] on button "Bohuslän" at bounding box center [531, 62] width 365 height 35
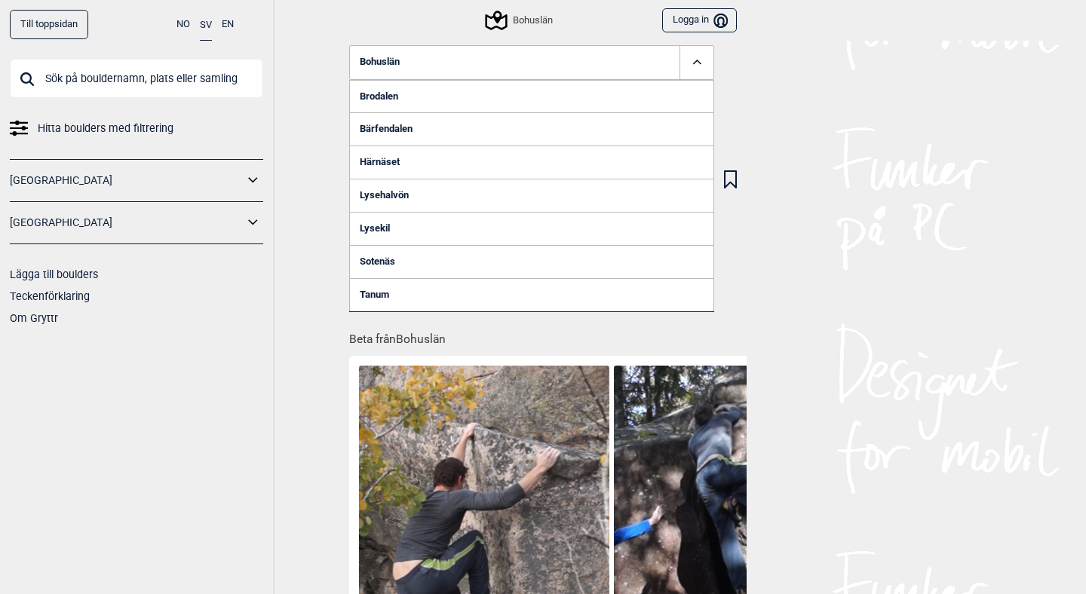
click at [388, 227] on link "Lysekil" at bounding box center [531, 228] width 365 height 33
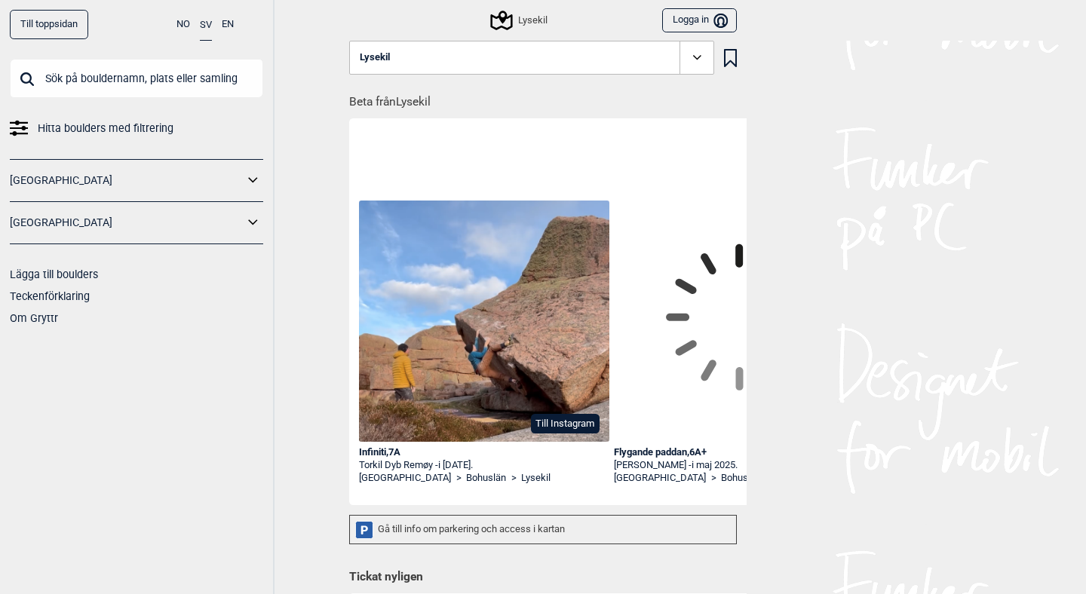
click at [545, 57] on button "Lysekil" at bounding box center [531, 58] width 365 height 35
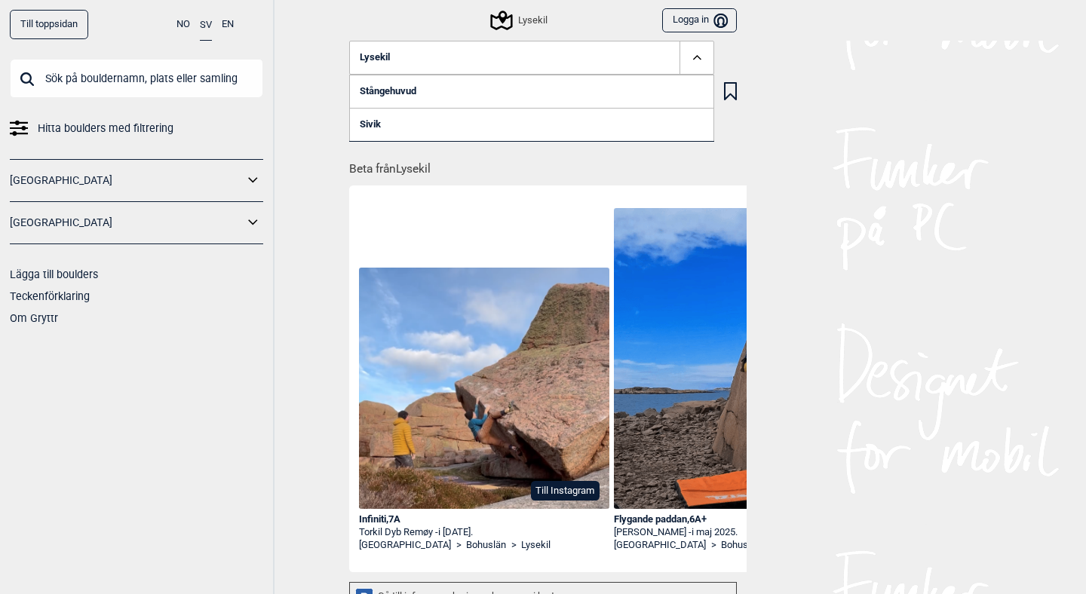
click at [542, 88] on link "Stångehuvud" at bounding box center [531, 91] width 365 height 33
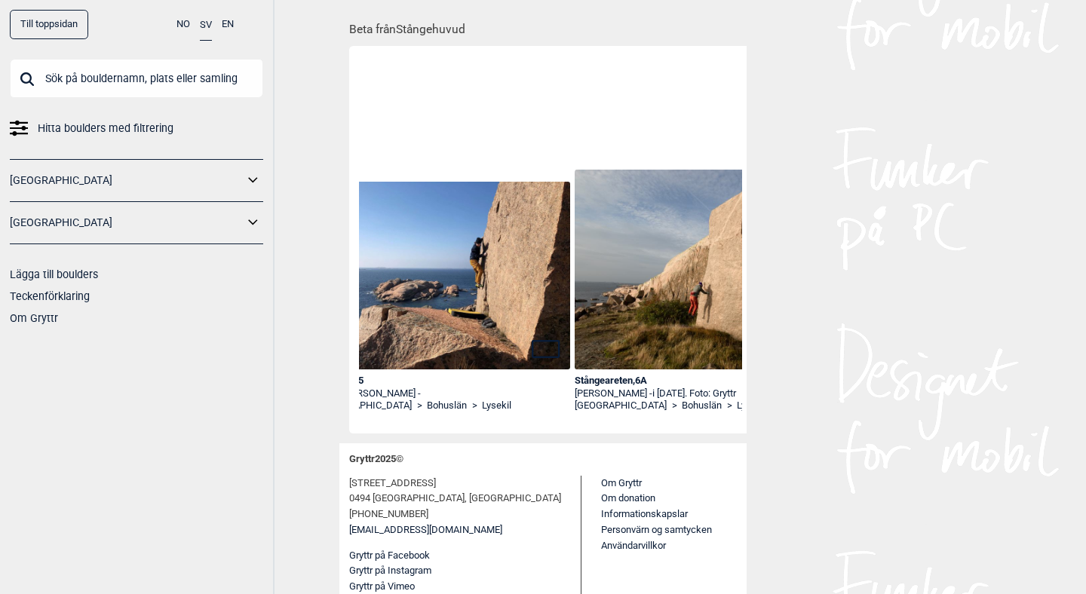
scroll to position [0, 2850]
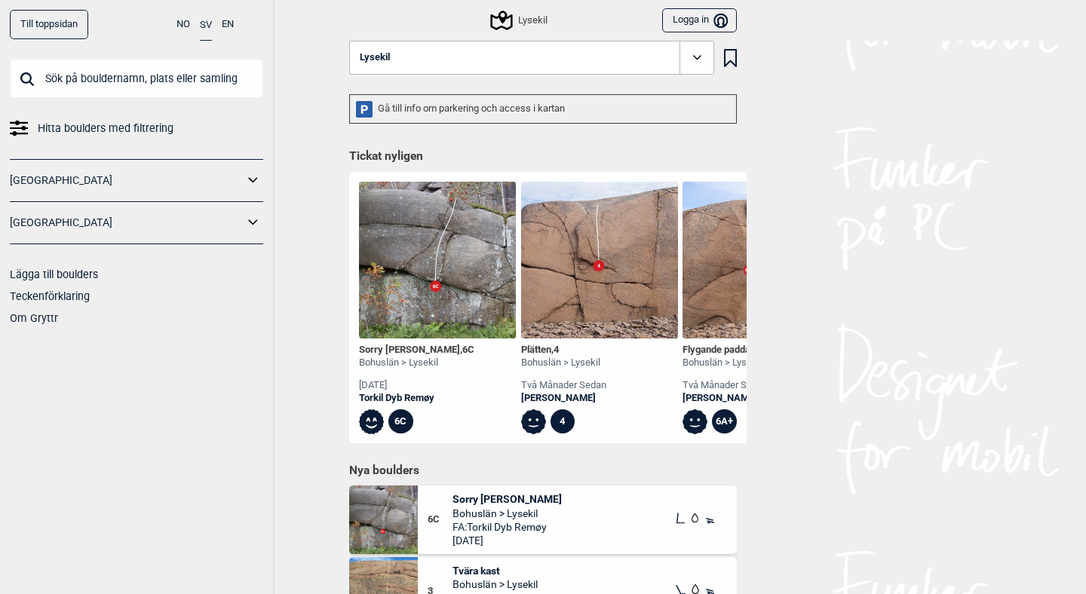
click at [679, 41] on span at bounding box center [696, 58] width 35 height 35
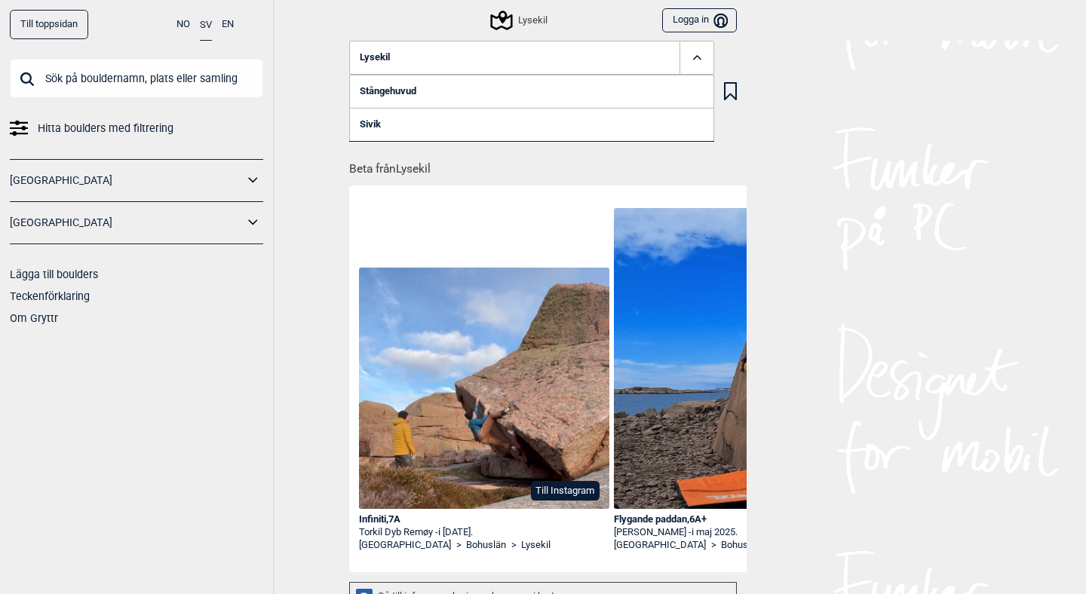
click at [562, 131] on link "Sivik" at bounding box center [531, 124] width 365 height 33
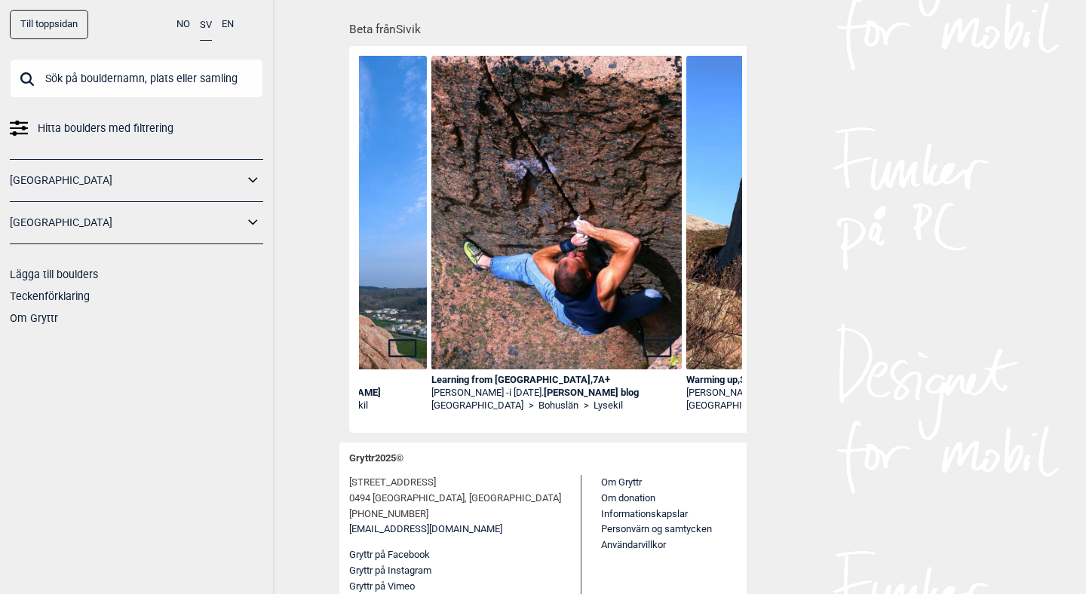
scroll to position [0, 440]
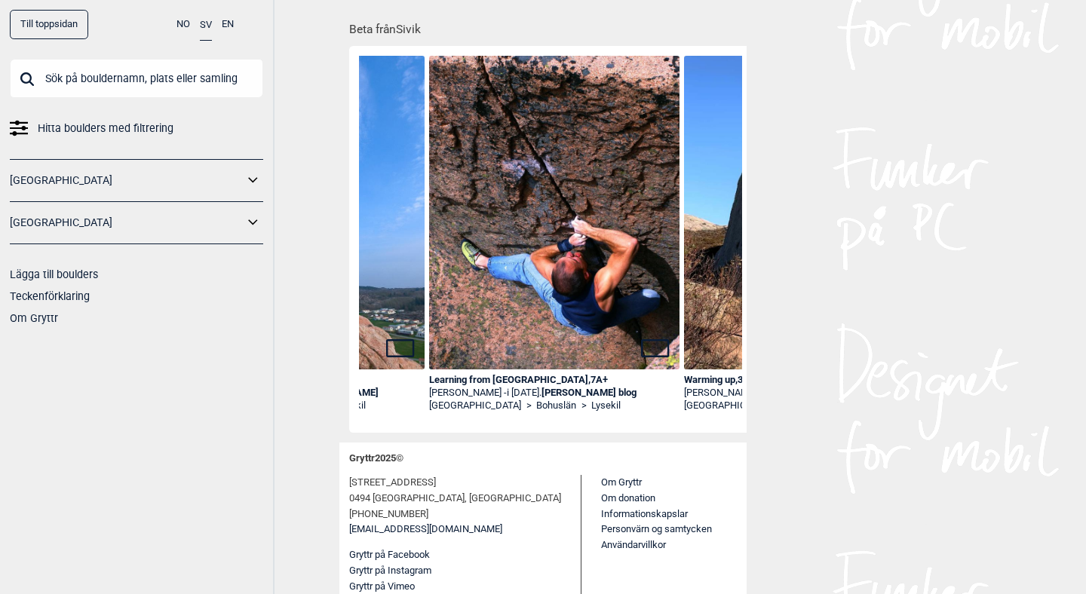
click at [538, 288] on img at bounding box center [554, 242] width 250 height 373
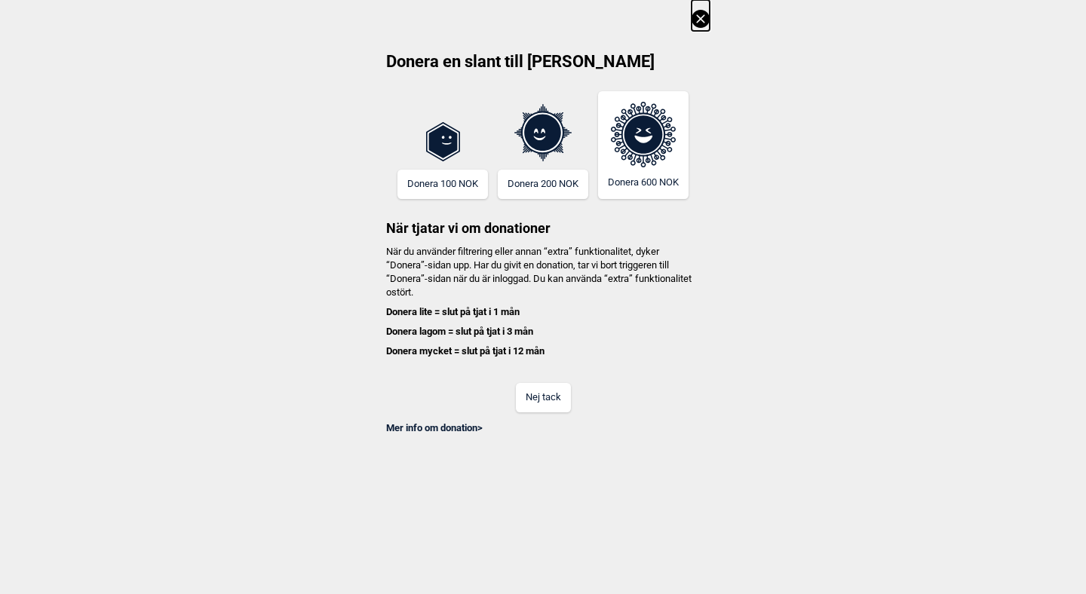
click at [536, 403] on button "Nej tack" at bounding box center [543, 397] width 55 height 29
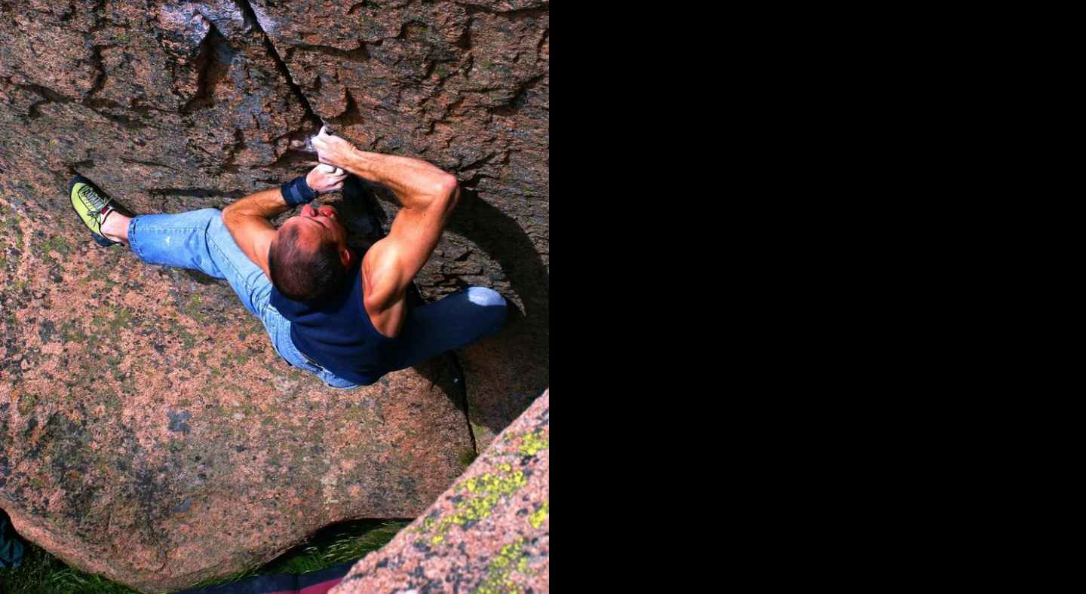
scroll to position [823, 0]
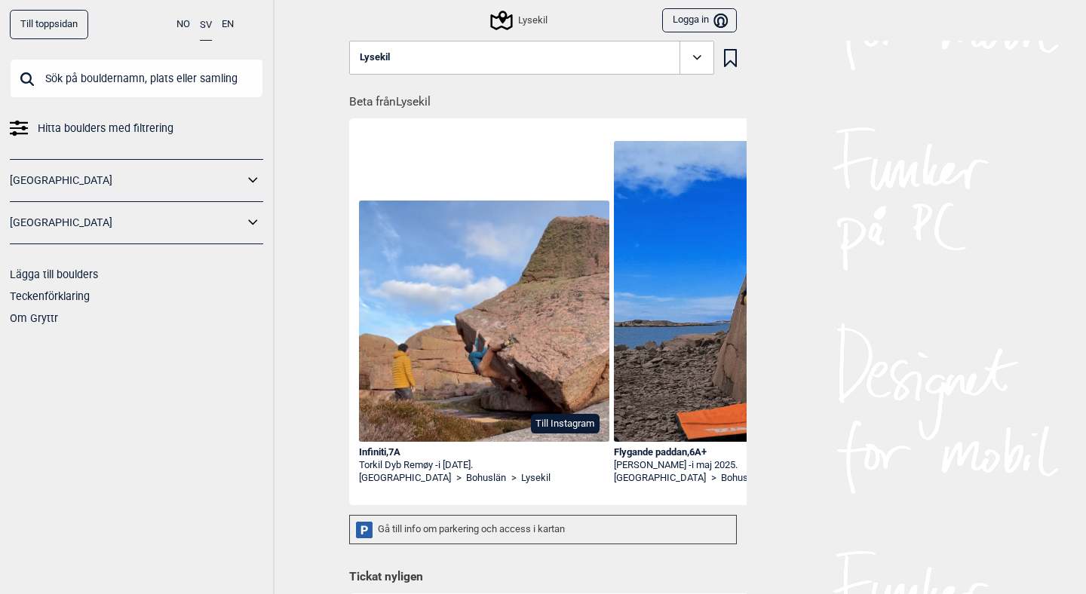
click at [664, 60] on button "Lysekil" at bounding box center [531, 58] width 365 height 35
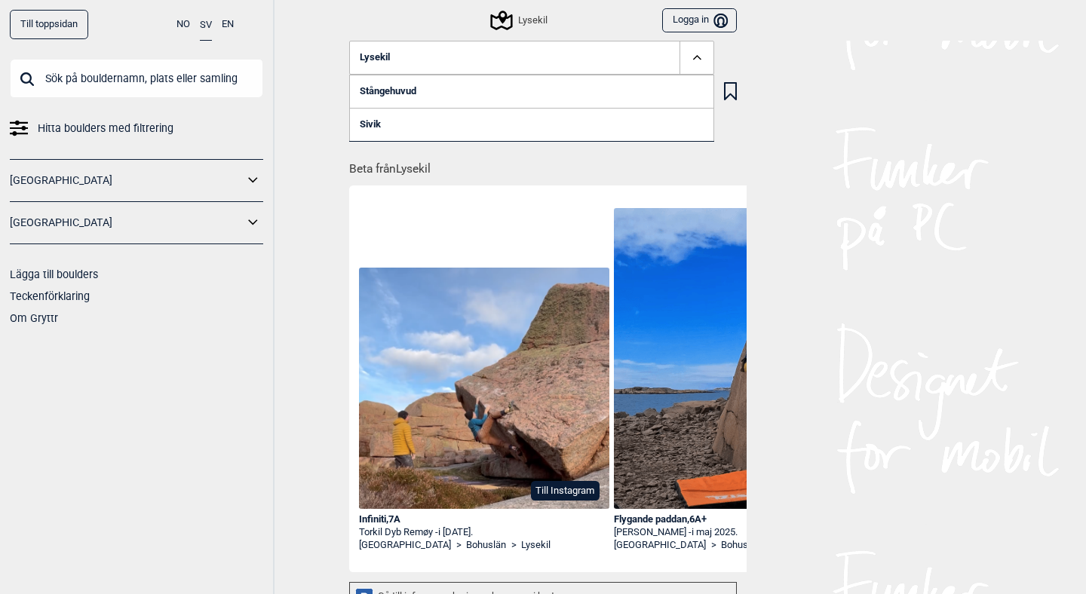
click at [587, 133] on link "Sivik" at bounding box center [531, 124] width 365 height 33
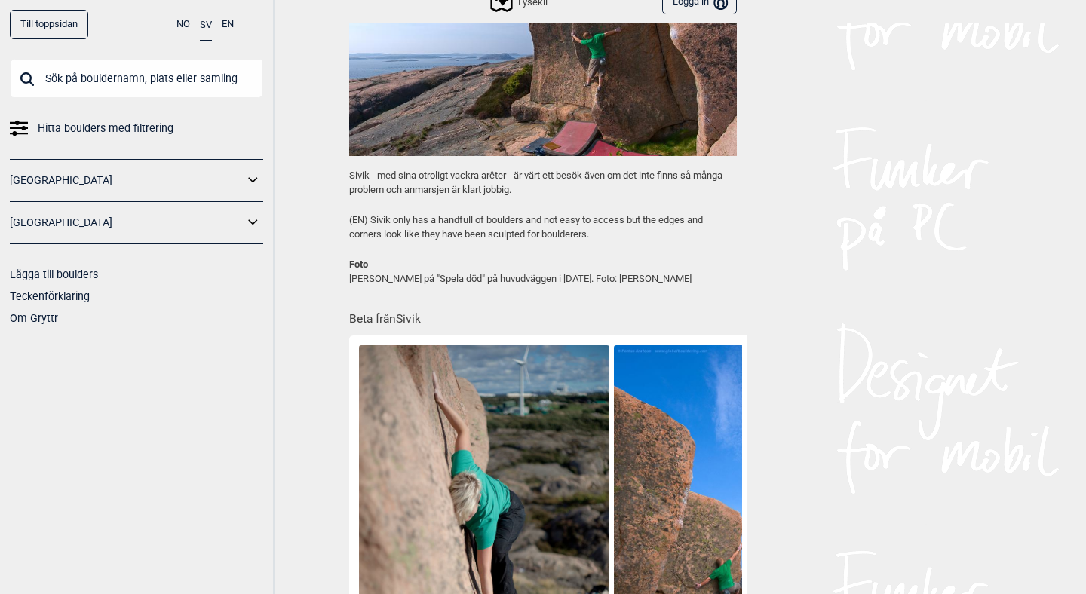
scroll to position [285, 0]
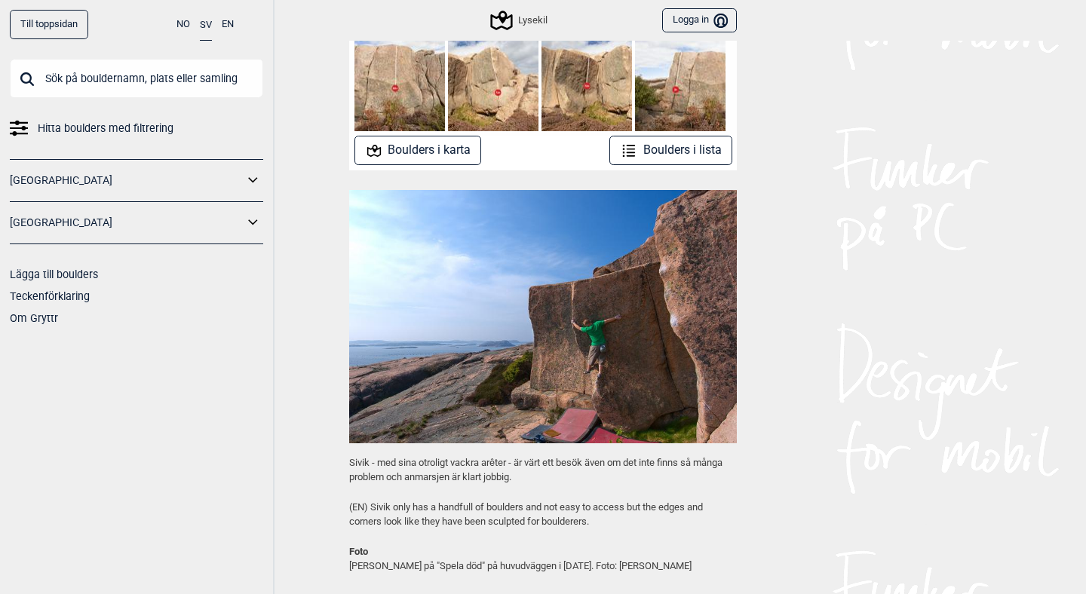
click at [656, 157] on button "Boulders i lista" at bounding box center [670, 150] width 123 height 29
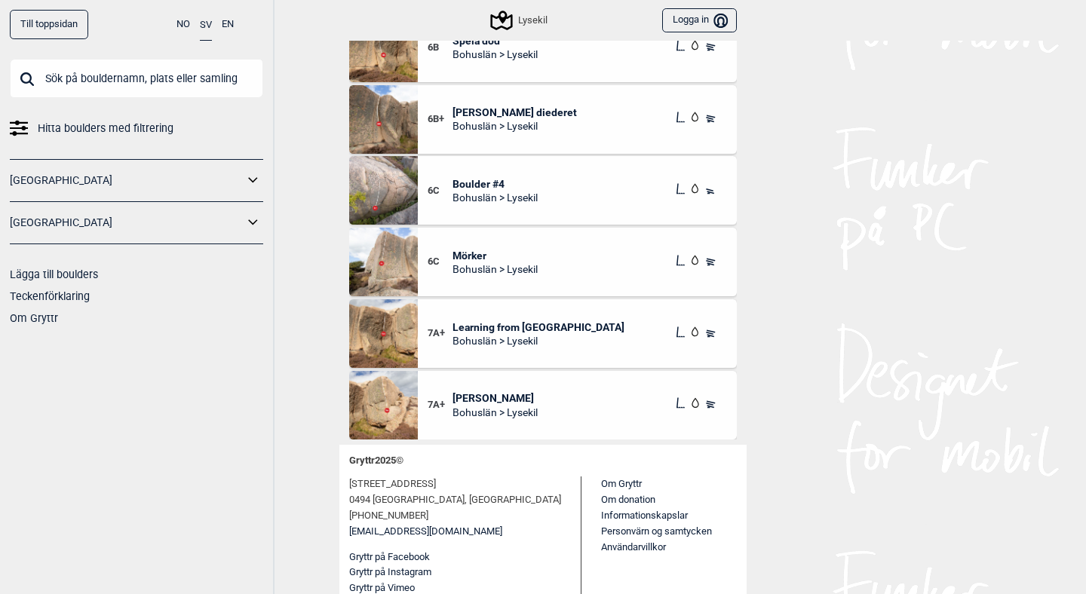
scroll to position [170, 0]
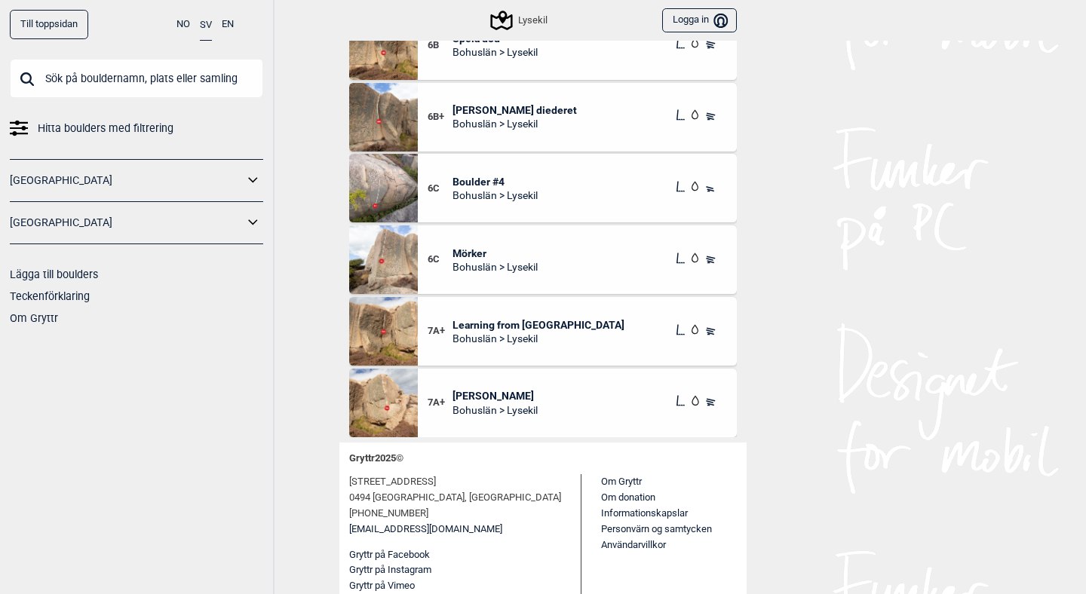
click at [390, 403] on img at bounding box center [383, 403] width 69 height 69
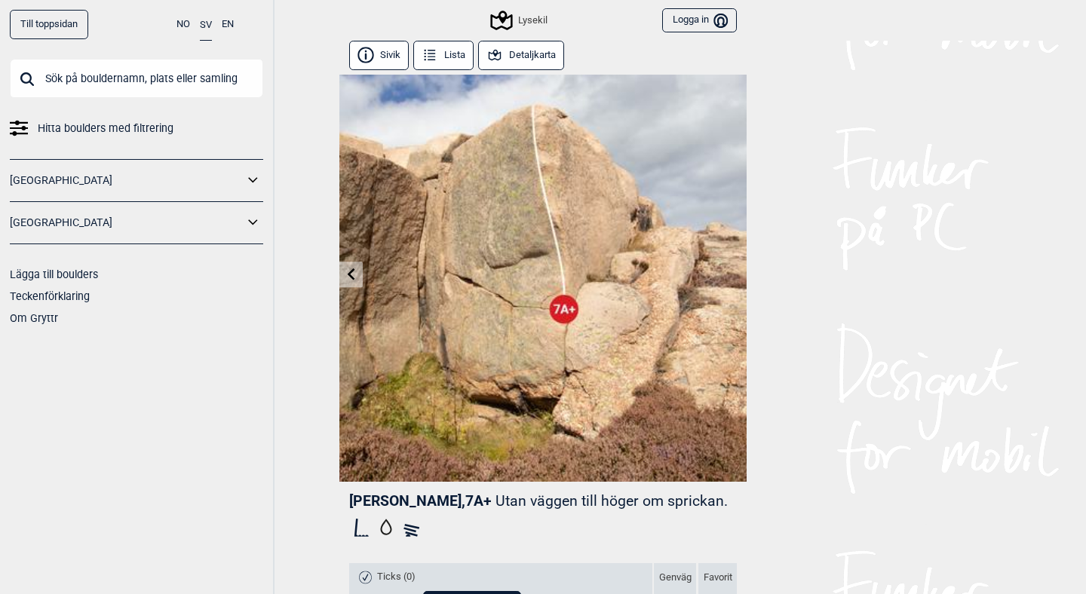
click at [528, 25] on div "Lysekil" at bounding box center [519, 20] width 55 height 18
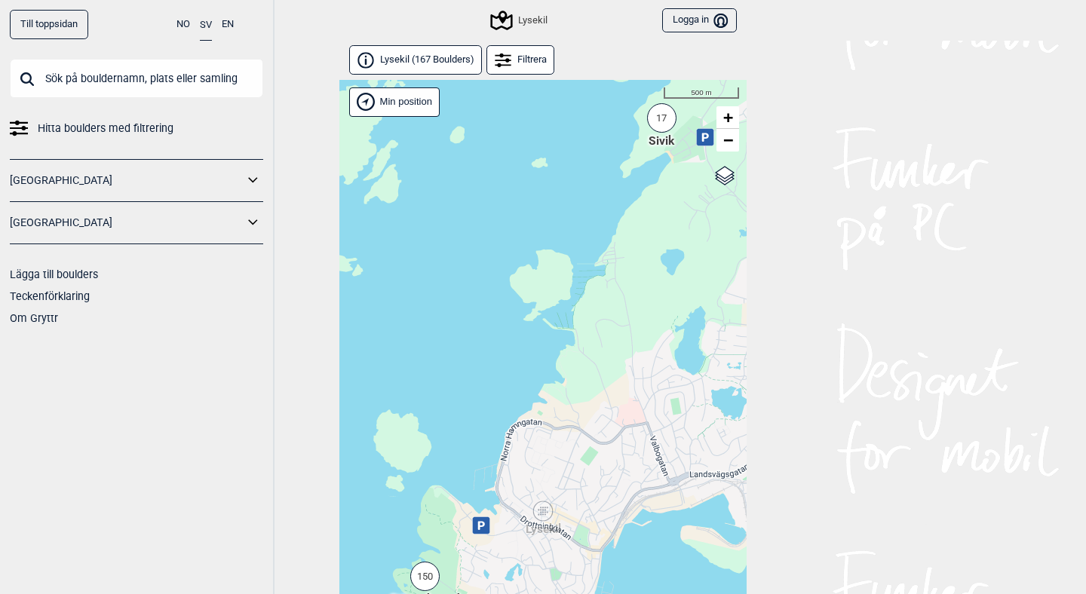
click at [234, 220] on link "[GEOGRAPHIC_DATA]" at bounding box center [127, 223] width 234 height 22
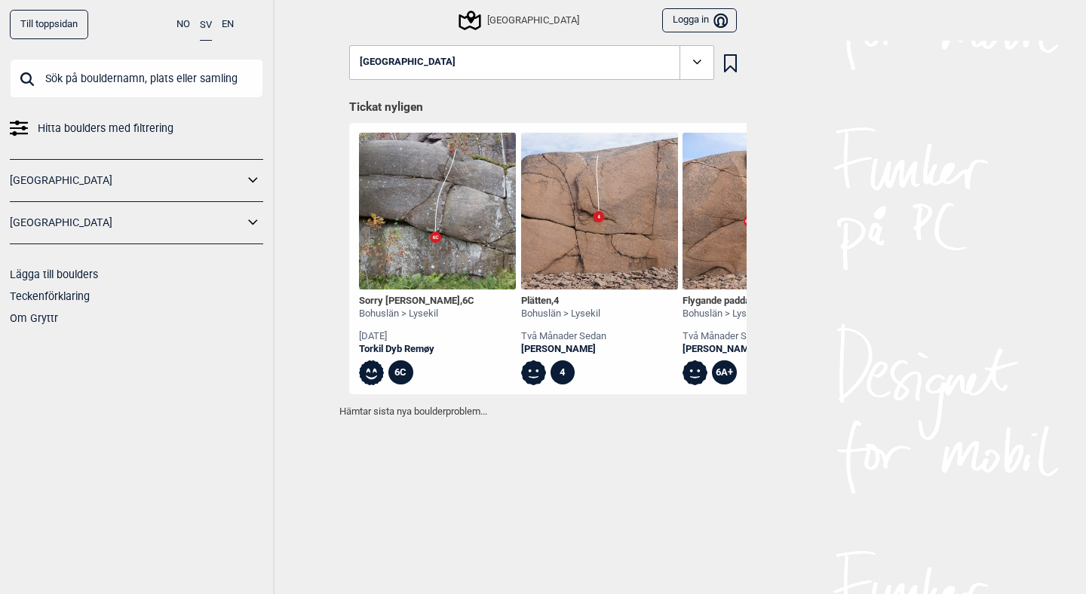
click at [253, 219] on icon at bounding box center [254, 223] width 20 height 22
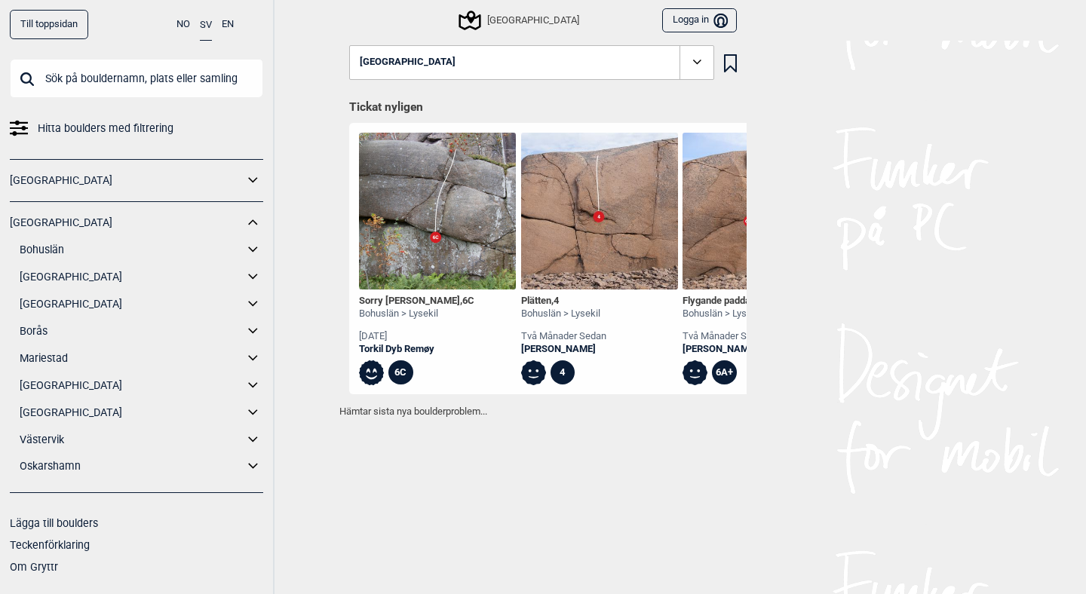
click at [63, 250] on link "Bohuslän" at bounding box center [132, 250] width 224 height 22
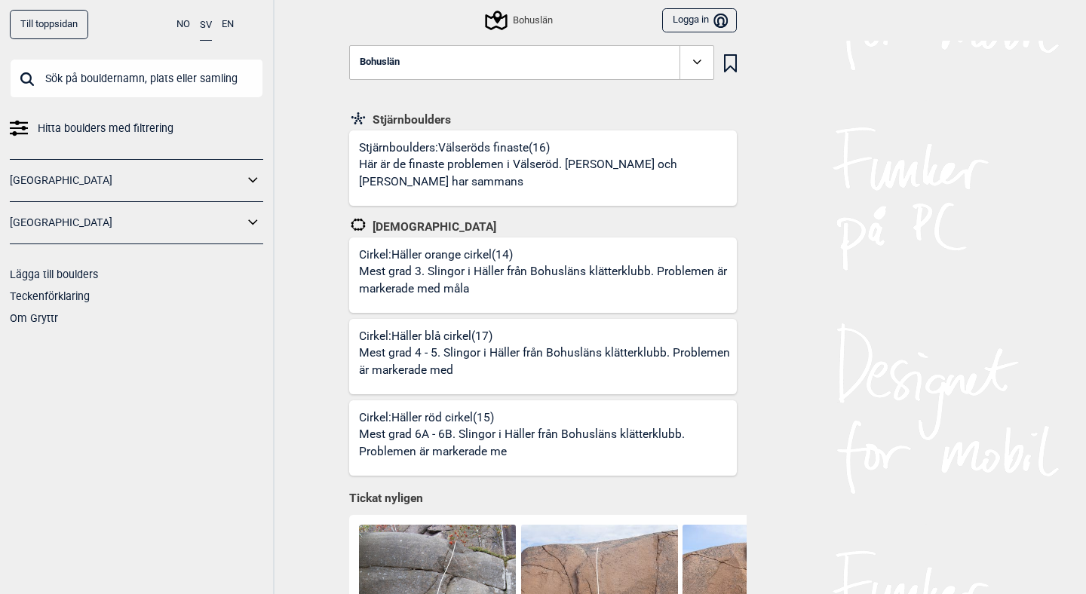
click at [514, 72] on button "Bohuslän" at bounding box center [531, 62] width 365 height 35
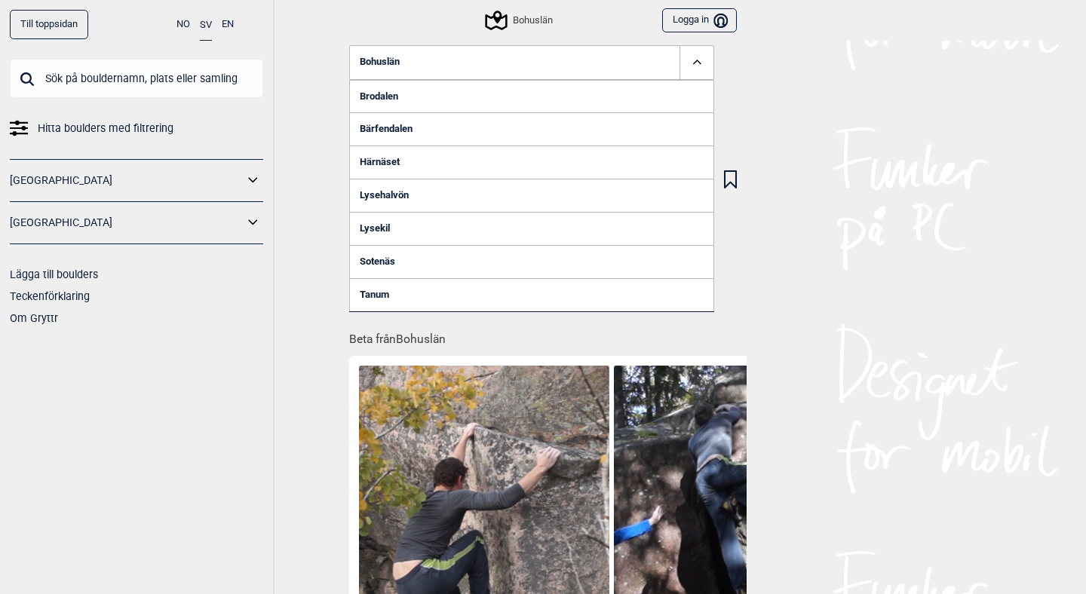
click at [397, 163] on link "Härnäset" at bounding box center [531, 162] width 365 height 33
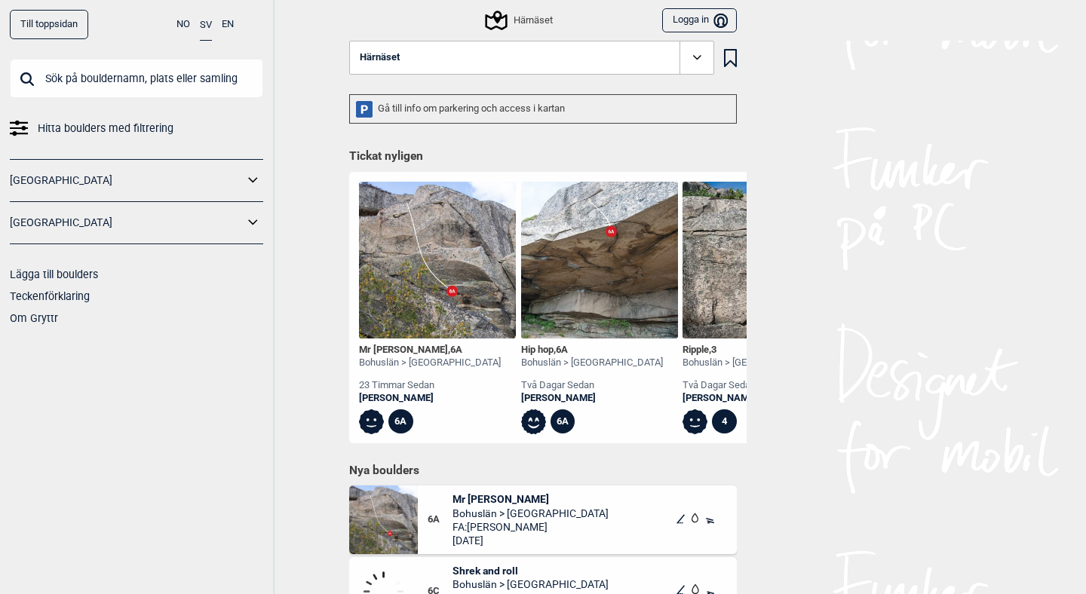
click at [472, 67] on button "Härnäset" at bounding box center [531, 58] width 365 height 35
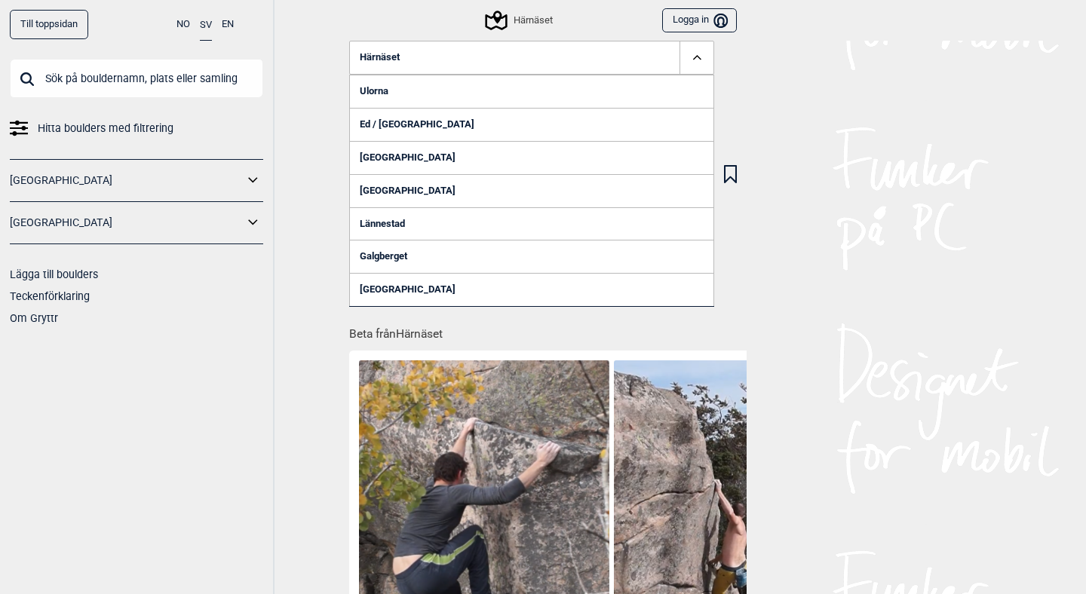
click at [403, 158] on link "[GEOGRAPHIC_DATA]" at bounding box center [531, 157] width 365 height 33
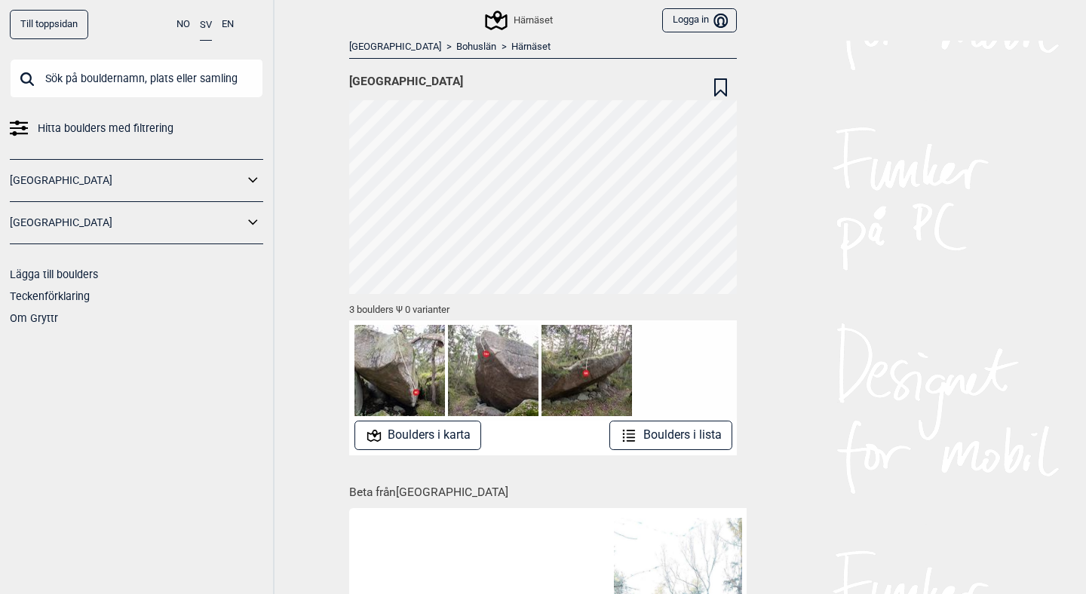
click at [511, 45] on link "Härnäset" at bounding box center [530, 47] width 39 height 13
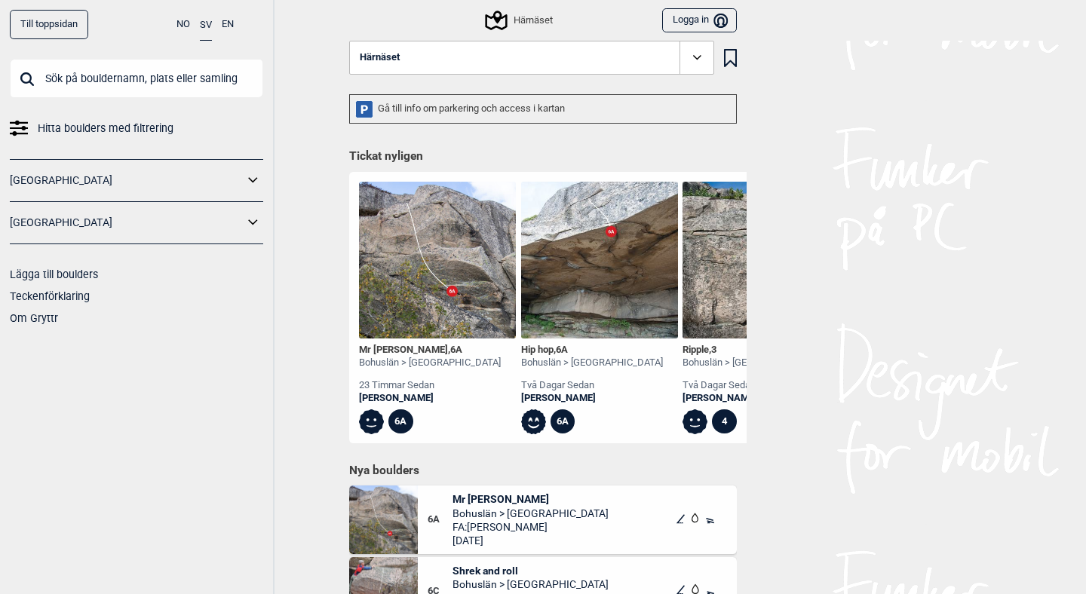
click at [472, 64] on button "Härnäset" at bounding box center [531, 58] width 365 height 35
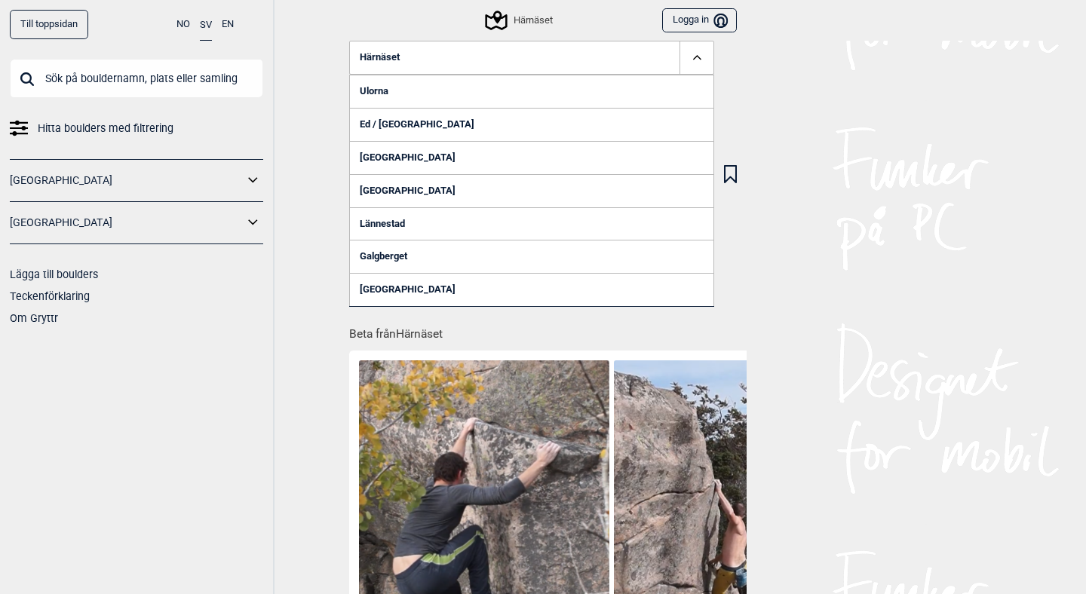
click at [421, 125] on link "Ed / [GEOGRAPHIC_DATA]" at bounding box center [531, 124] width 365 height 33
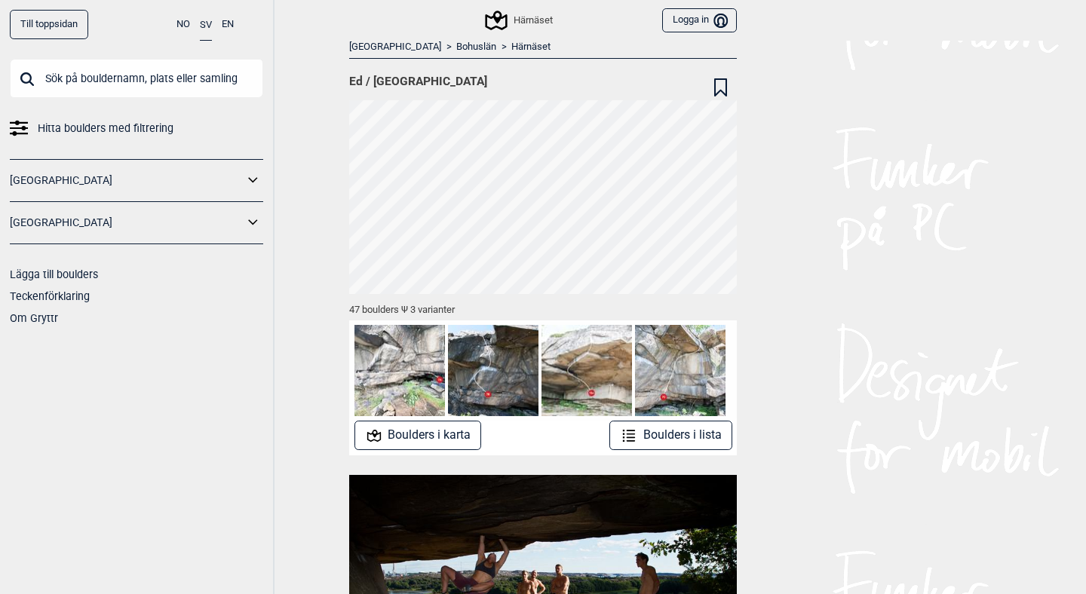
click at [511, 48] on link "Härnäset" at bounding box center [530, 47] width 39 height 13
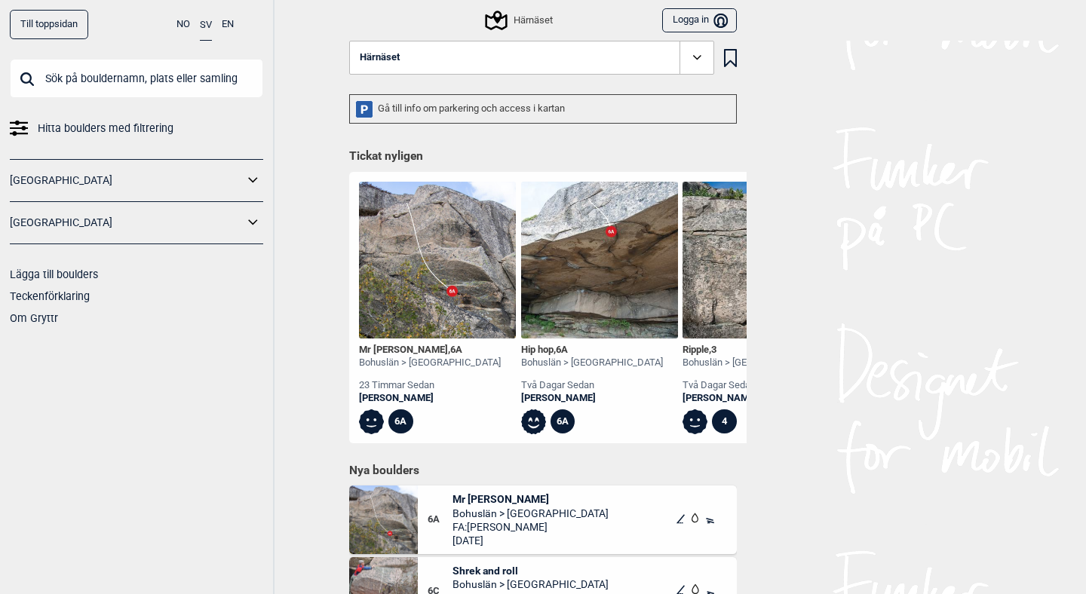
click at [492, 61] on button "Härnäset" at bounding box center [531, 58] width 365 height 35
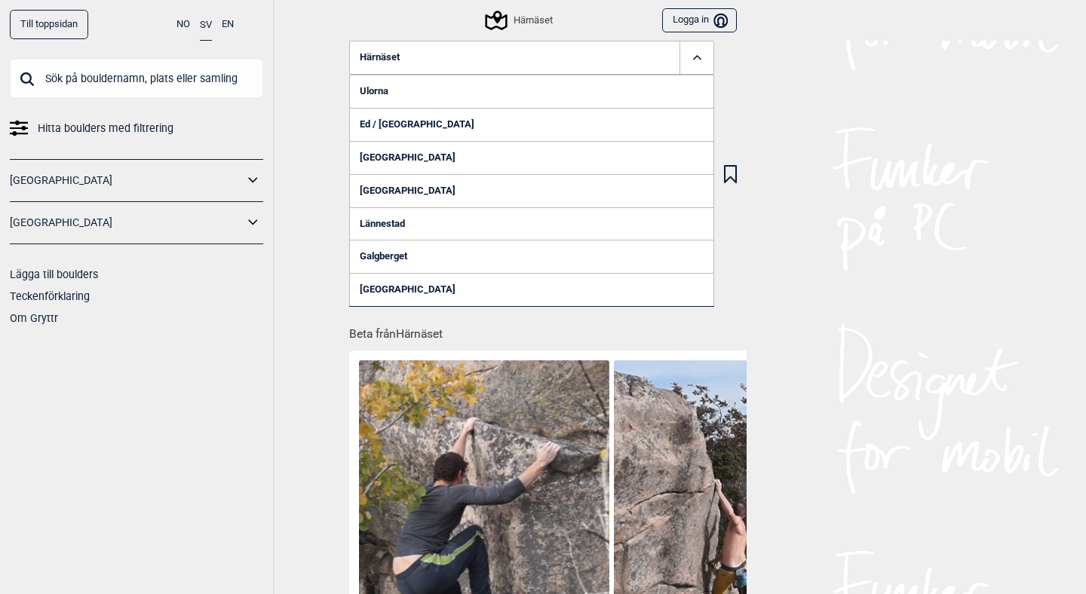
click at [394, 258] on link "Galgberget" at bounding box center [531, 256] width 365 height 33
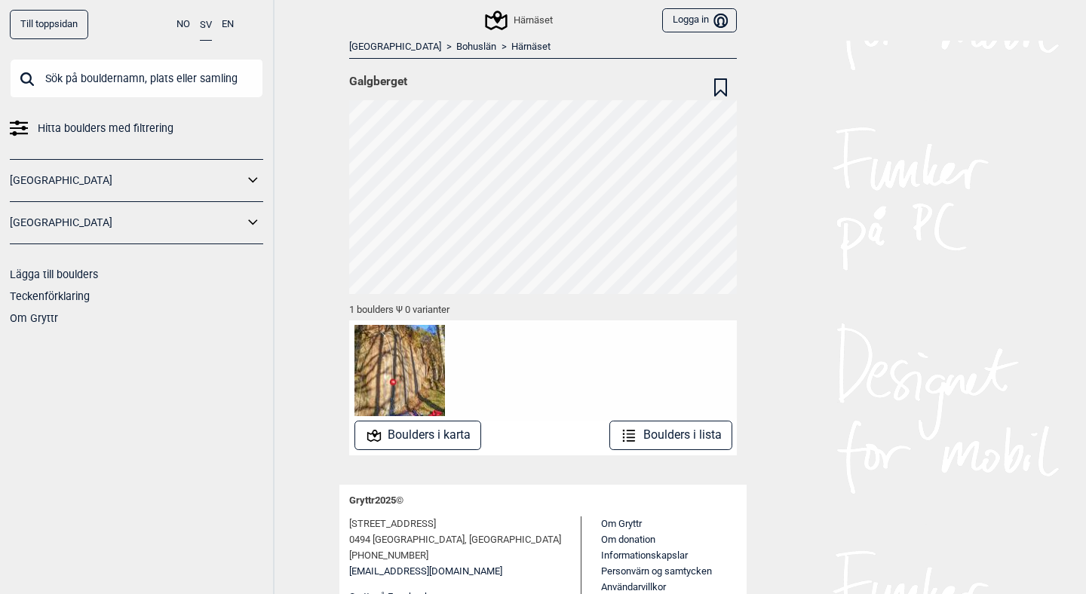
click at [400, 369] on img at bounding box center [399, 370] width 90 height 90
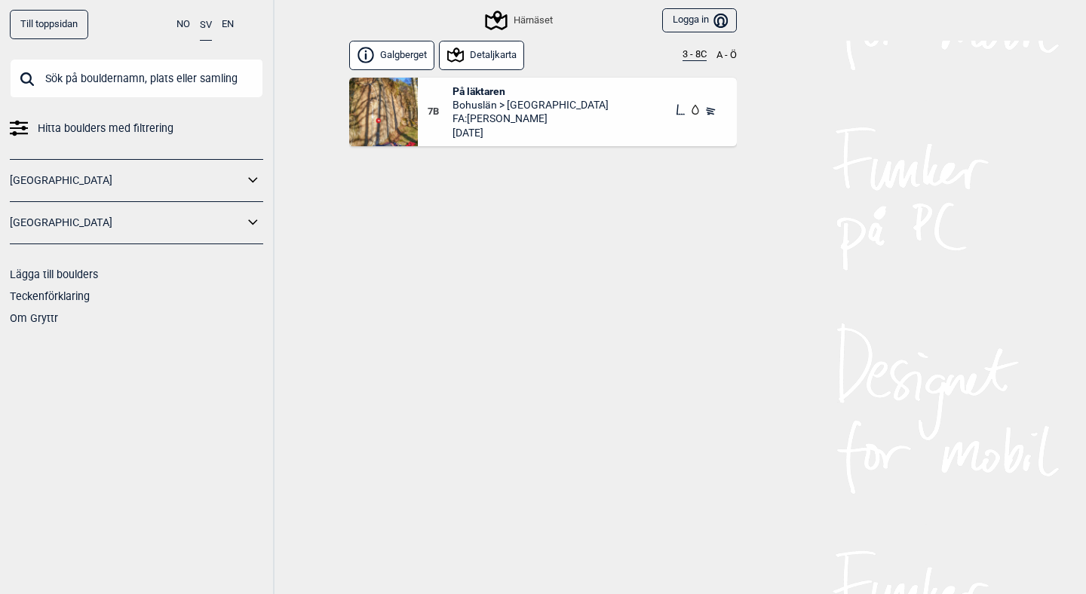
click at [397, 121] on img at bounding box center [383, 112] width 69 height 69
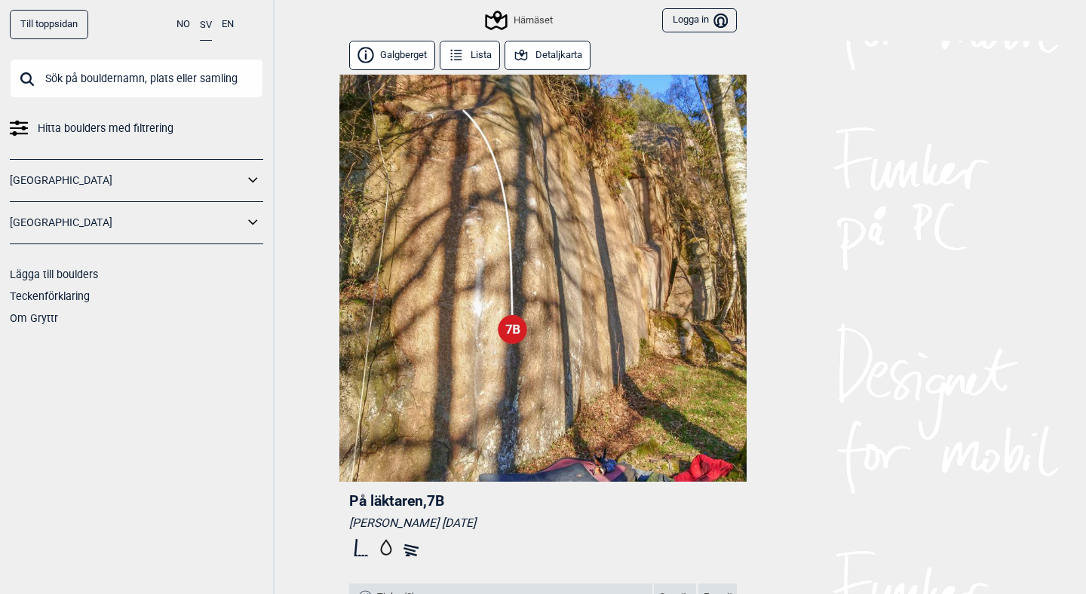
click at [397, 63] on button "Galgberget" at bounding box center [392, 55] width 86 height 29
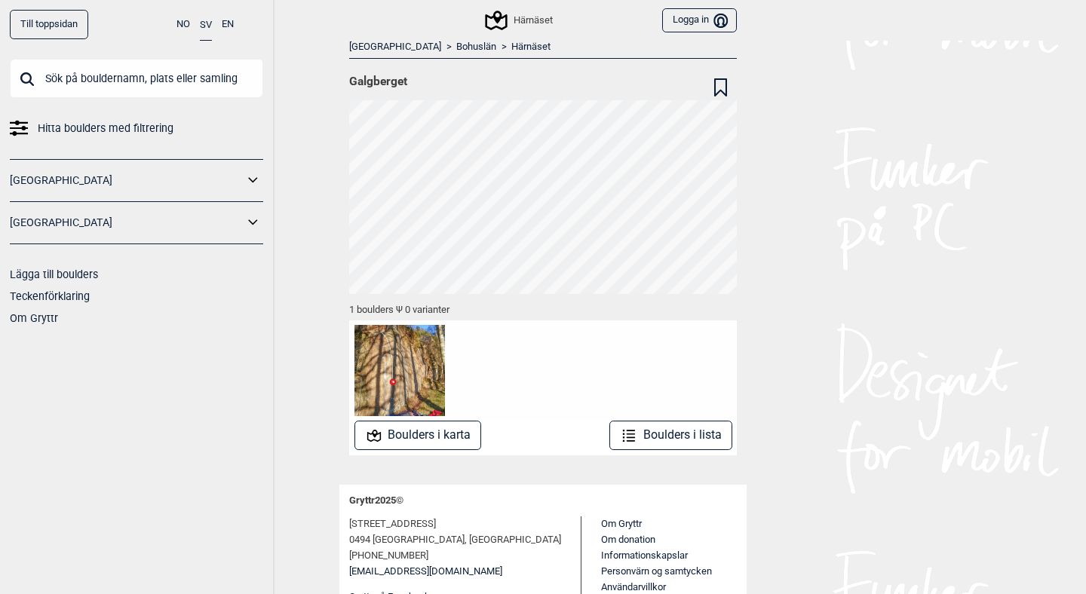
click at [511, 45] on link "Härnäset" at bounding box center [530, 47] width 39 height 13
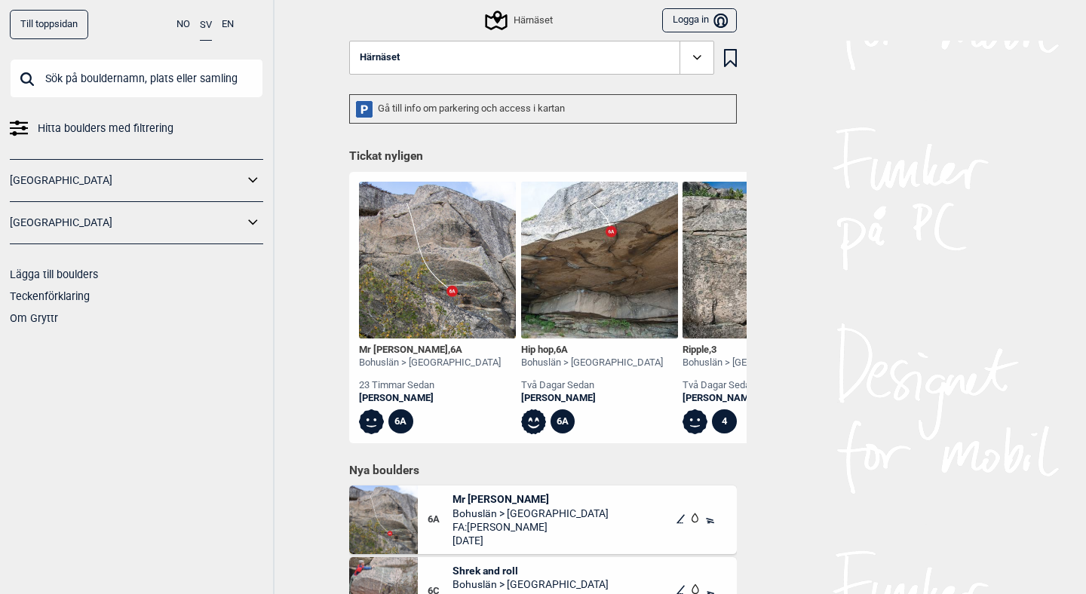
click at [449, 68] on button "Härnäset" at bounding box center [531, 58] width 365 height 35
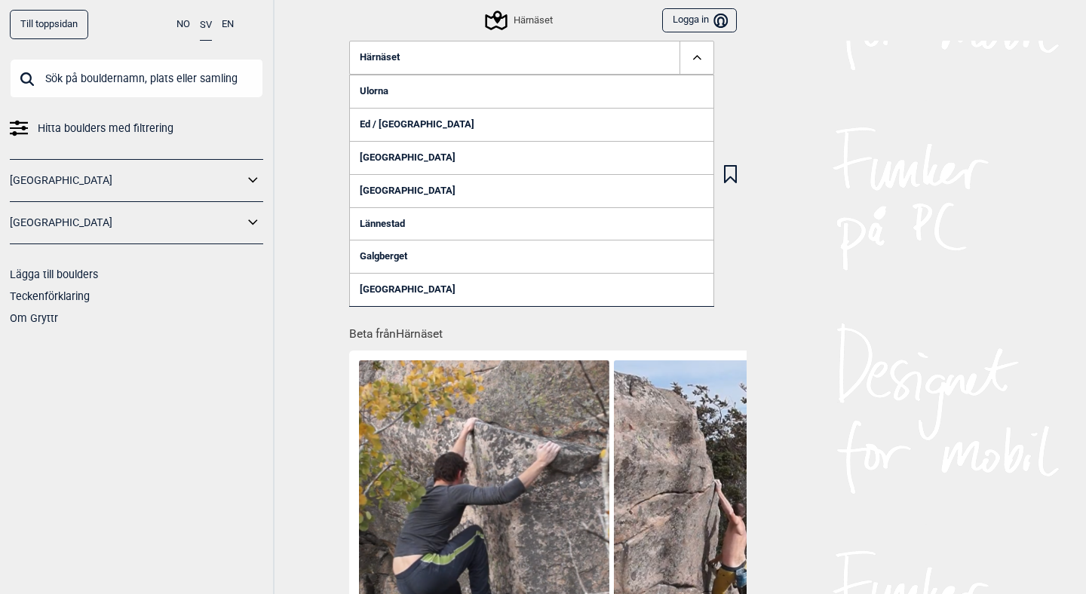
click at [392, 226] on link "Lännestad" at bounding box center [531, 223] width 365 height 33
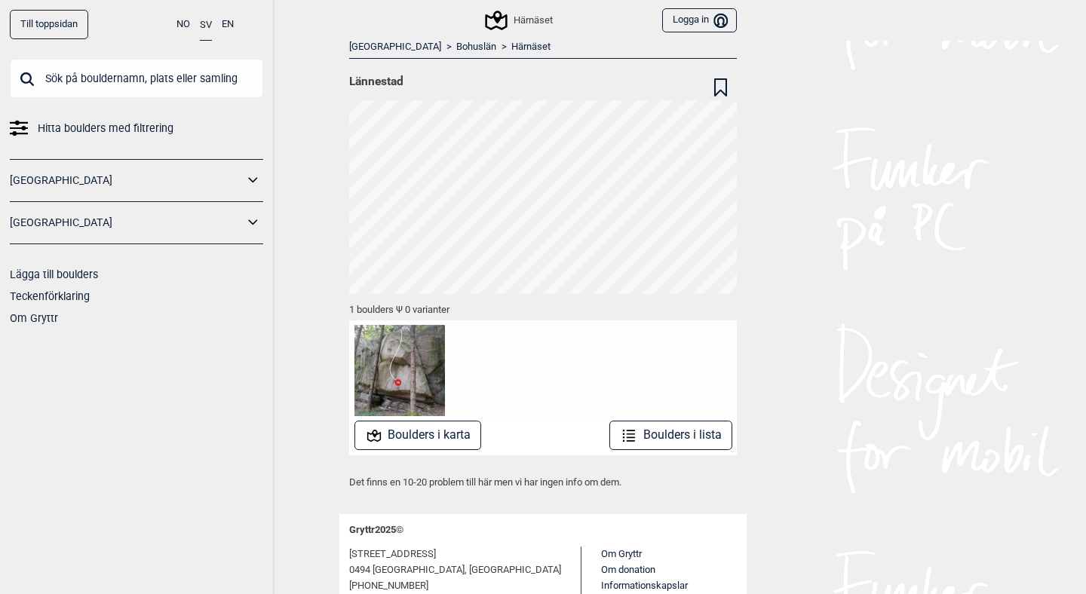
click at [407, 361] on img at bounding box center [399, 370] width 90 height 90
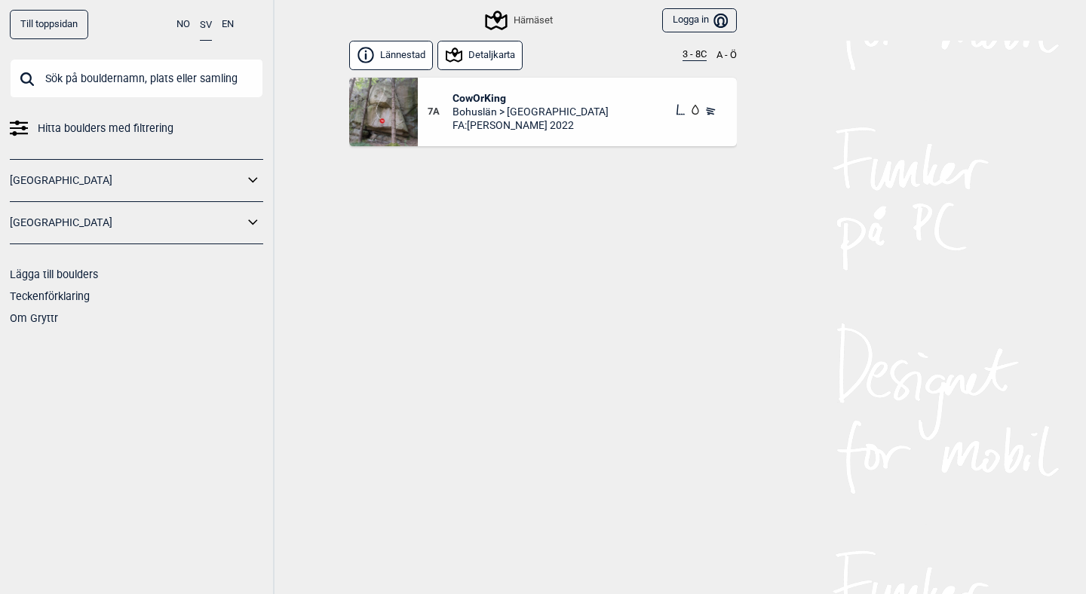
click at [400, 104] on img at bounding box center [383, 112] width 69 height 69
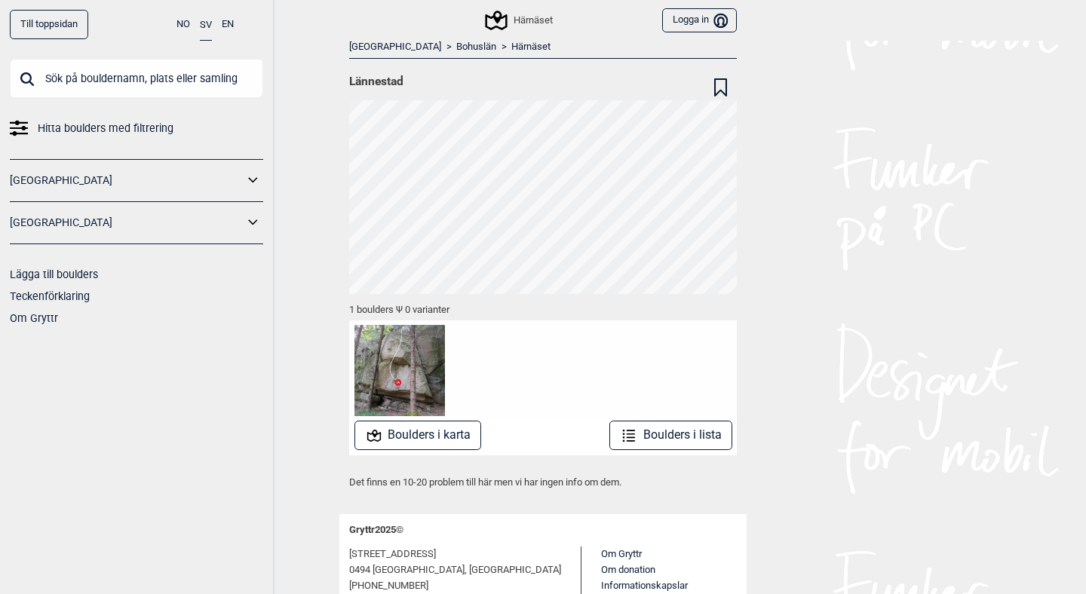
click at [511, 49] on link "Härnäset" at bounding box center [530, 47] width 39 height 13
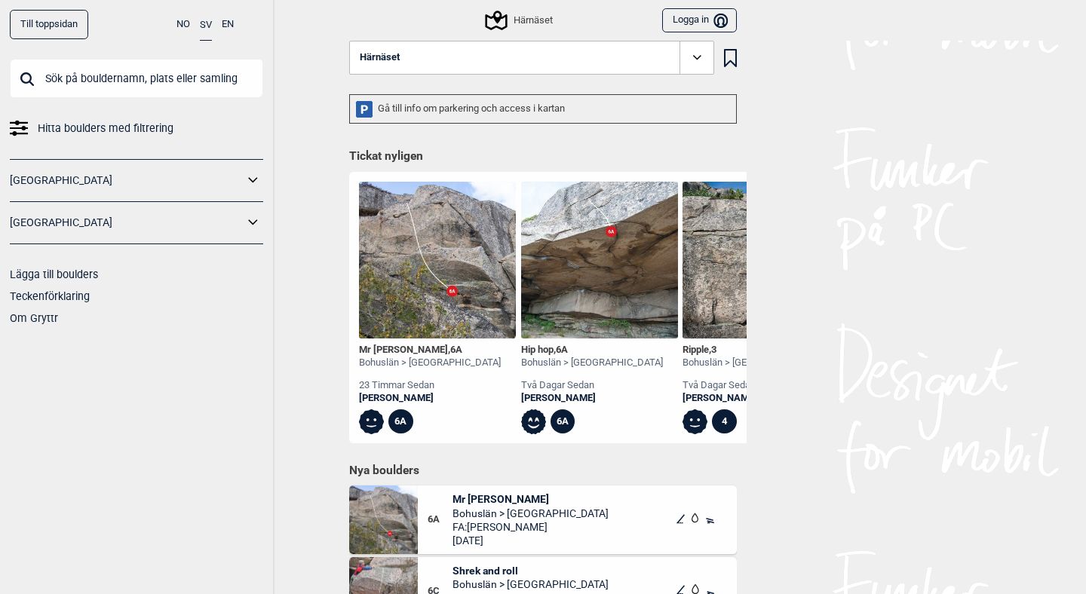
click at [437, 57] on button "Härnäset" at bounding box center [531, 58] width 365 height 35
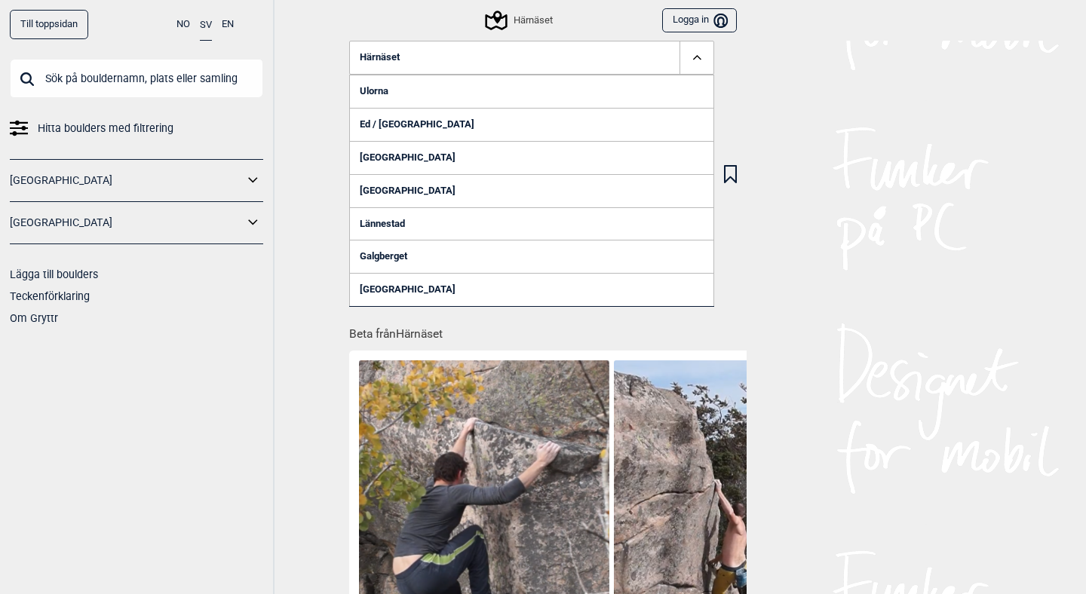
click at [391, 296] on link "[GEOGRAPHIC_DATA]" at bounding box center [531, 289] width 365 height 33
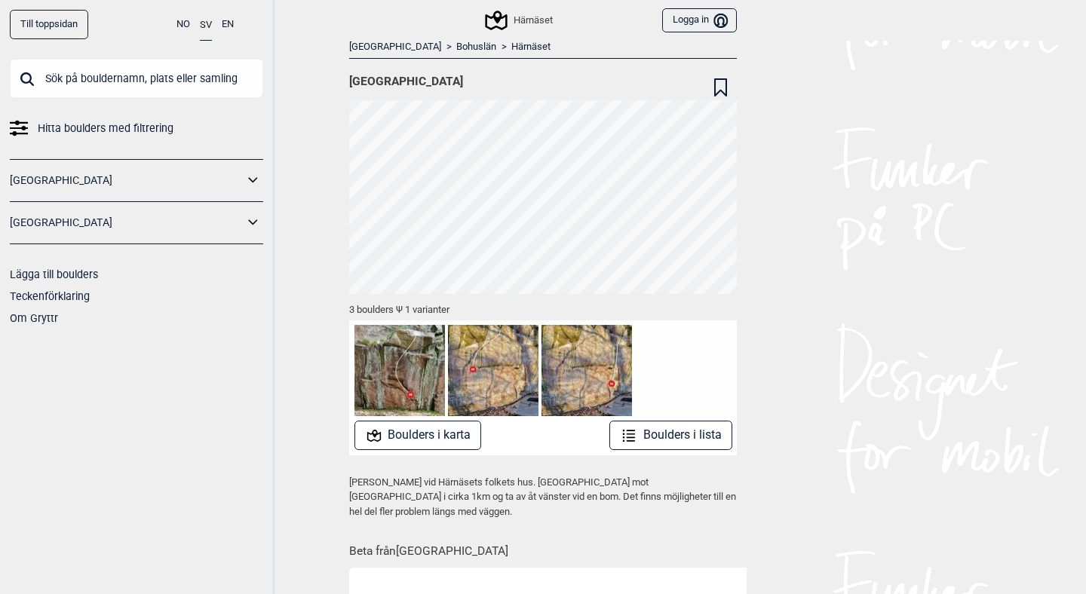
click at [511, 48] on link "Härnäset" at bounding box center [530, 47] width 39 height 13
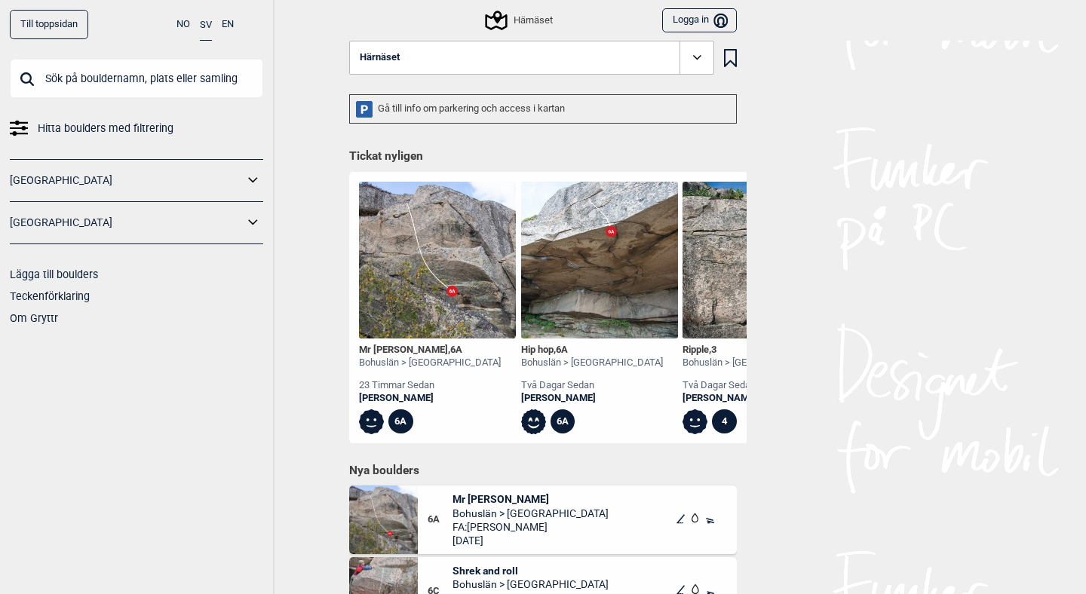
click at [488, 57] on button "Härnäset" at bounding box center [531, 58] width 365 height 35
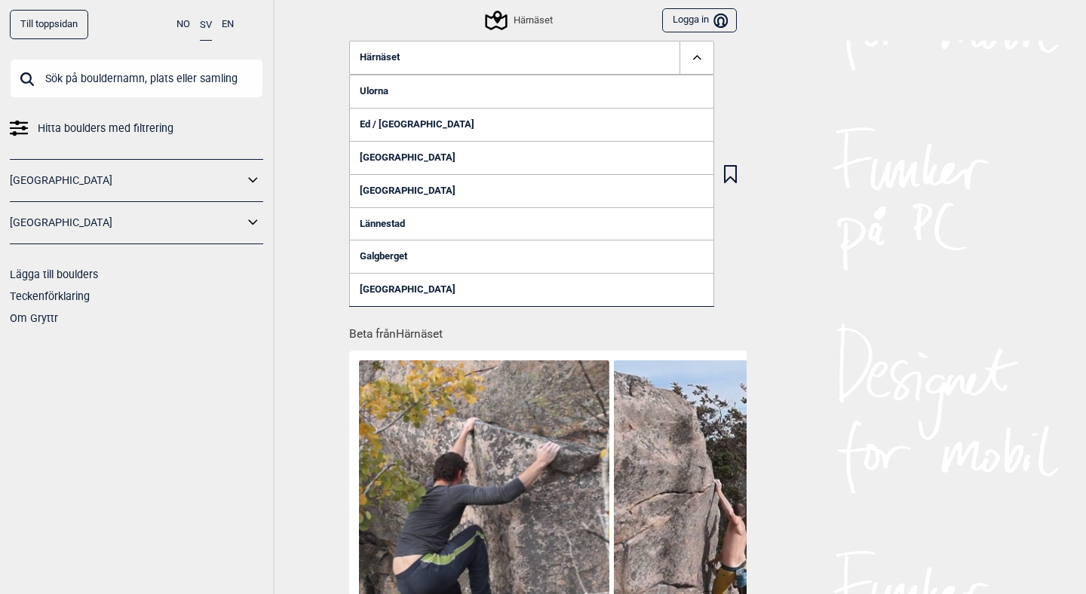
click at [403, 189] on link "[GEOGRAPHIC_DATA]" at bounding box center [531, 190] width 365 height 33
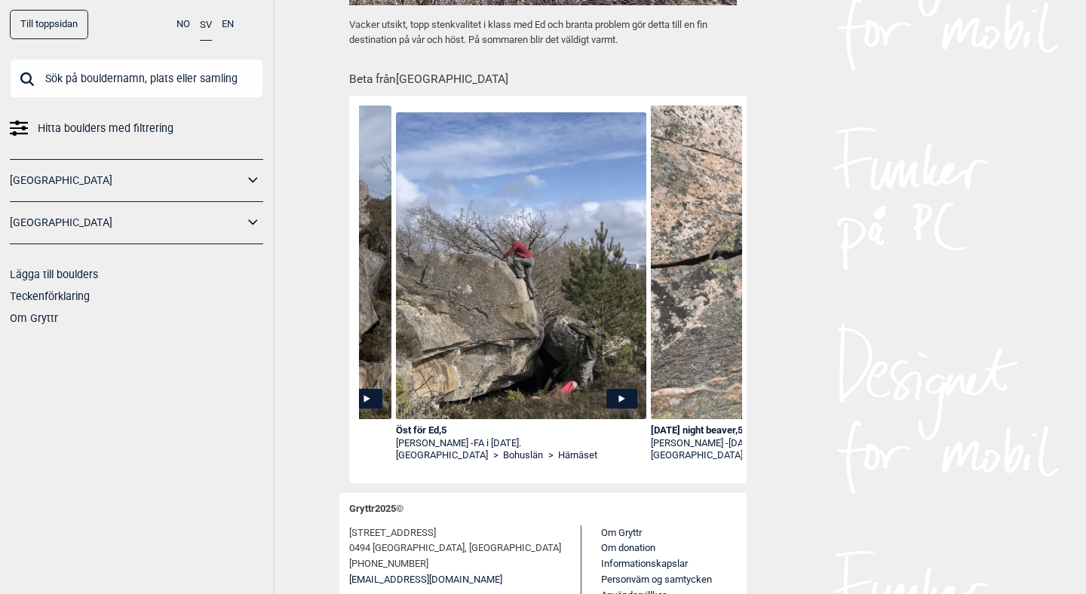
scroll to position [0, 2770]
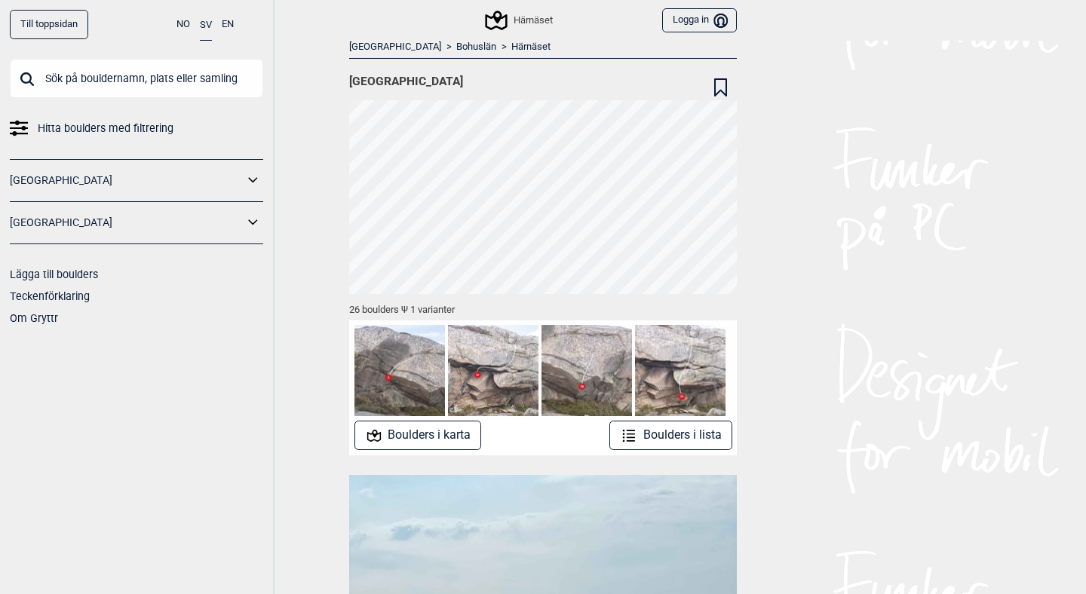
click at [456, 47] on link "Bohuslän" at bounding box center [476, 47] width 40 height 13
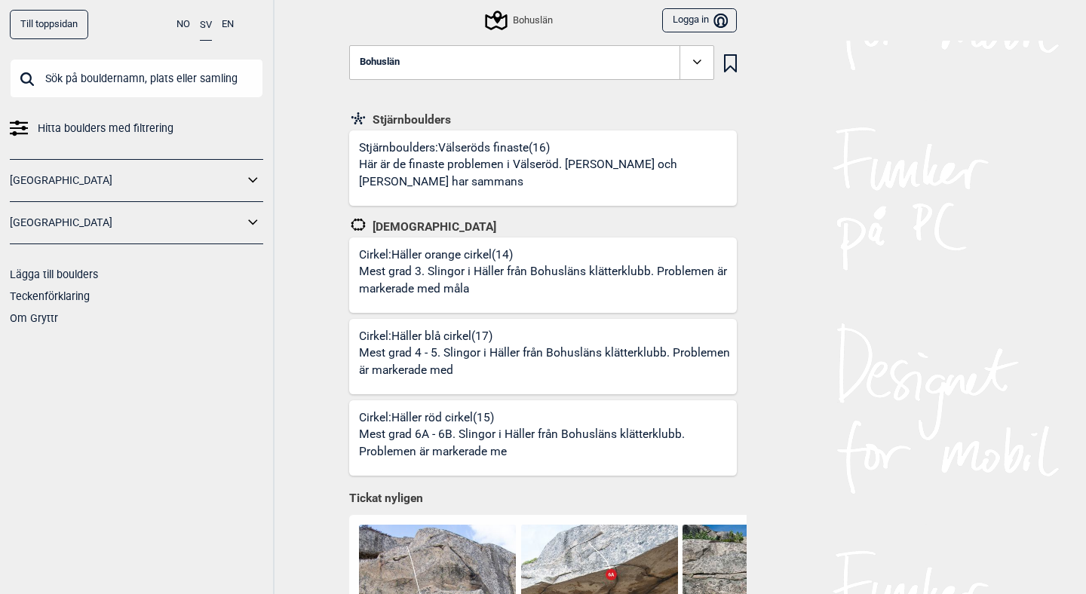
click at [461, 56] on button "Bohuslän" at bounding box center [531, 62] width 365 height 35
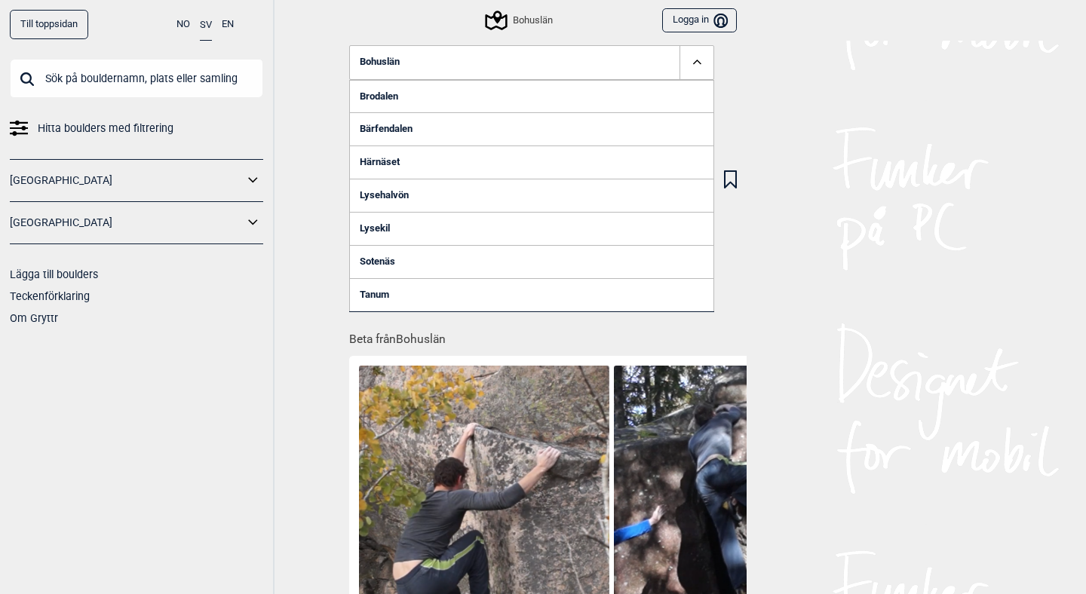
click at [401, 201] on link "Lysehalvön" at bounding box center [531, 195] width 365 height 33
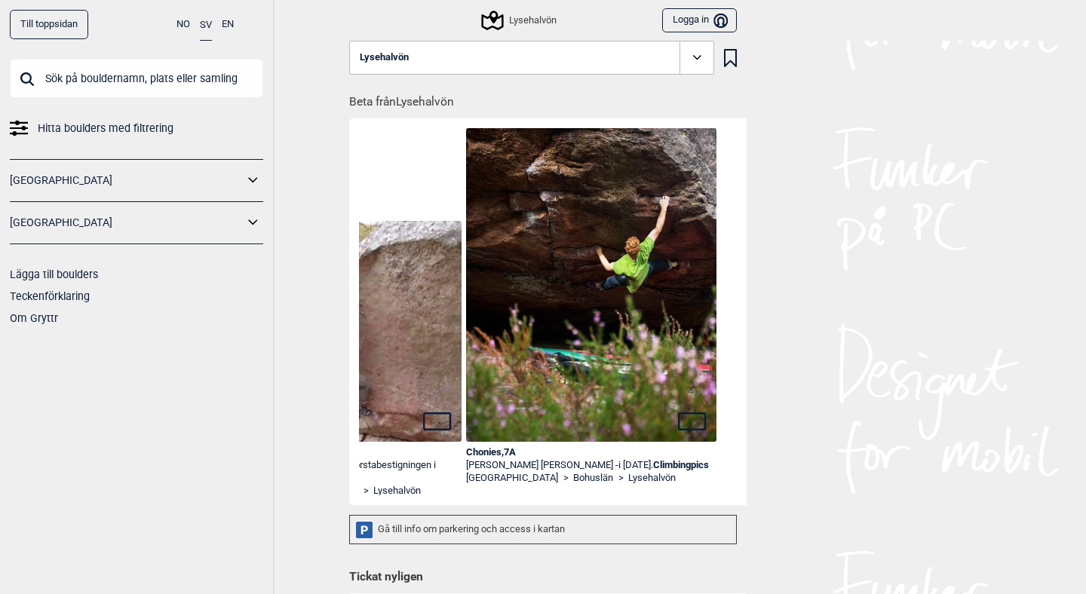
scroll to position [0, 2197]
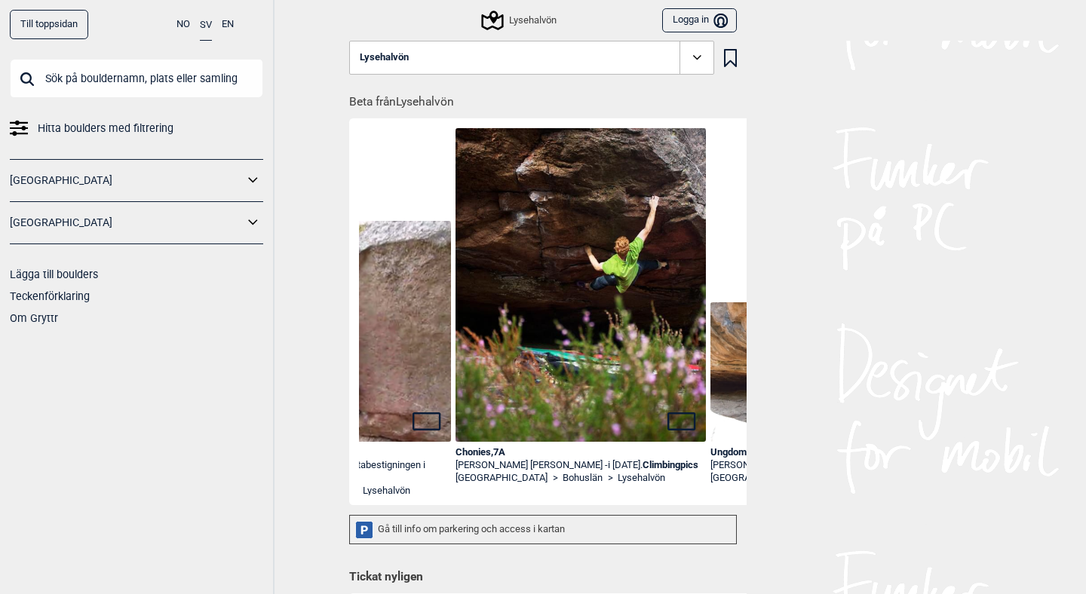
click at [698, 57] on icon at bounding box center [696, 57] width 17 height 17
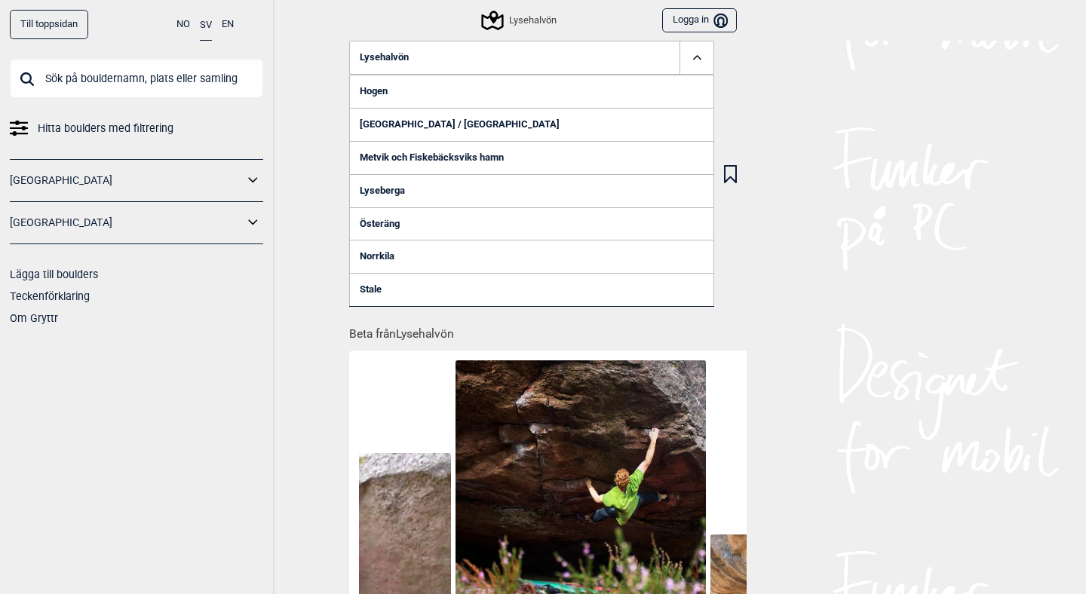
click at [440, 157] on link "Metvik och Fiskebäcksviks hamn" at bounding box center [531, 157] width 365 height 33
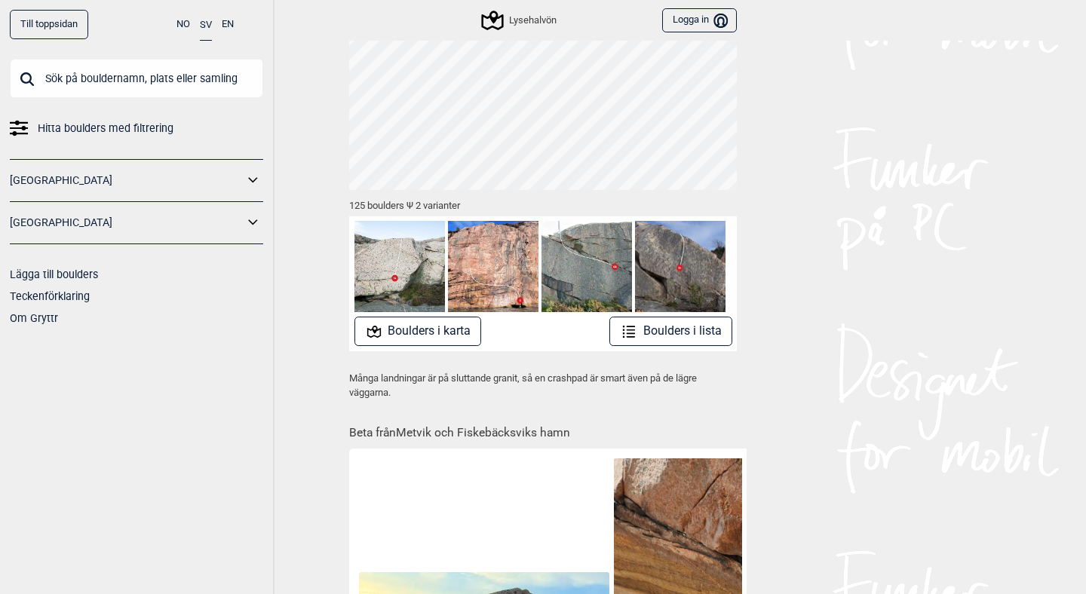
scroll to position [119, 0]
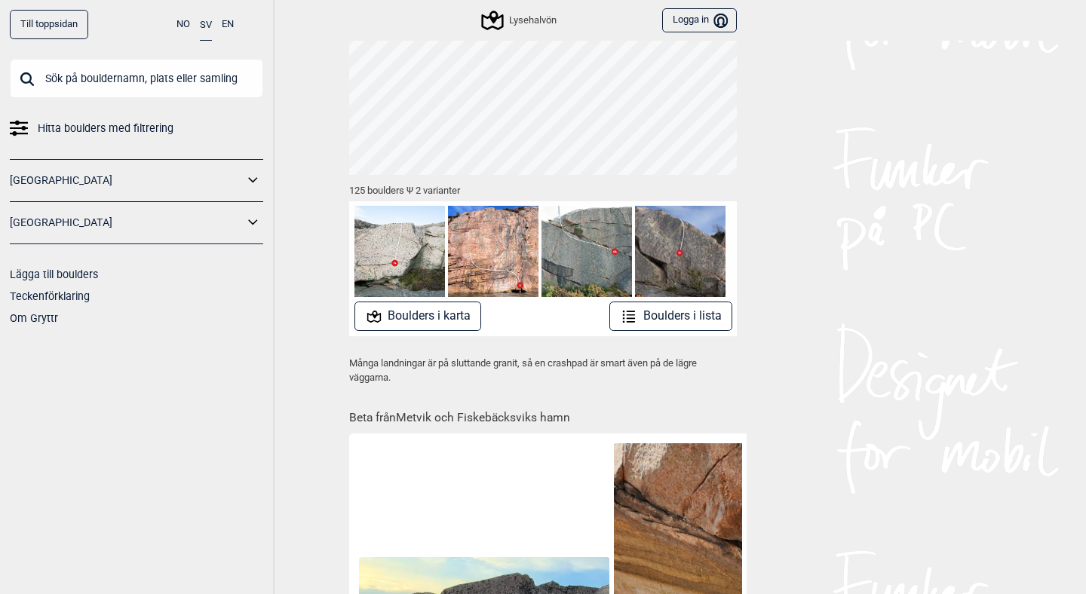
click at [443, 317] on button "Boulders i karta" at bounding box center [417, 316] width 127 height 29
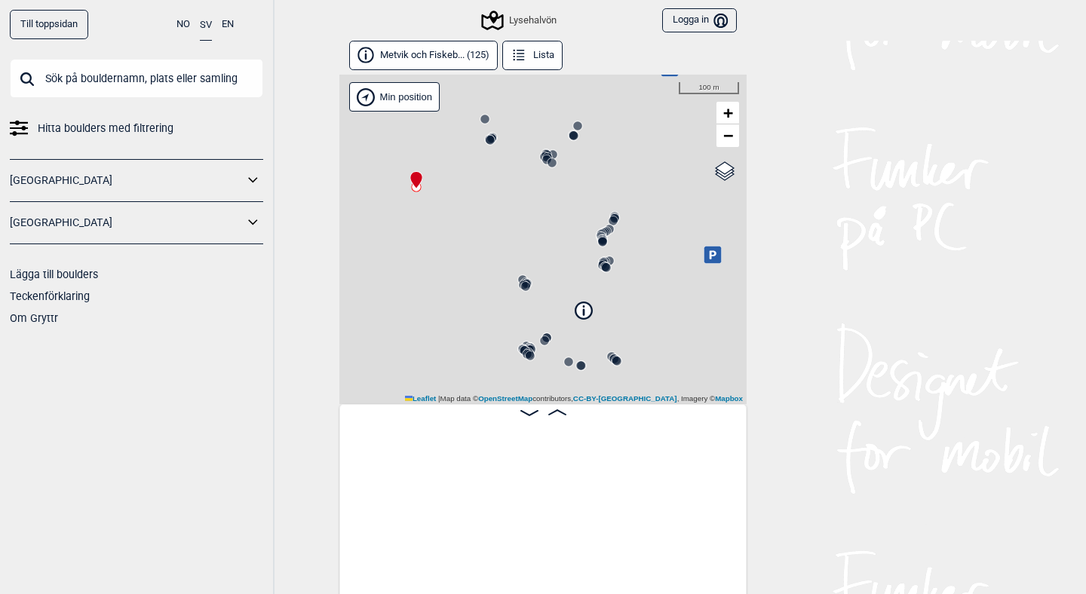
scroll to position [0, 118]
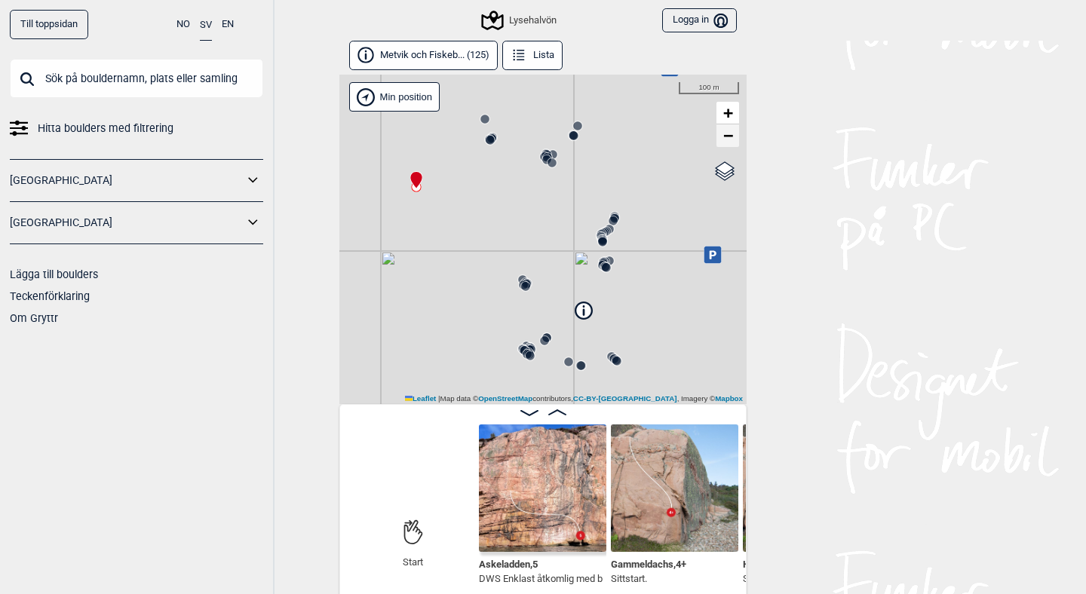
click at [730, 136] on span "−" at bounding box center [728, 135] width 10 height 19
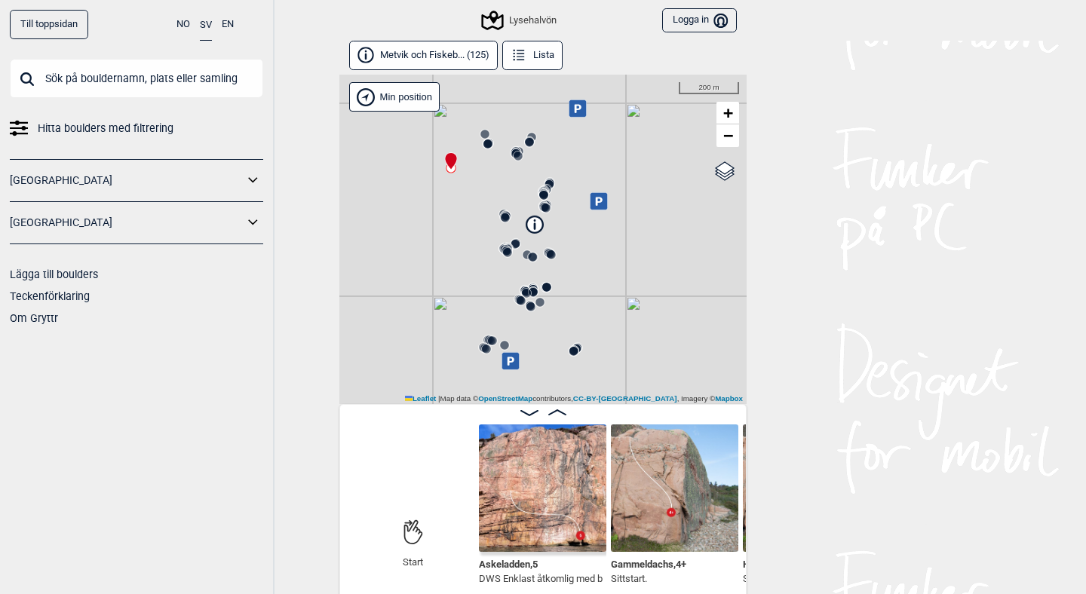
drag, startPoint x: 621, startPoint y: 290, endPoint x: 593, endPoint y: 196, distance: 98.5
click at [593, 196] on icon at bounding box center [598, 200] width 17 height 17
click at [542, 223] on icon at bounding box center [535, 225] width 18 height 18
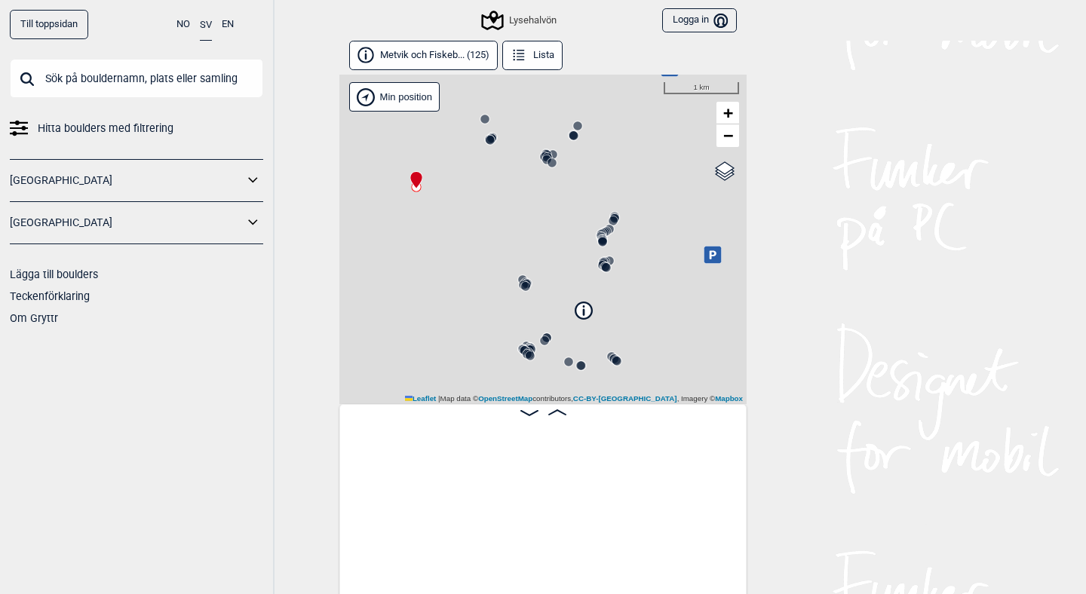
scroll to position [0, 118]
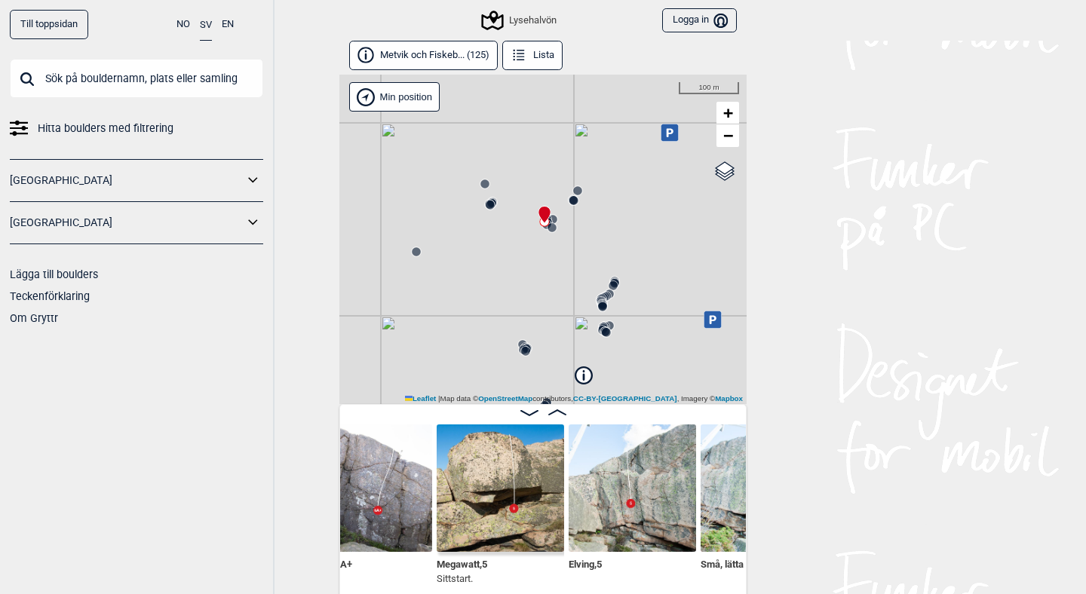
scroll to position [0, 2011]
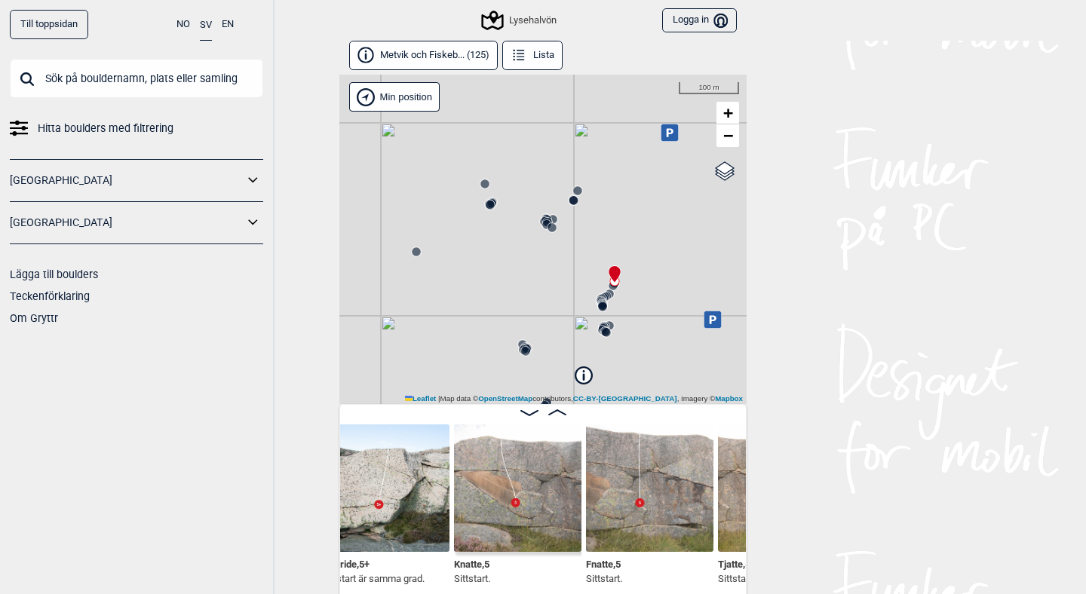
scroll to position [0, 2523]
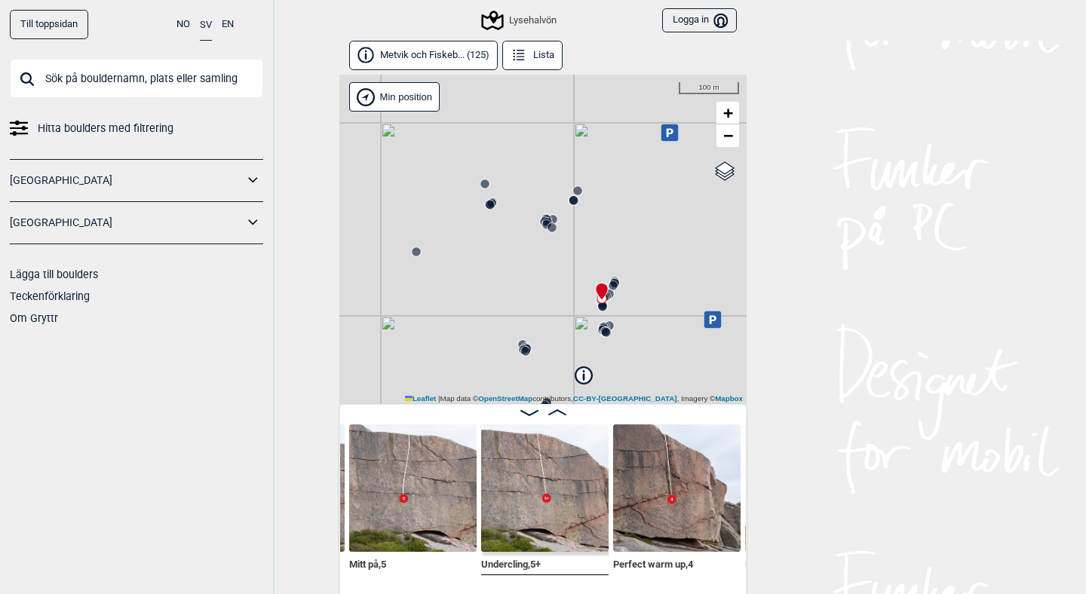
scroll to position [0, 3550]
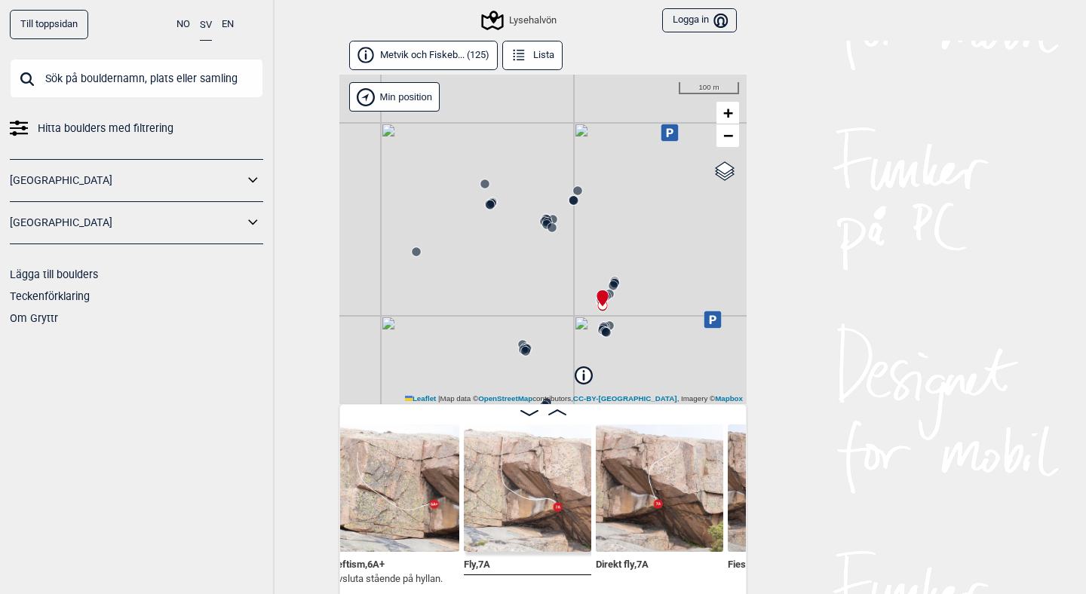
scroll to position [8, 0]
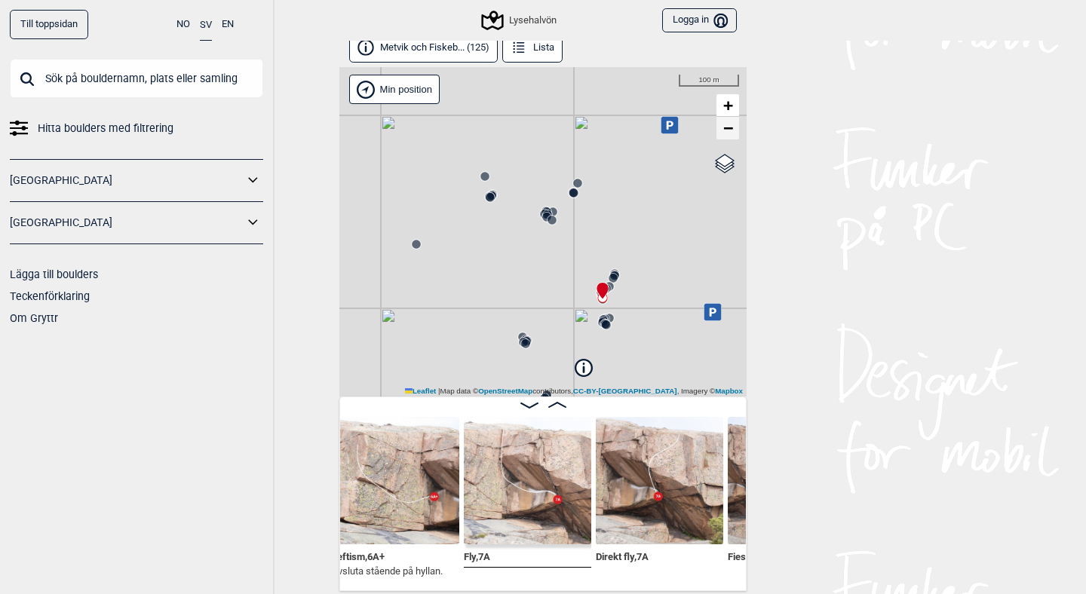
click at [720, 131] on link "−" at bounding box center [727, 128] width 23 height 23
